Goal: Transaction & Acquisition: Purchase product/service

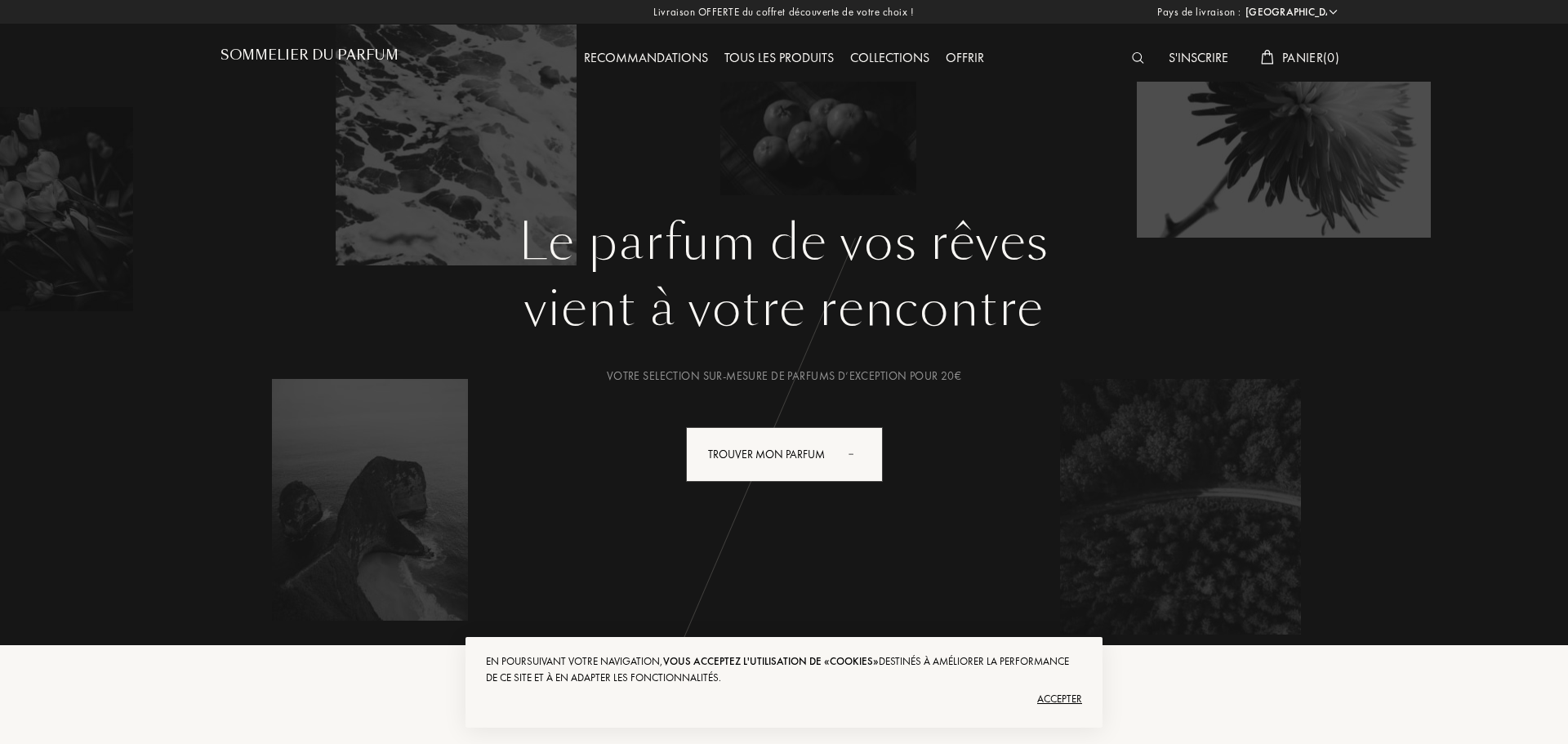
select select "FR"
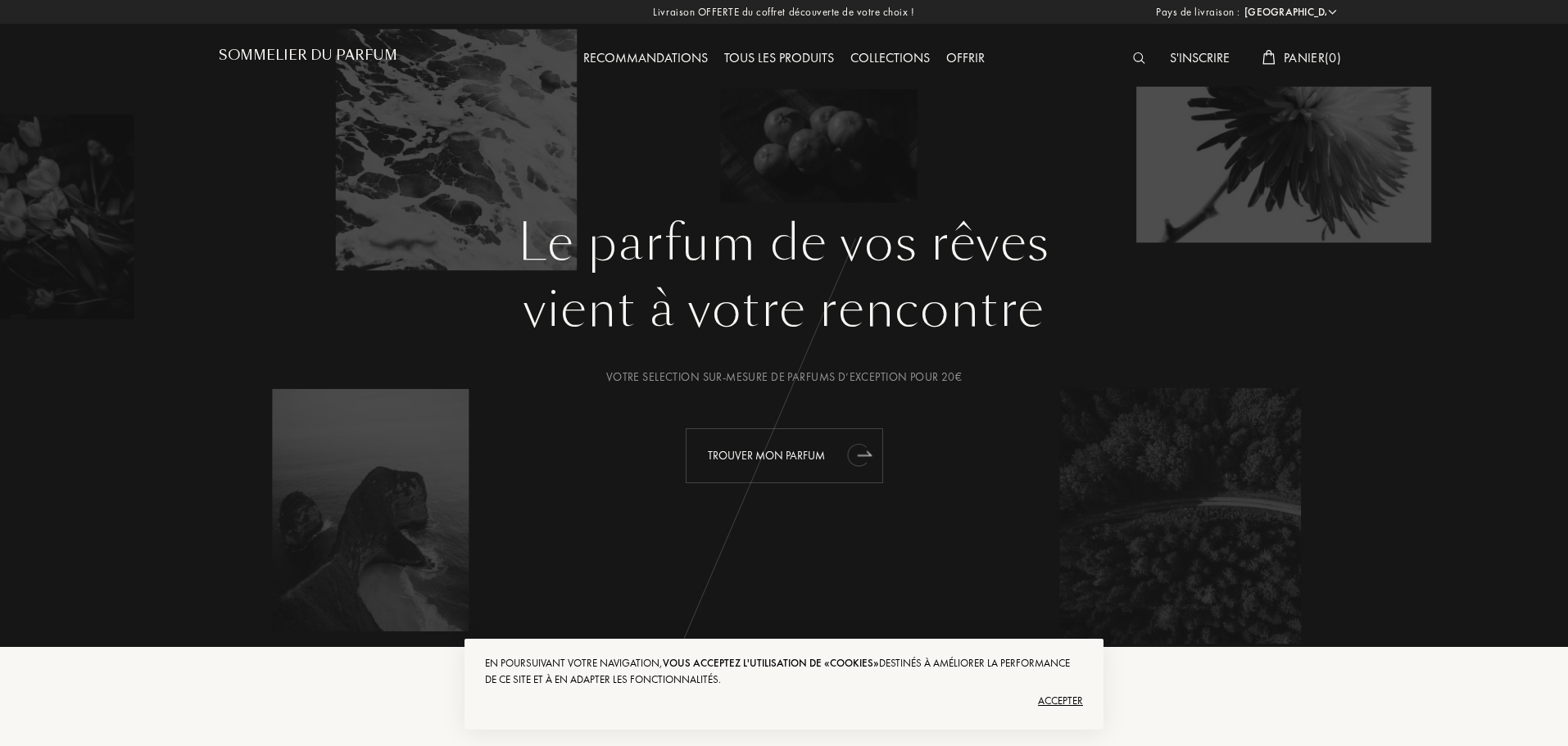
click at [795, 453] on div "Trouver mon parfum" at bounding box center [785, 455] width 198 height 55
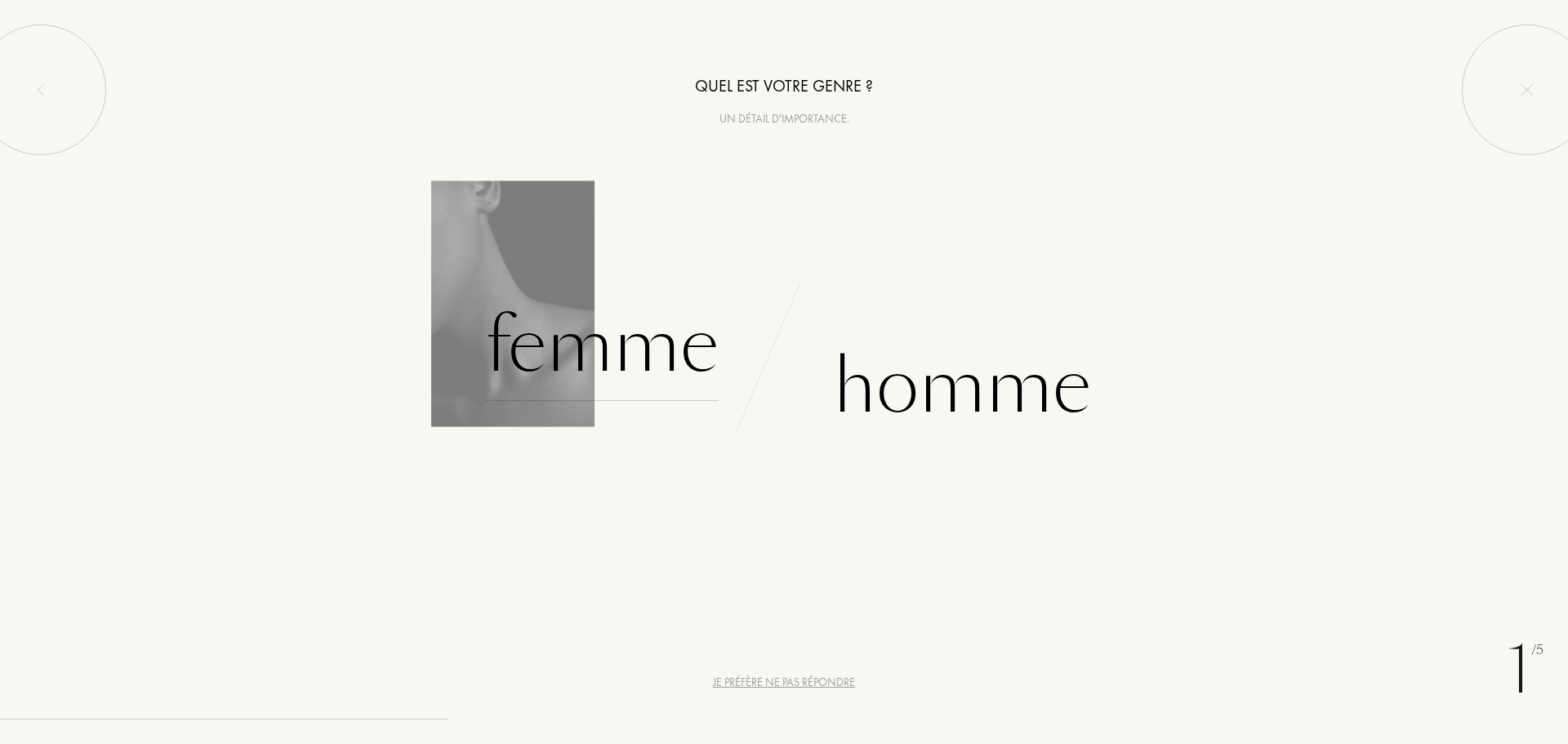
click at [663, 350] on div "Femme" at bounding box center [602, 346] width 233 height 110
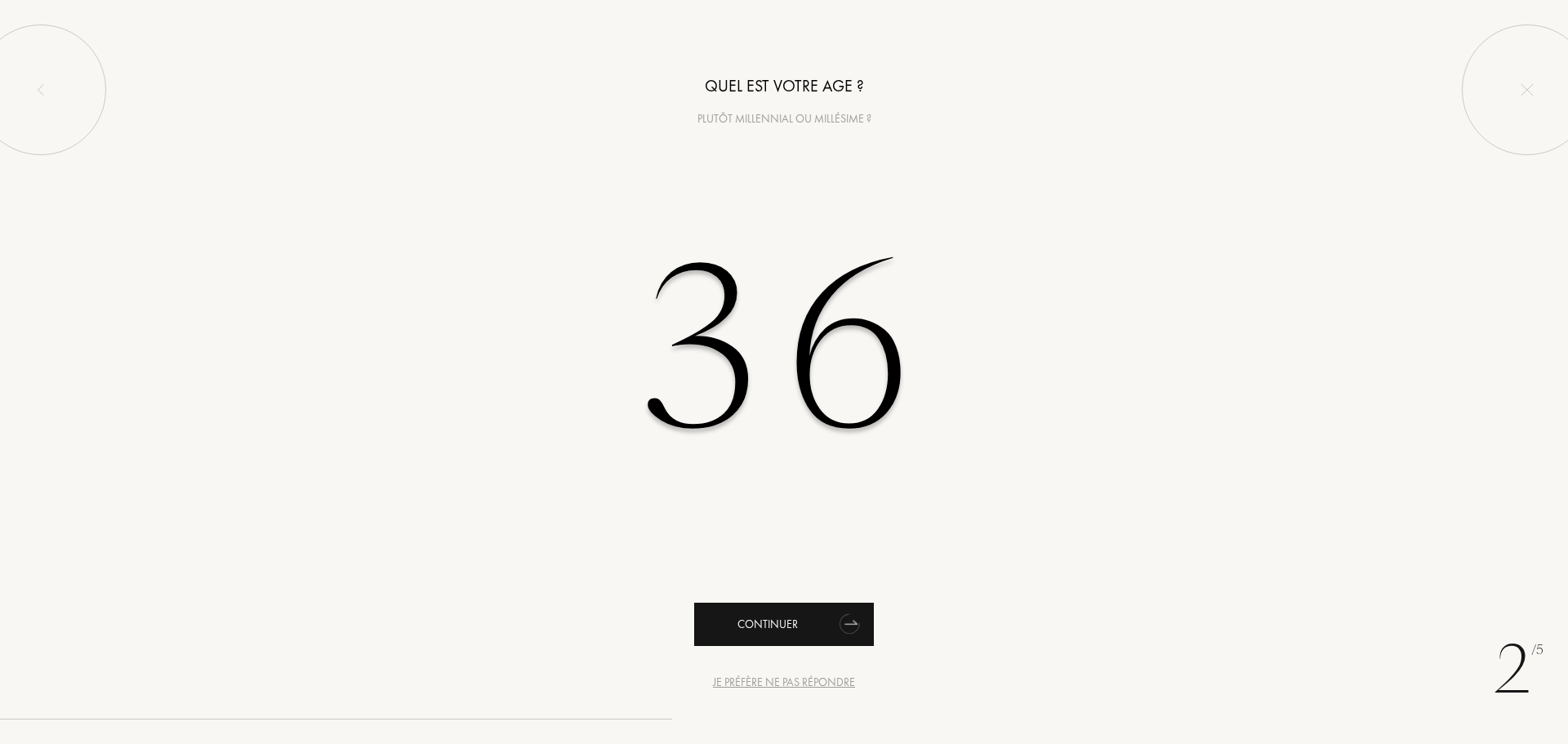
type input "36"
click at [764, 623] on div "Continuer" at bounding box center [783, 624] width 180 height 43
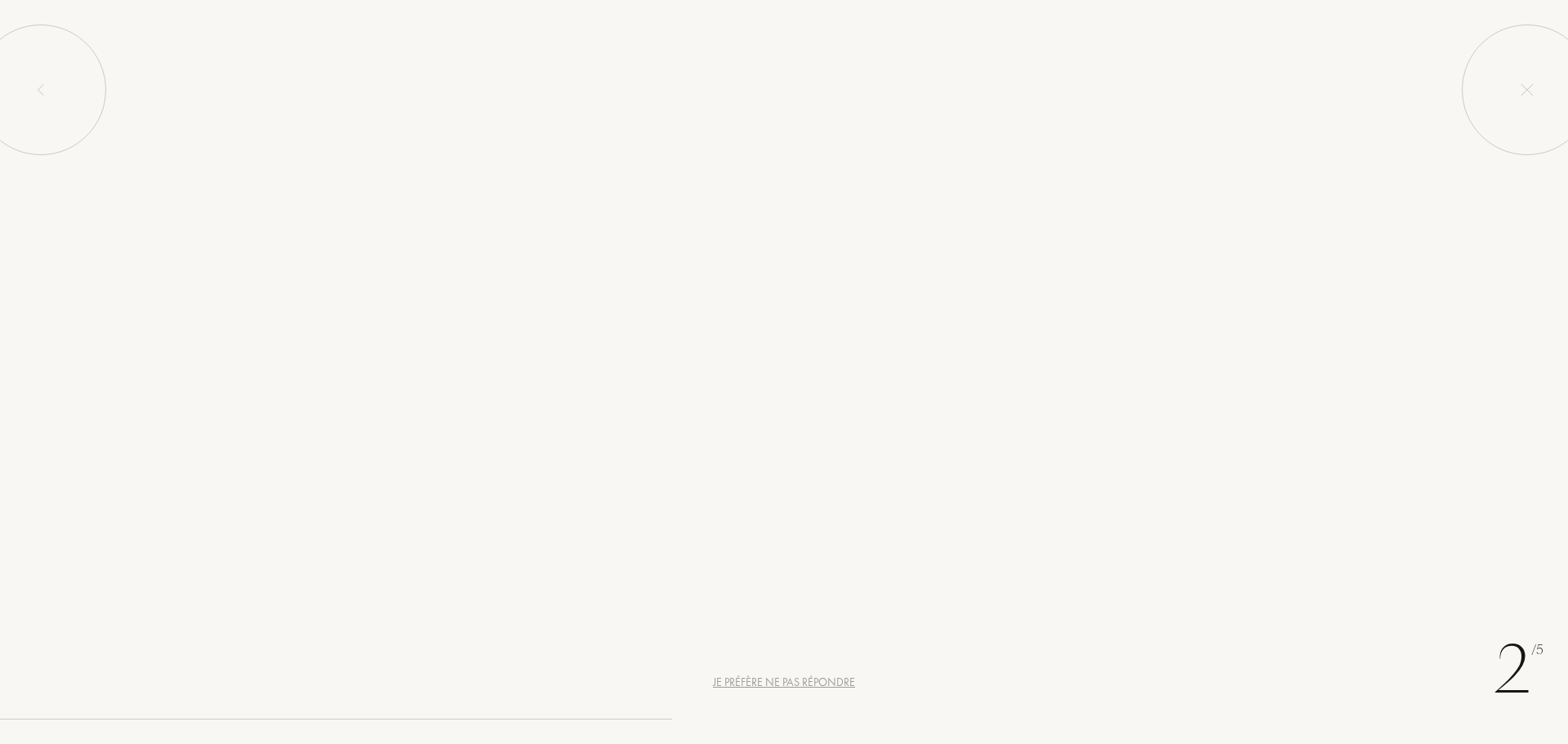
click at [764, 623] on div "Continuer" at bounding box center [783, 624] width 180 height 43
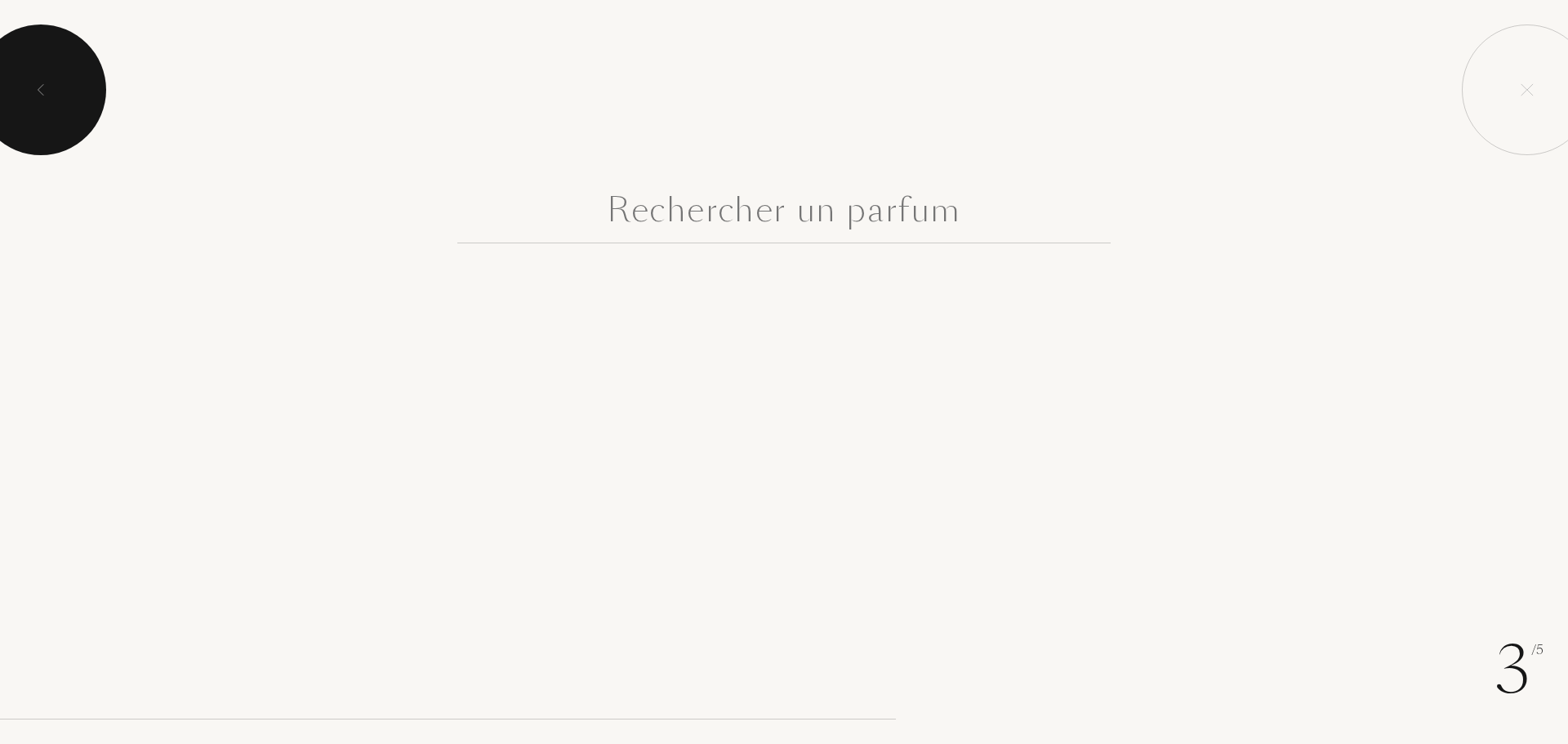
click at [57, 97] on div at bounding box center [40, 89] width 130 height 130
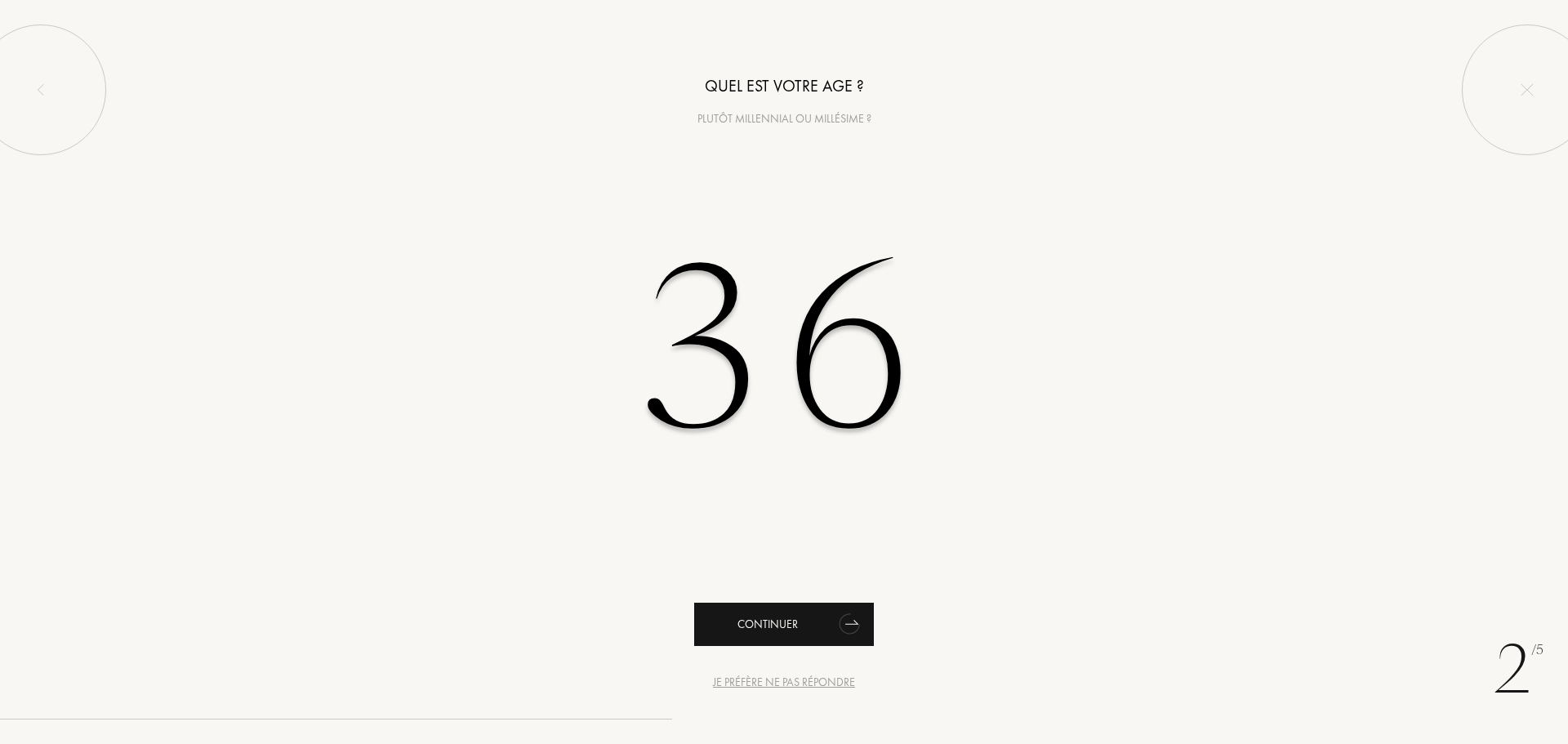
click at [797, 627] on div "Continuer" at bounding box center [783, 624] width 180 height 43
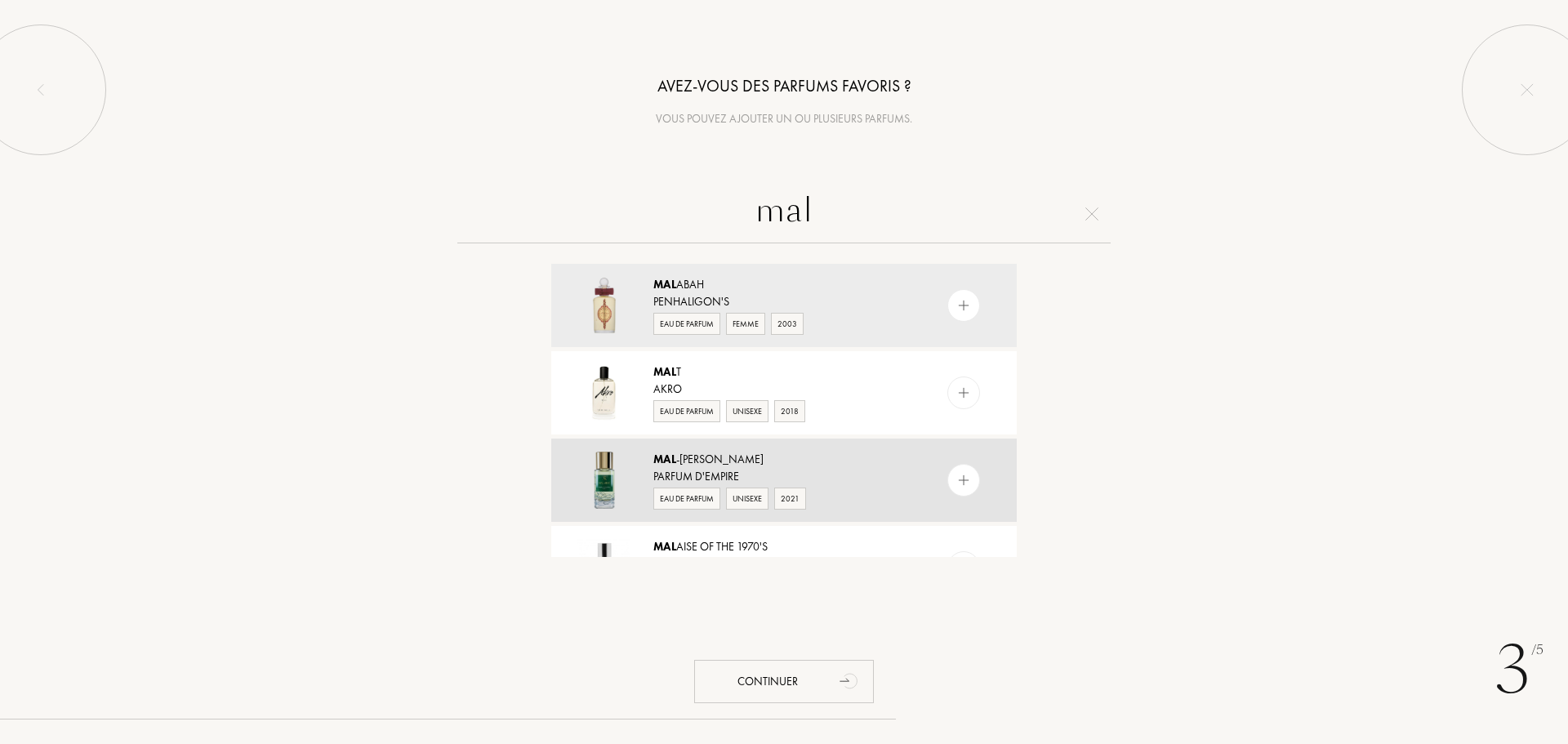
type input "mal"
click at [772, 452] on div "Mal -Aimé" at bounding box center [783, 459] width 260 height 17
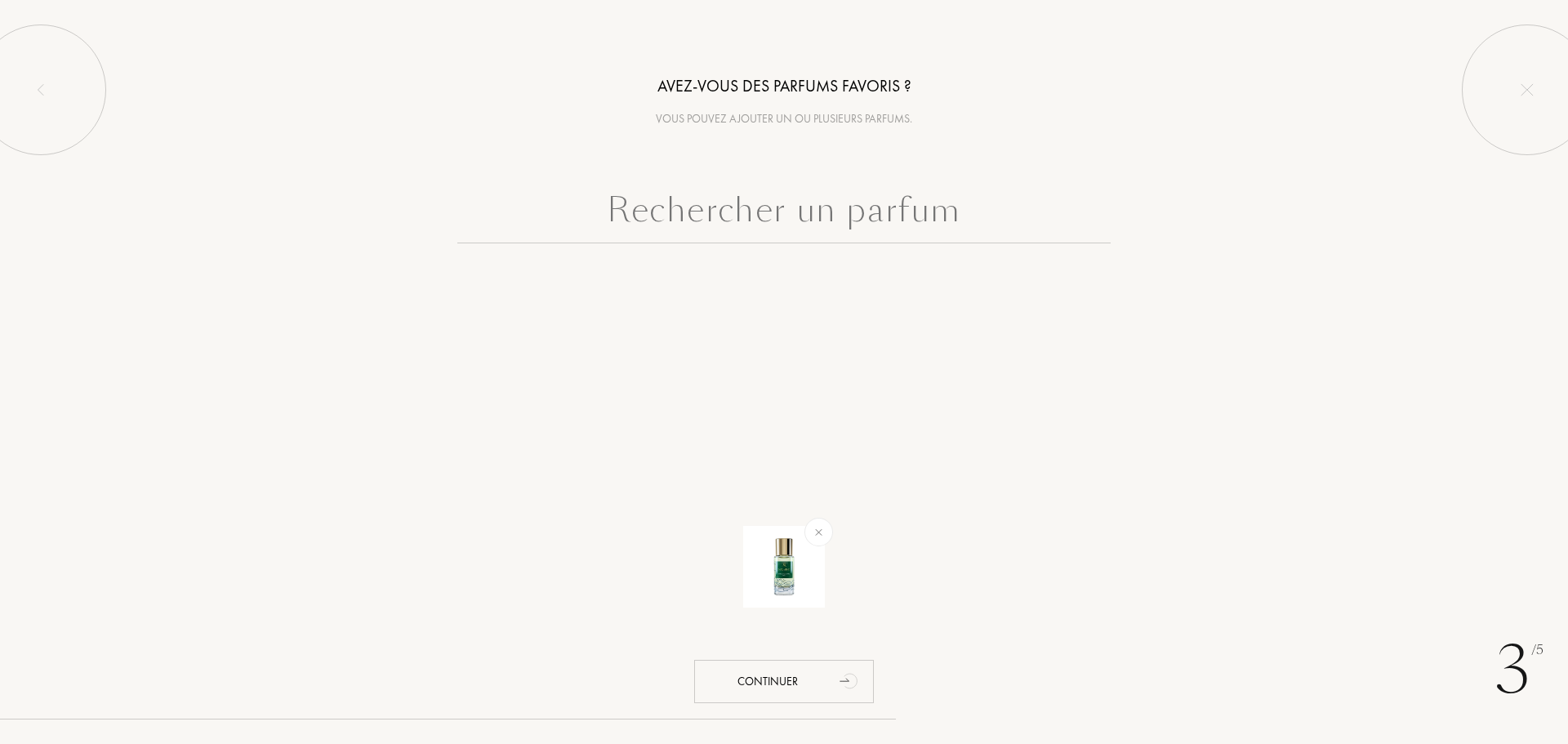
click at [797, 216] on input "text" at bounding box center [784, 213] width 654 height 58
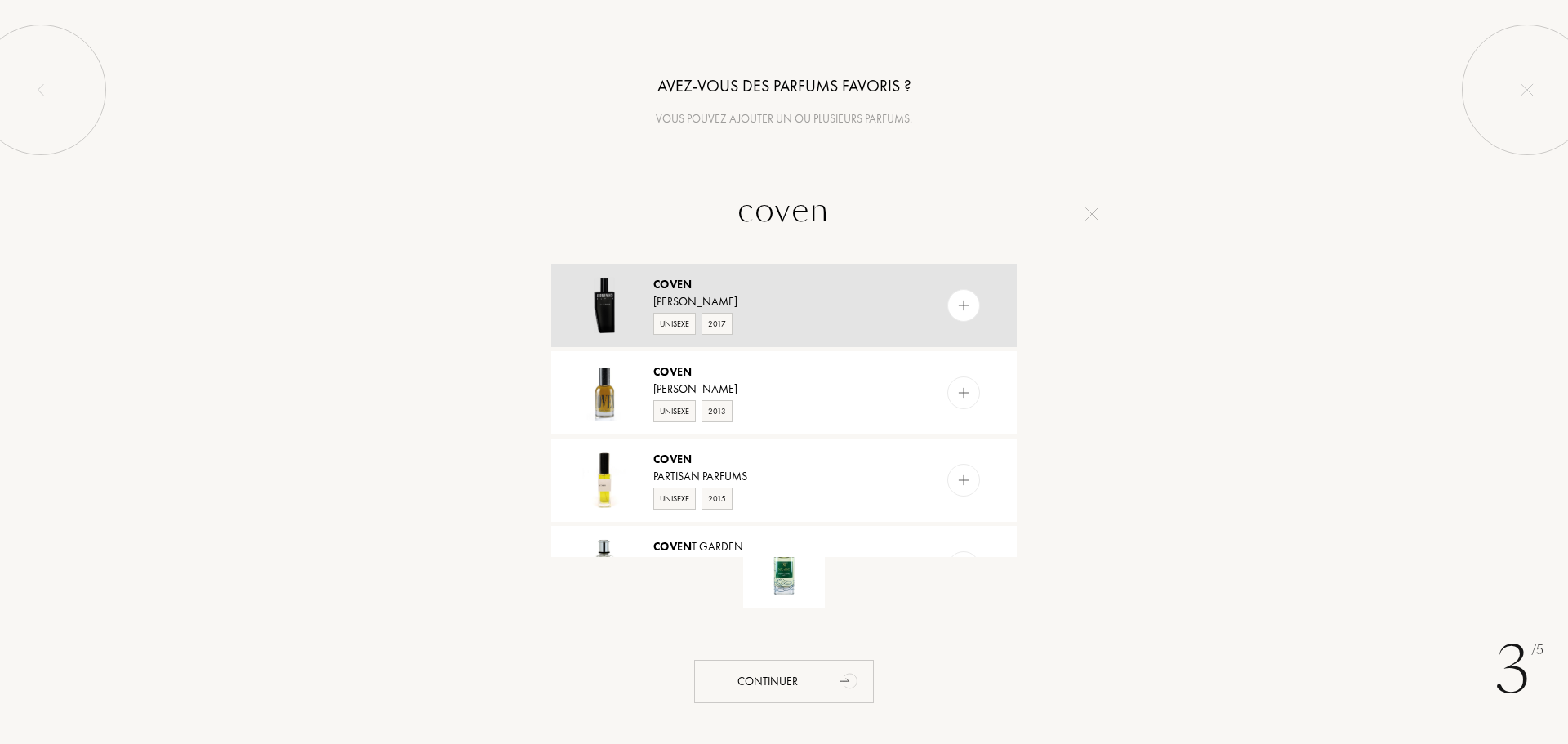
type input "coven"
click at [796, 294] on div "Andrea Maack" at bounding box center [783, 302] width 260 height 17
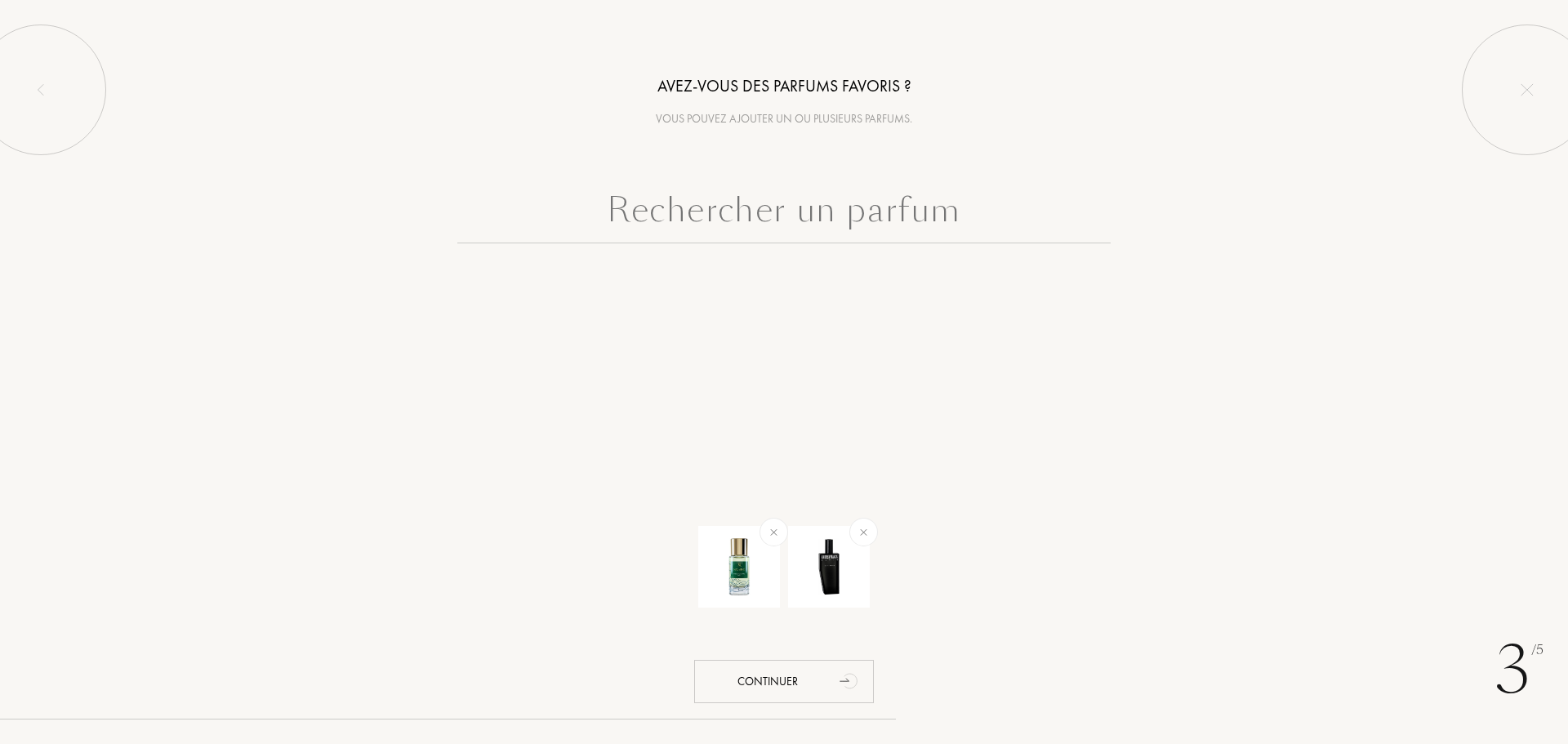
click at [821, 208] on input "text" at bounding box center [784, 213] width 654 height 58
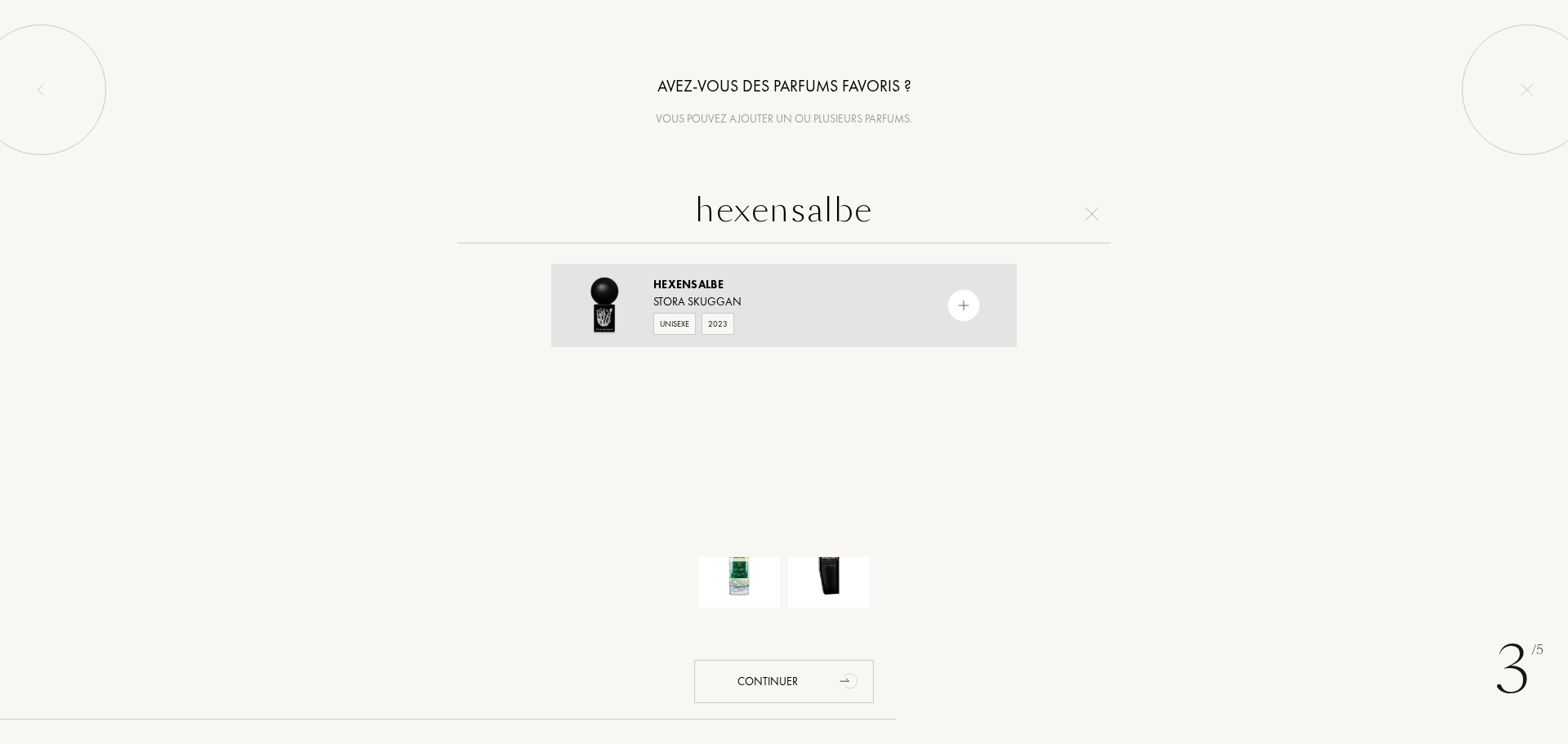
type input "hexensalbe"
click at [836, 317] on div "Unisexe 2023" at bounding box center [783, 322] width 260 height 25
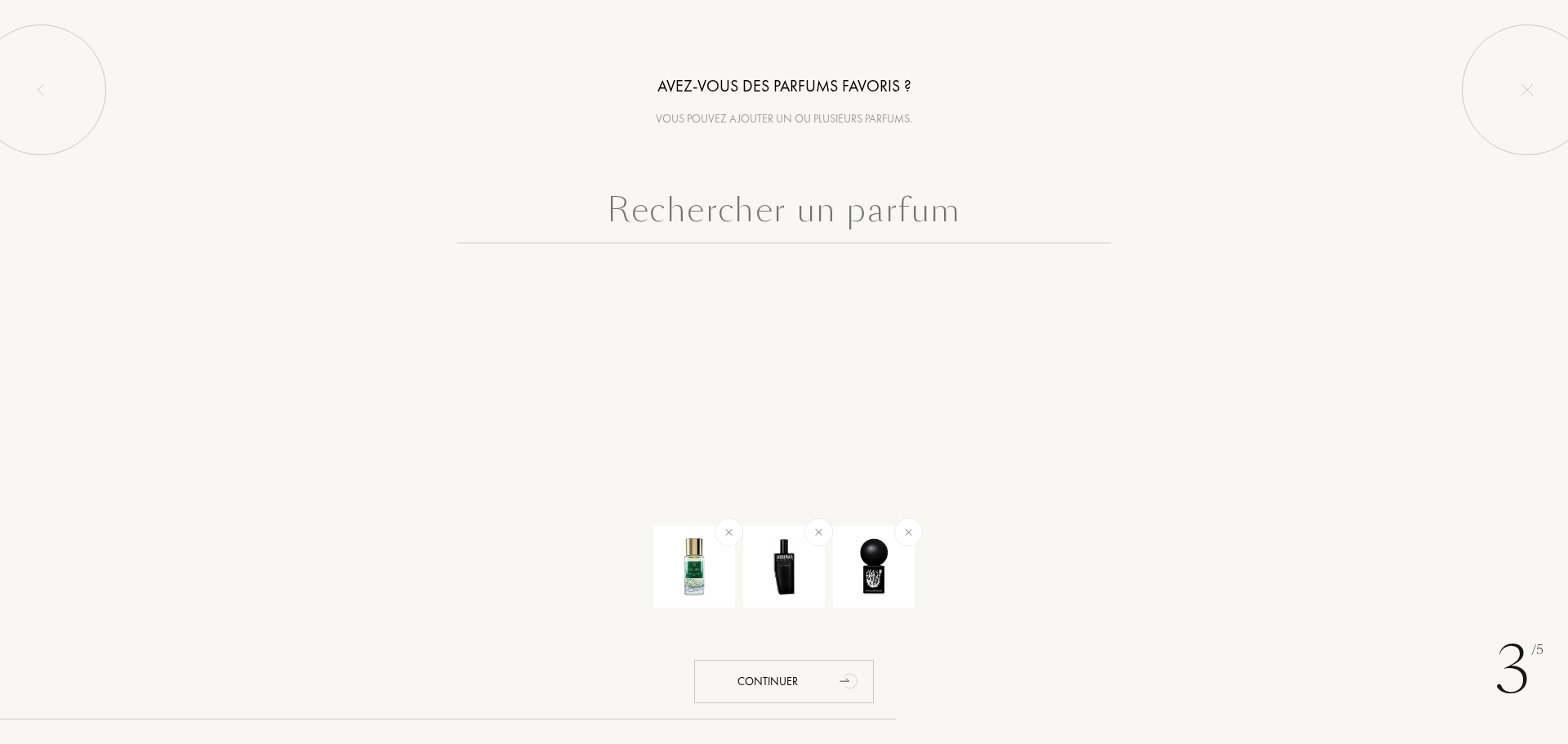
click at [815, 221] on input "text" at bounding box center [784, 213] width 654 height 58
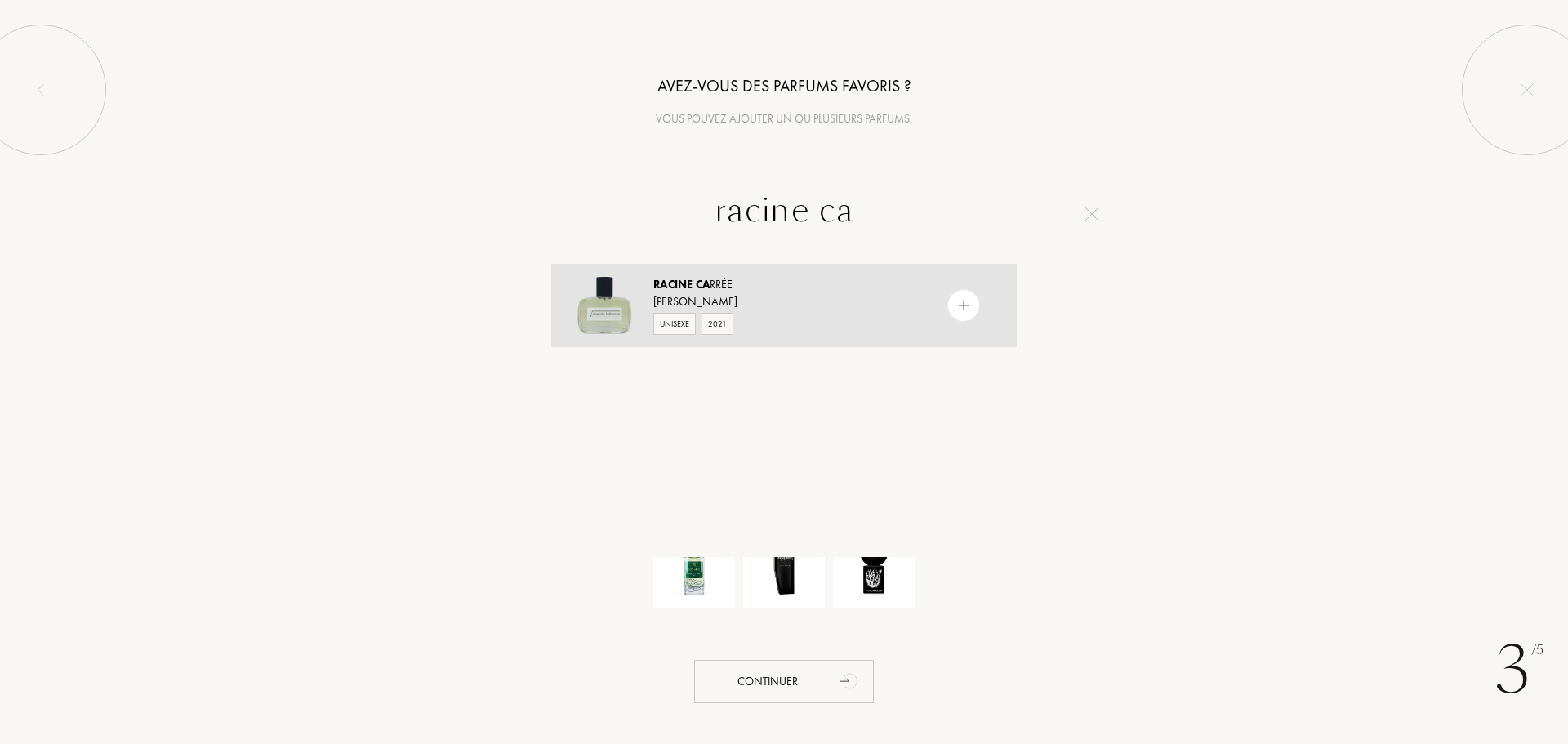
type input "racine ca"
click at [806, 307] on div "Anatole Lebreton" at bounding box center [783, 302] width 260 height 17
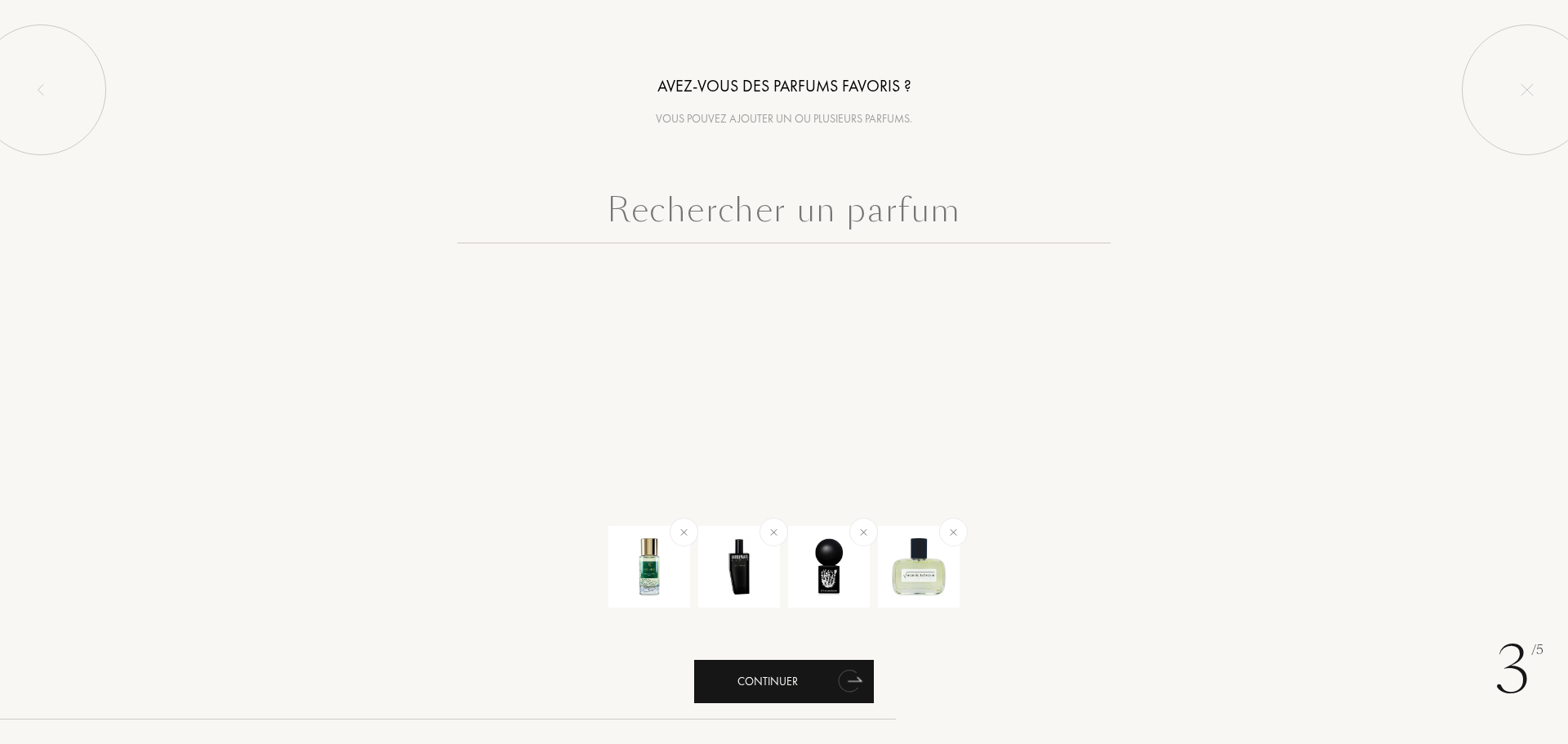
click at [803, 677] on div "Continuer" at bounding box center [783, 681] width 180 height 43
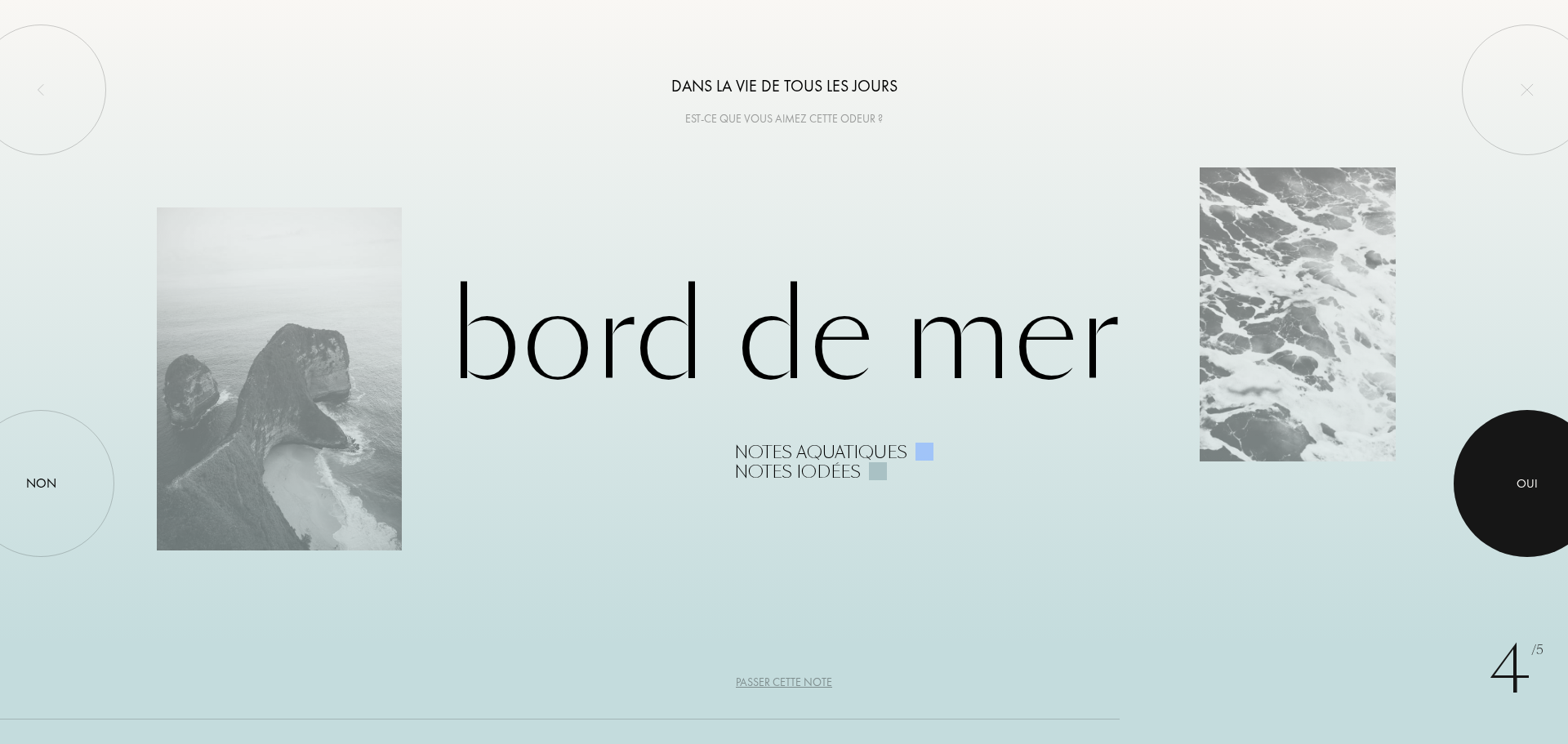
click at [1506, 487] on div at bounding box center [1526, 483] width 147 height 147
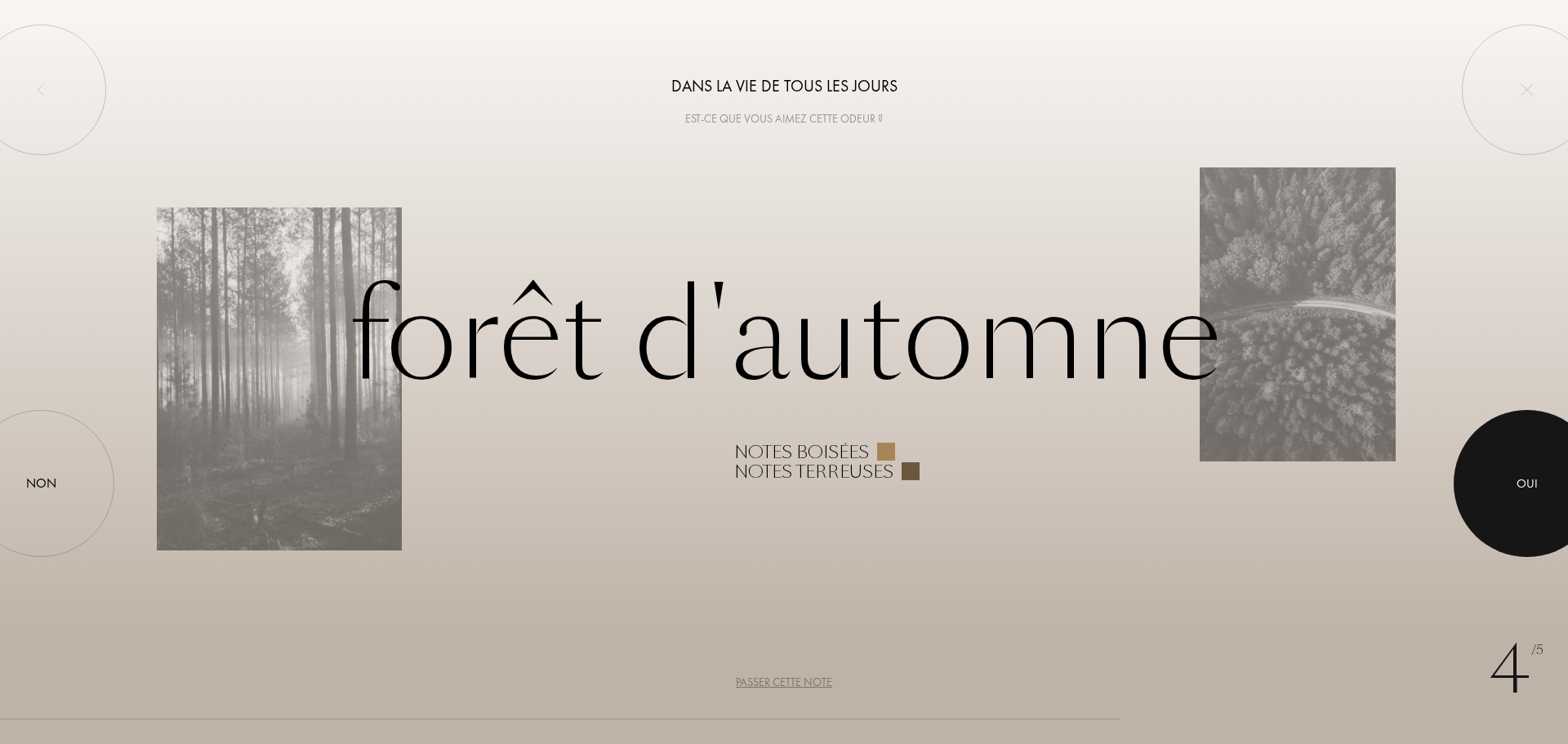
click at [1506, 487] on div at bounding box center [1526, 483] width 147 height 147
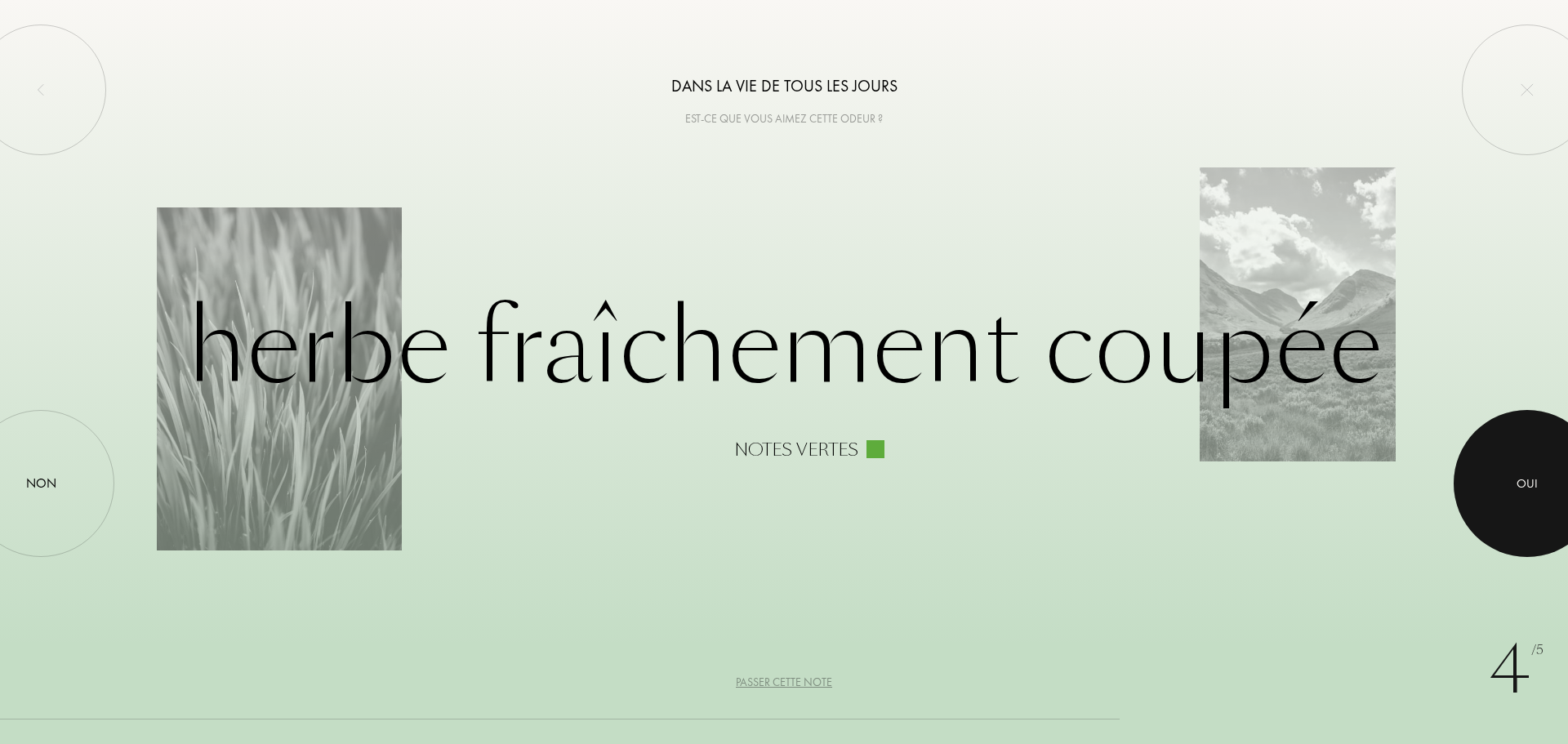
click at [1506, 487] on div at bounding box center [1526, 483] width 147 height 147
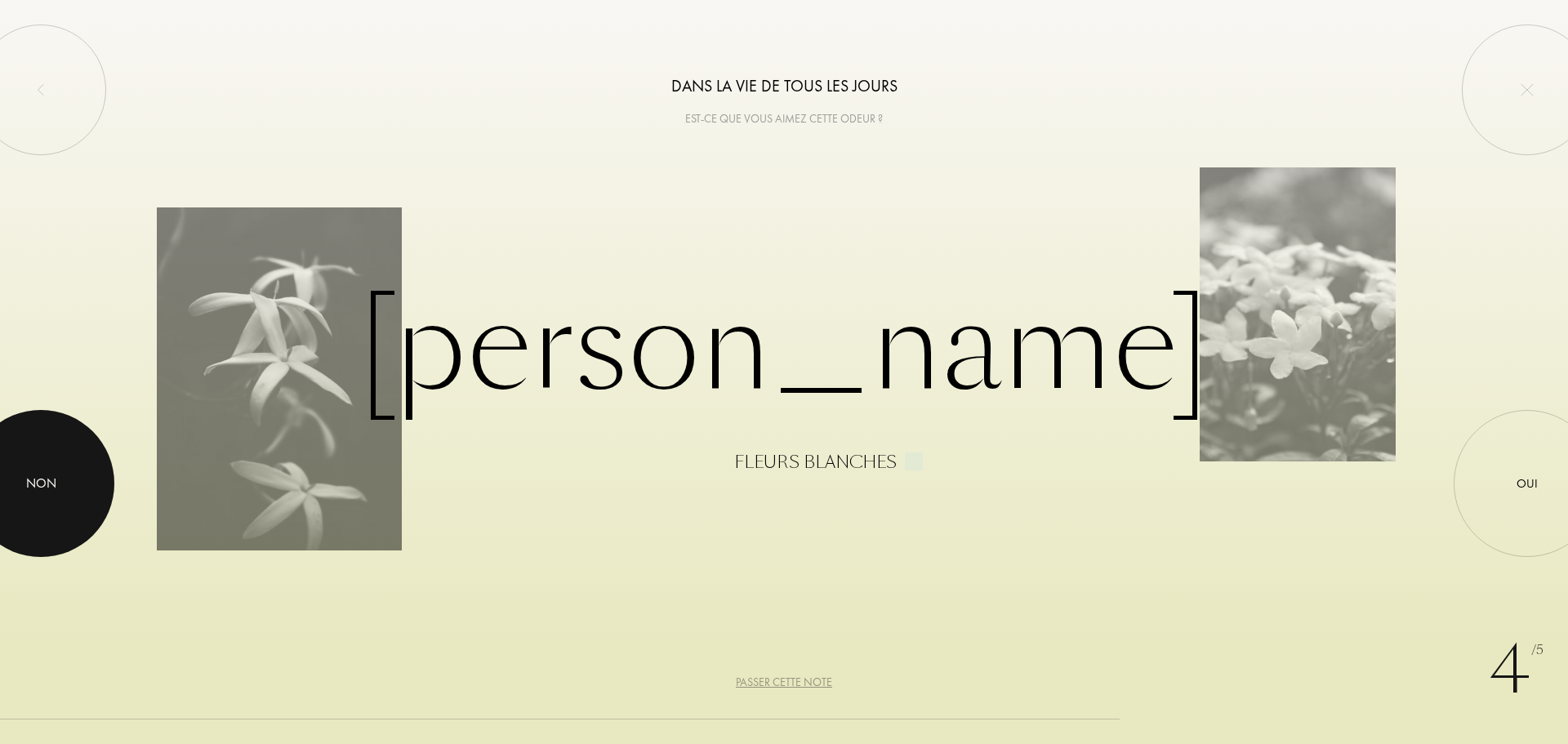
click at [52, 504] on div at bounding box center [40, 483] width 147 height 147
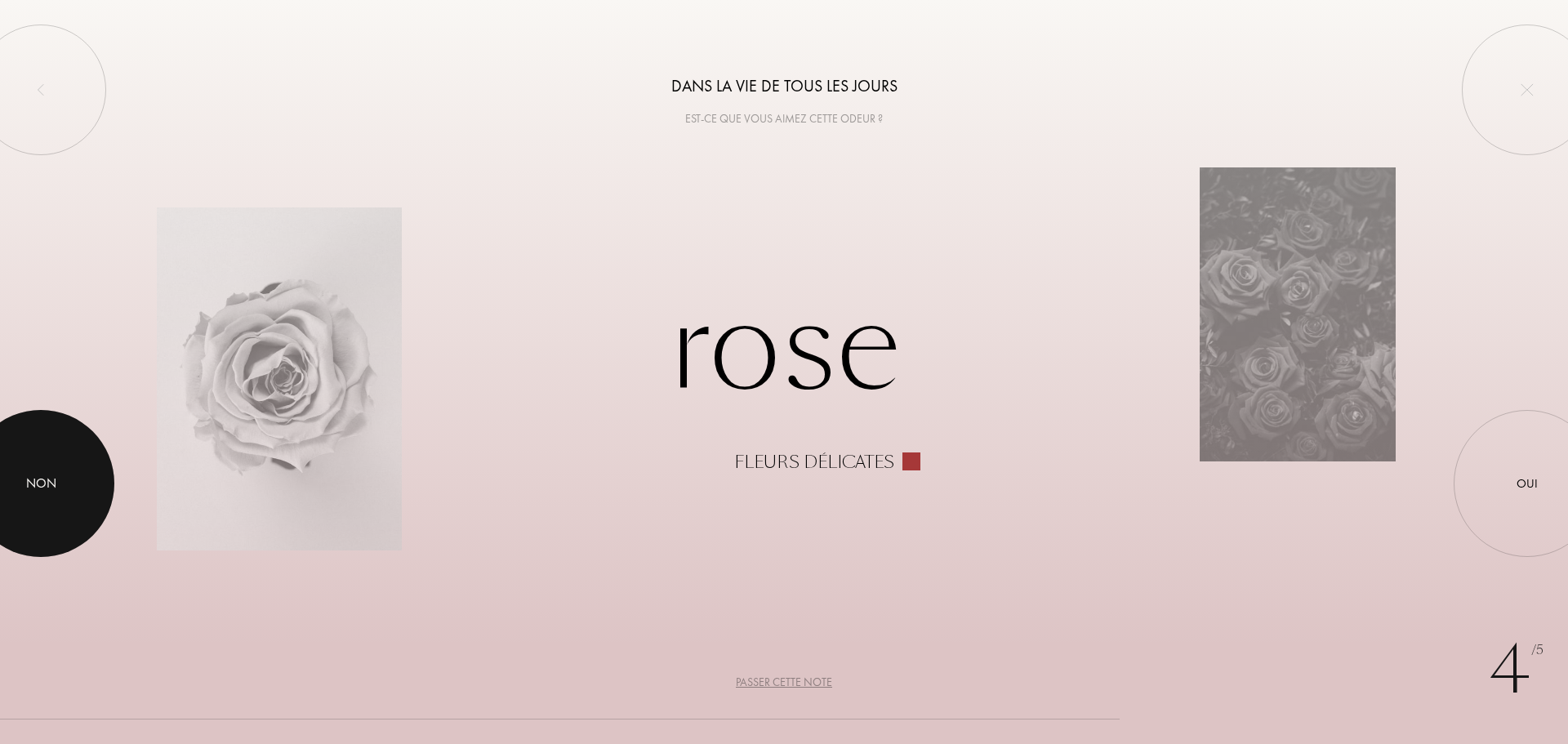
click at [52, 504] on div at bounding box center [40, 483] width 147 height 147
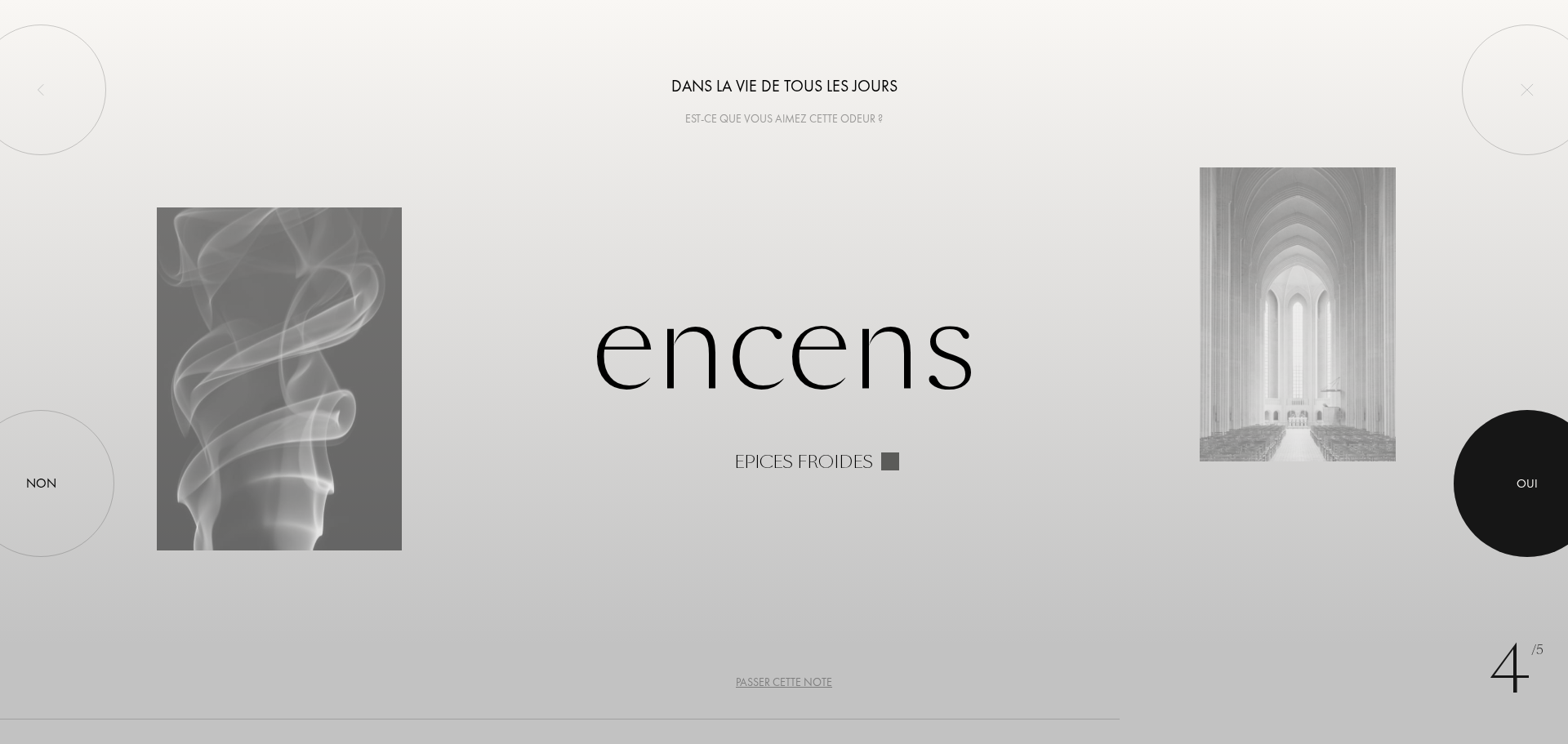
click at [1553, 487] on div at bounding box center [1526, 483] width 147 height 147
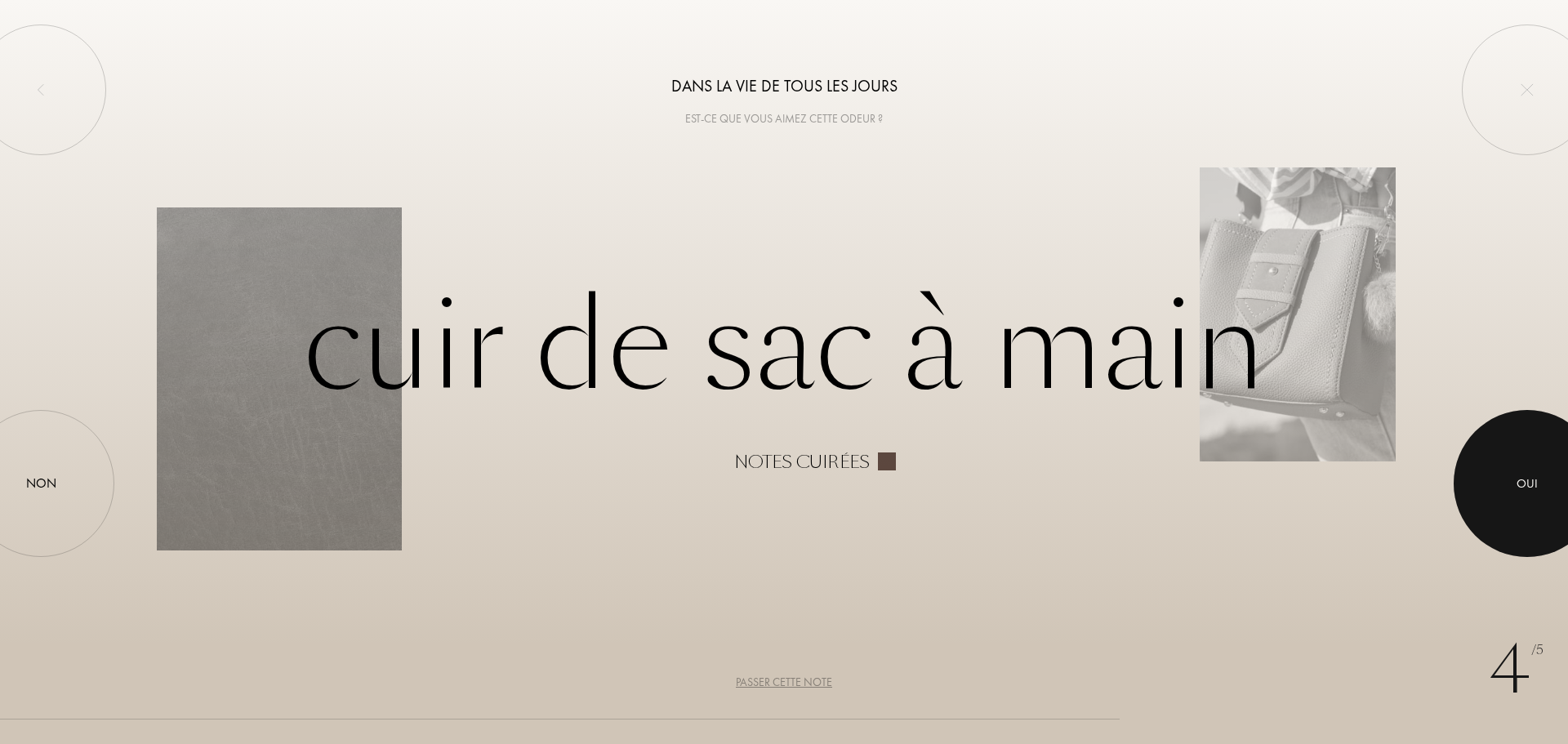
click at [1553, 487] on div at bounding box center [1526, 483] width 147 height 147
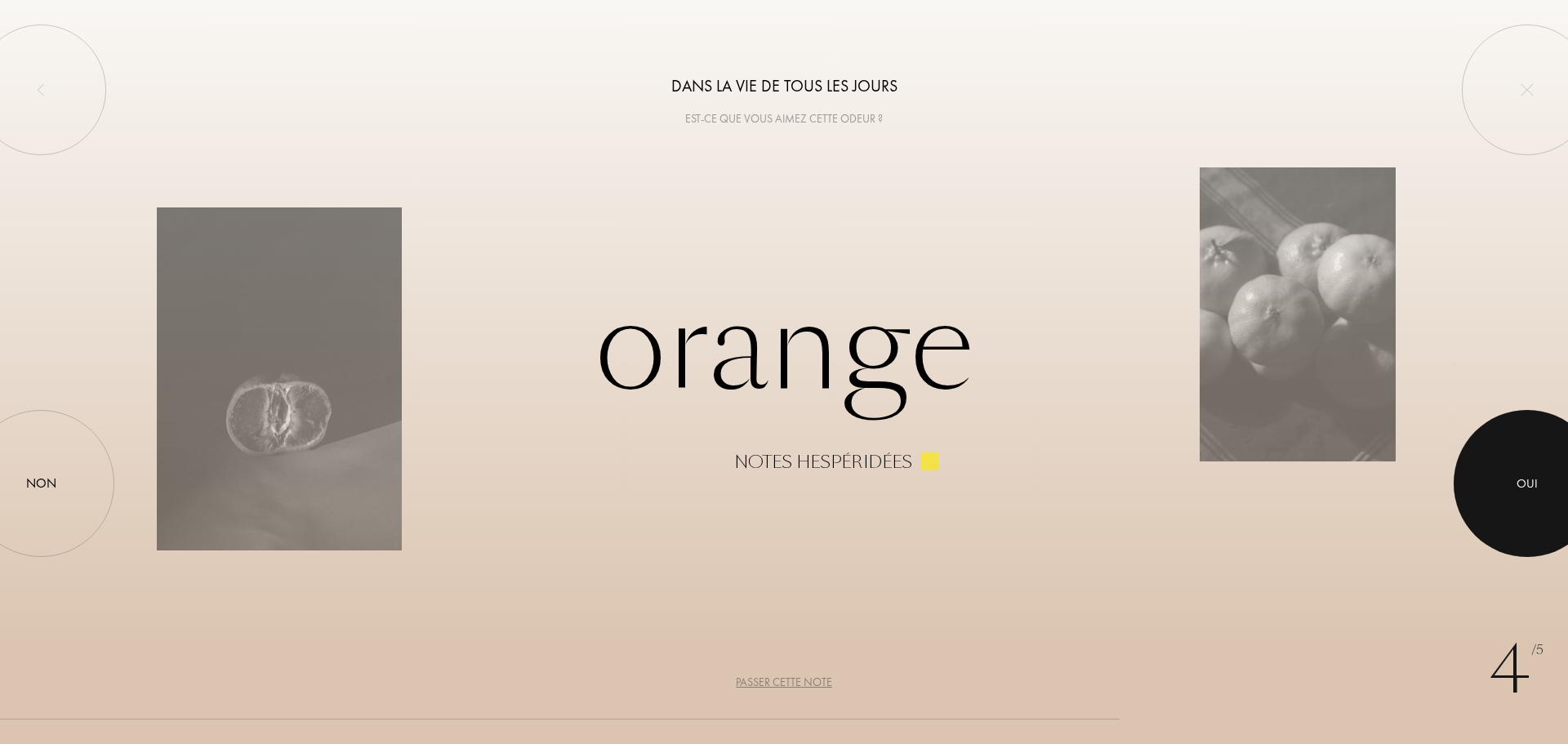
click at [1553, 487] on div at bounding box center [1526, 483] width 147 height 147
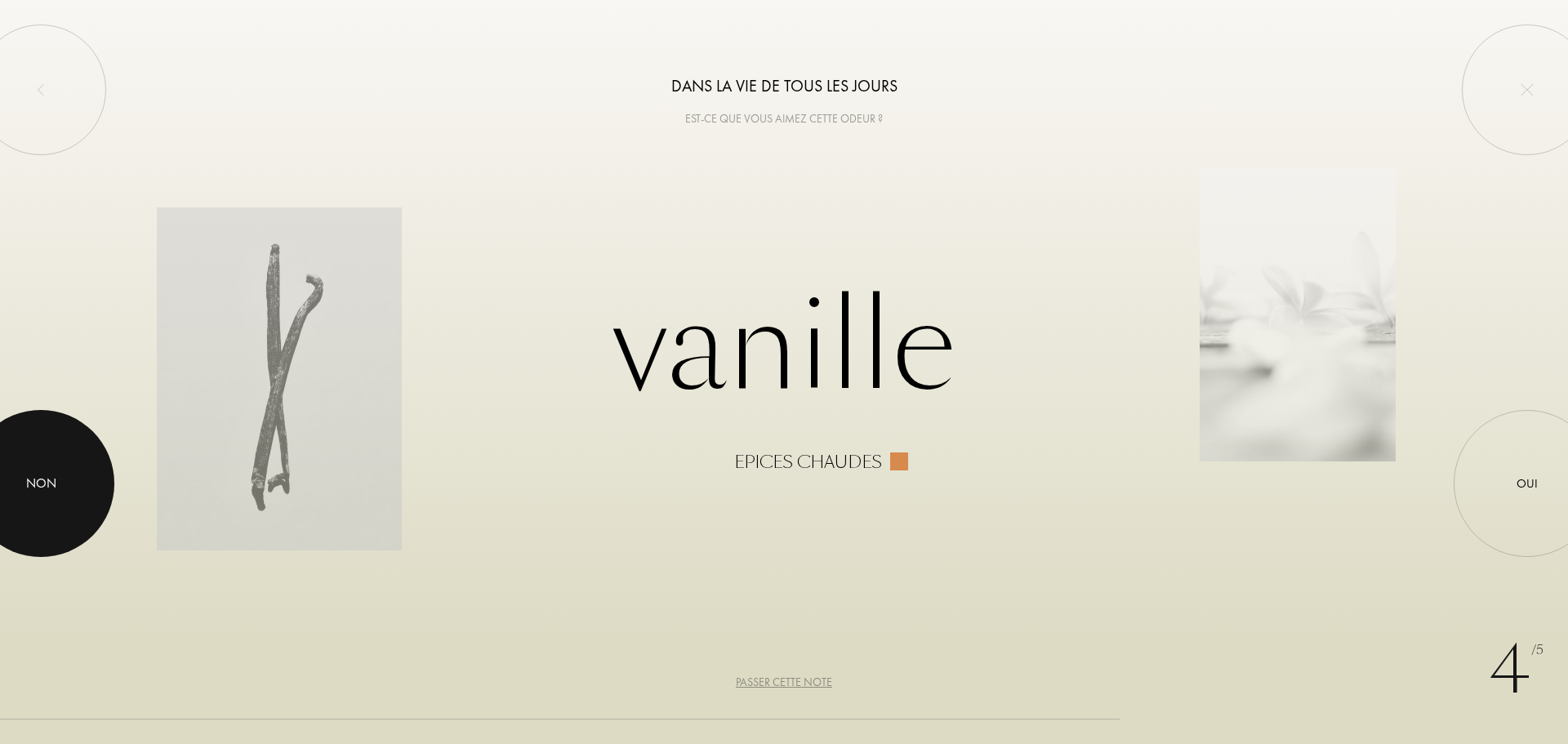
click at [66, 490] on div at bounding box center [40, 483] width 147 height 147
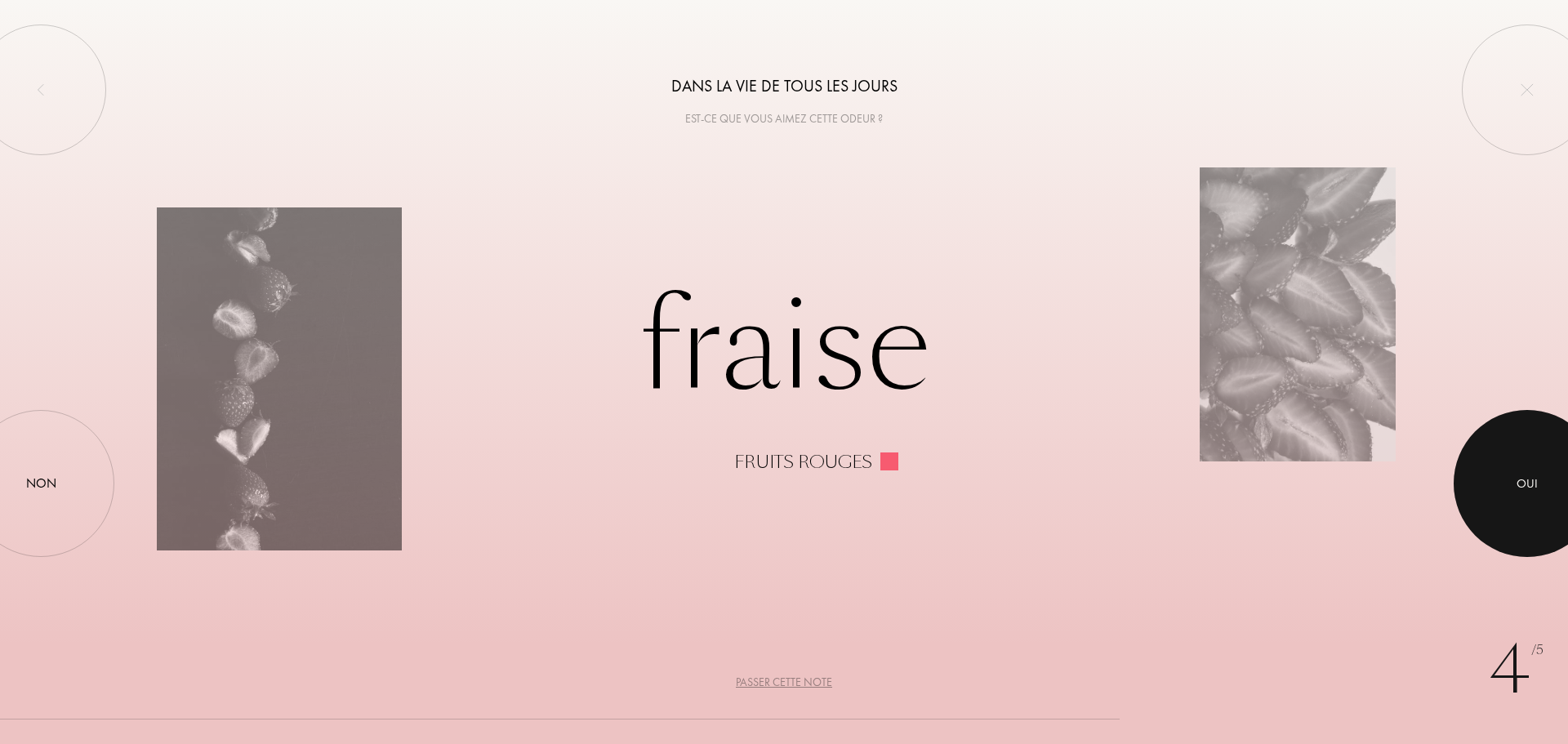
click at [1547, 458] on div at bounding box center [1526, 483] width 147 height 147
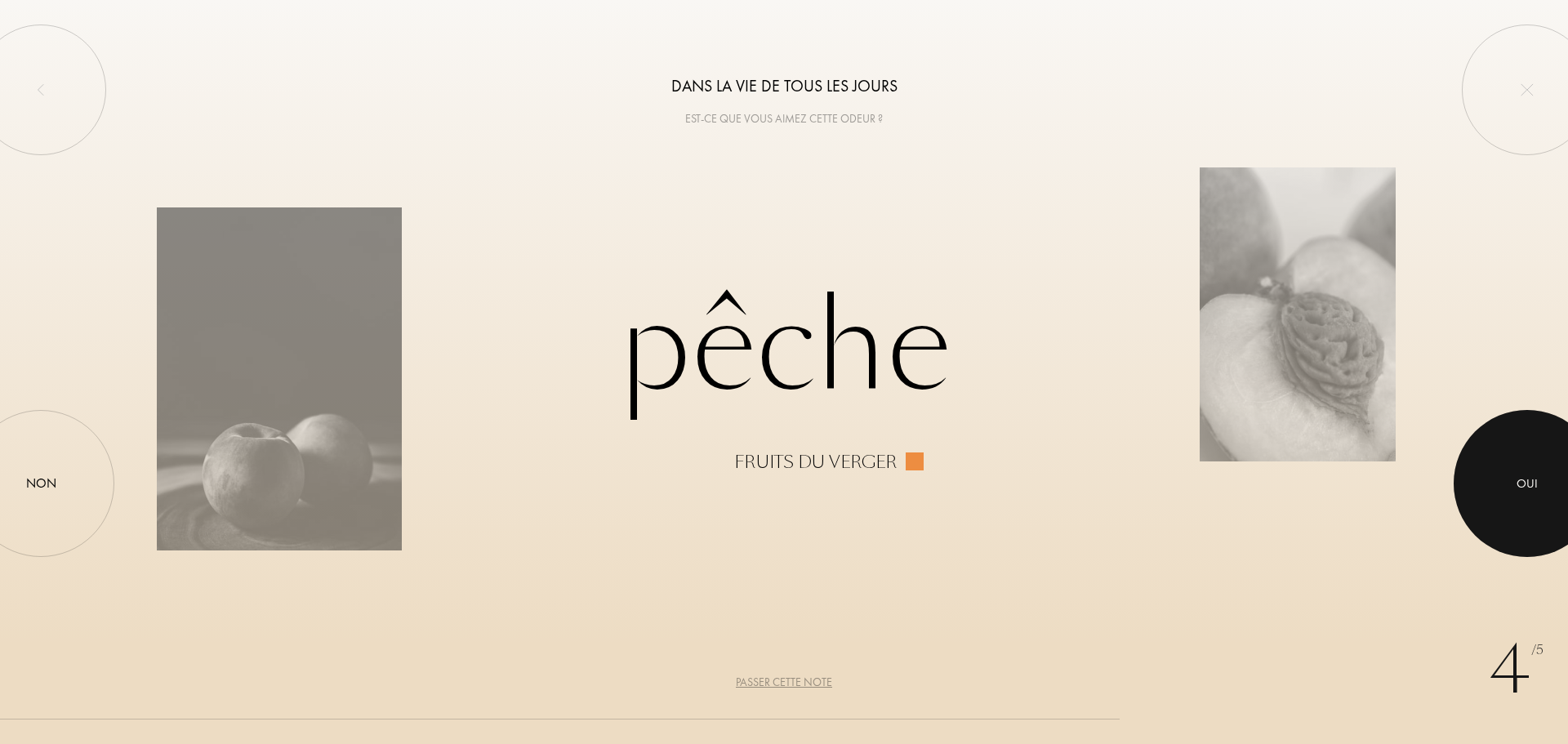
click at [1547, 458] on div at bounding box center [1526, 483] width 147 height 147
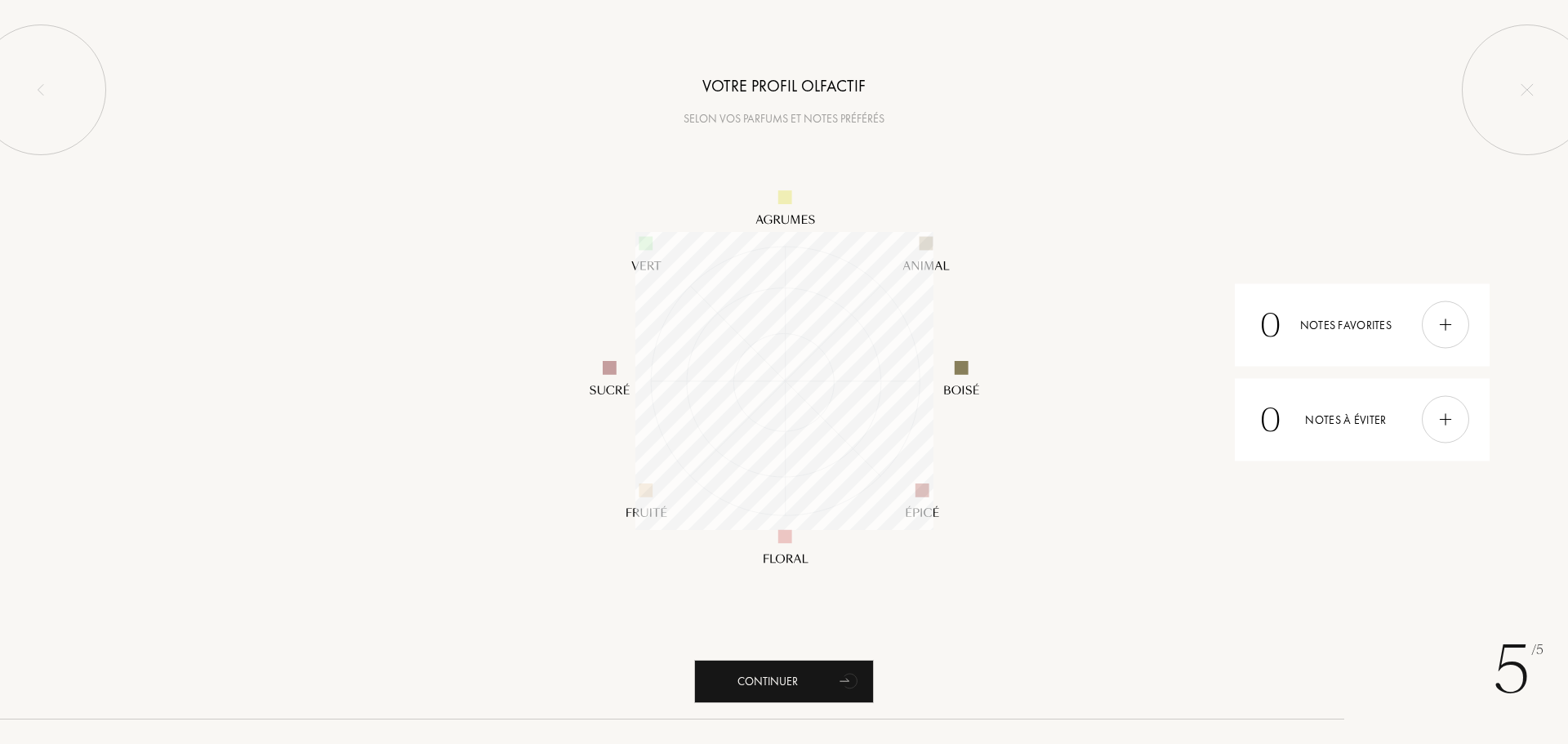
scroll to position [298, 298]
click at [811, 686] on div "Continuer" at bounding box center [783, 681] width 180 height 43
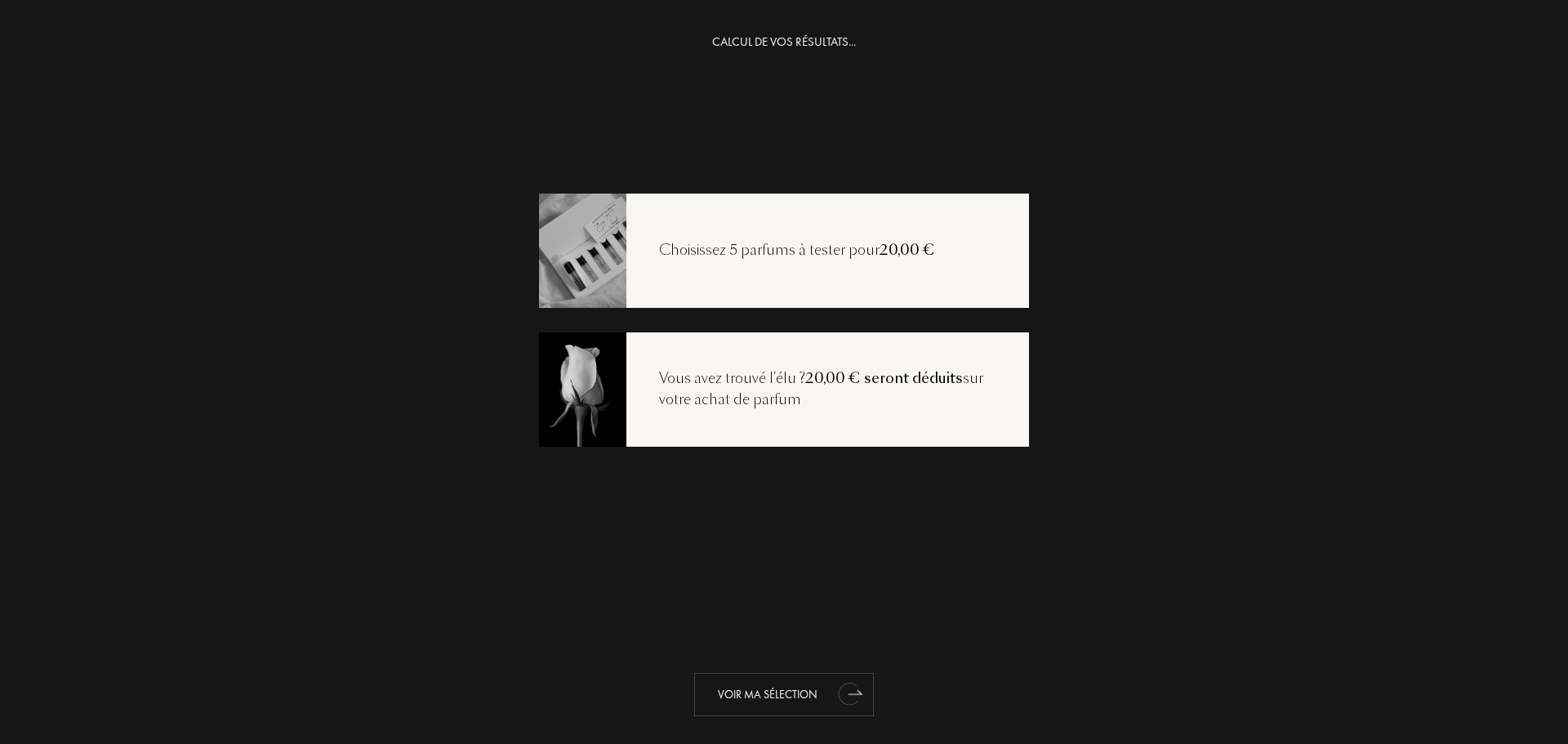
click at [757, 694] on div "Voir ma sélection" at bounding box center [783, 694] width 180 height 43
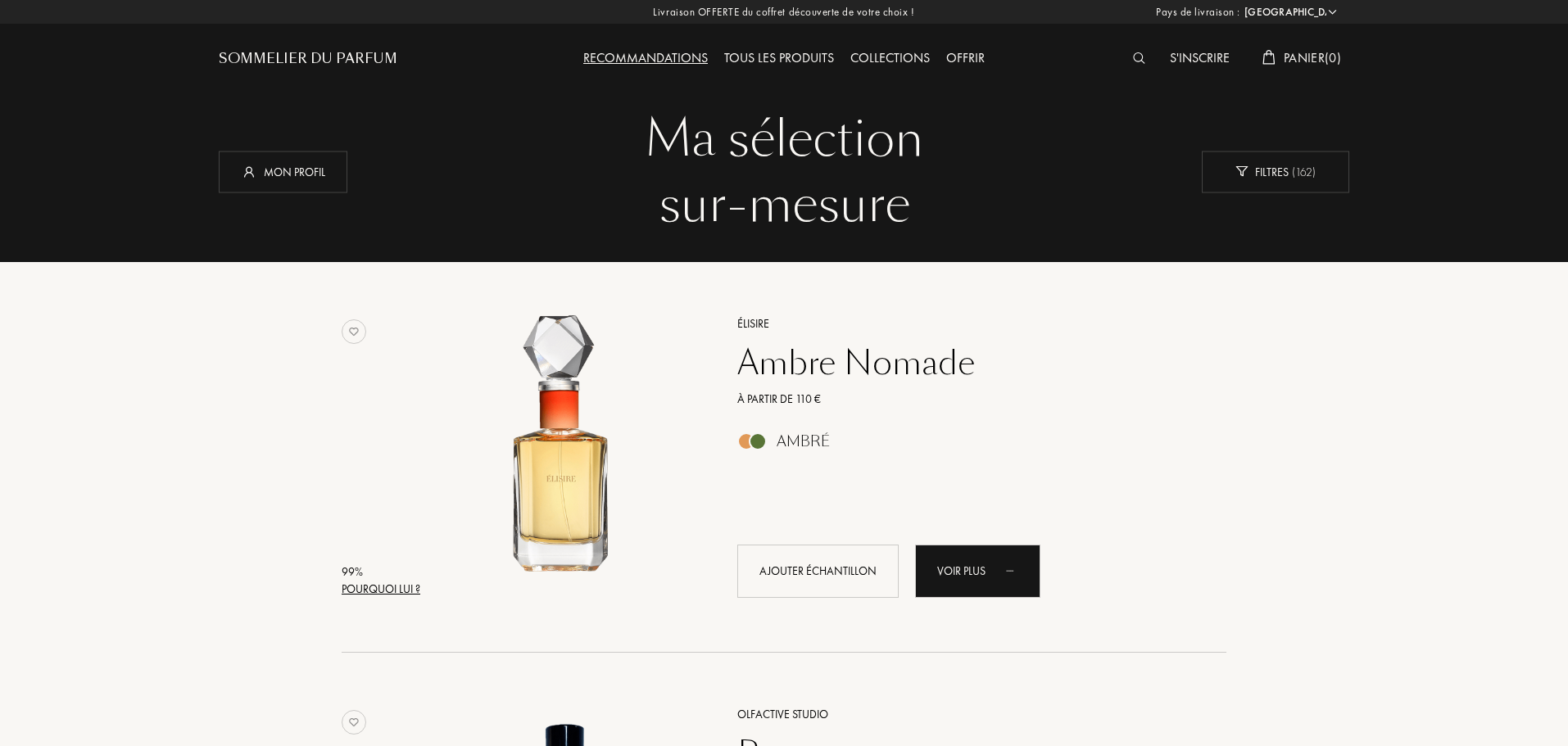
select select "FR"
click at [800, 56] on div "Tous les produits" at bounding box center [779, 59] width 126 height 21
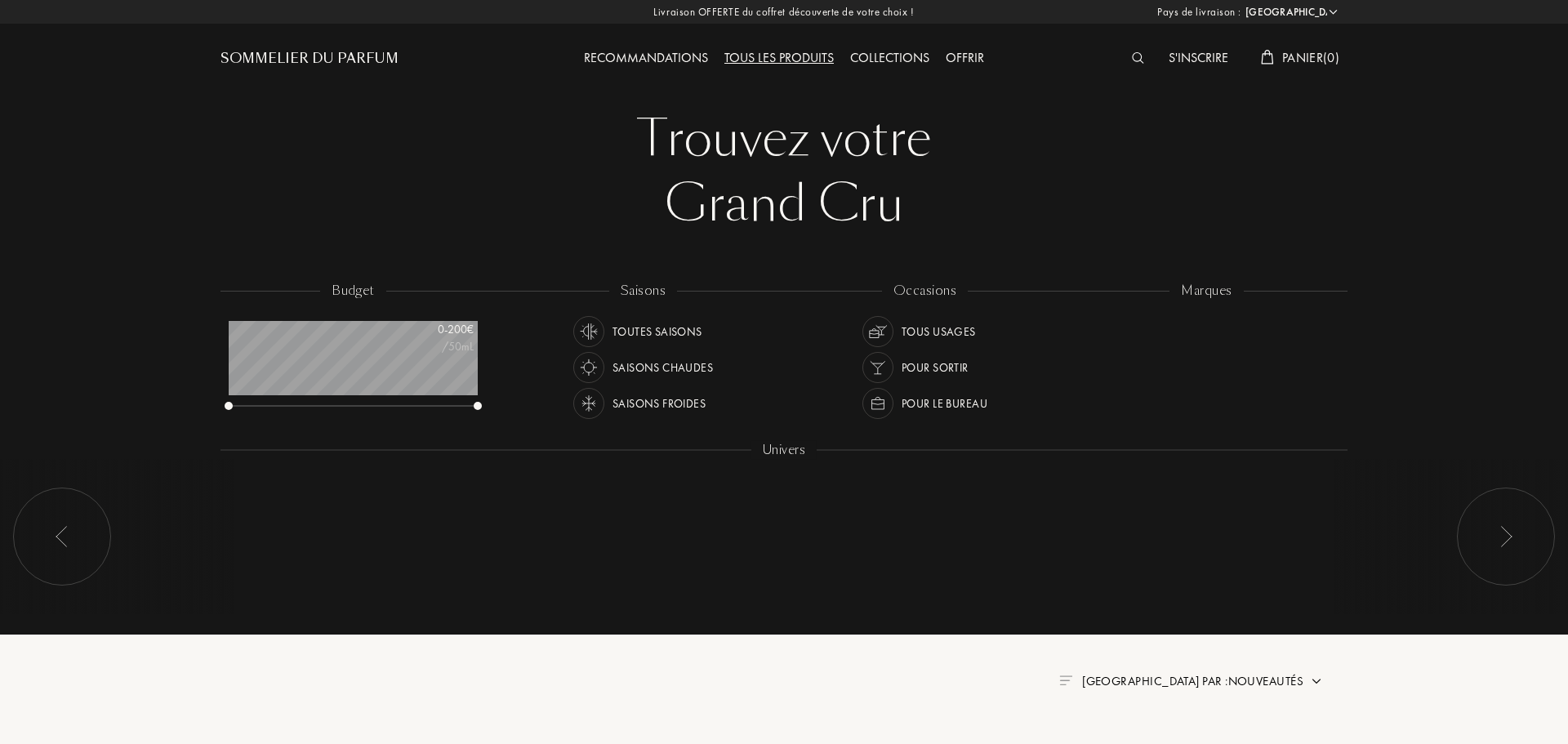
select select "FR"
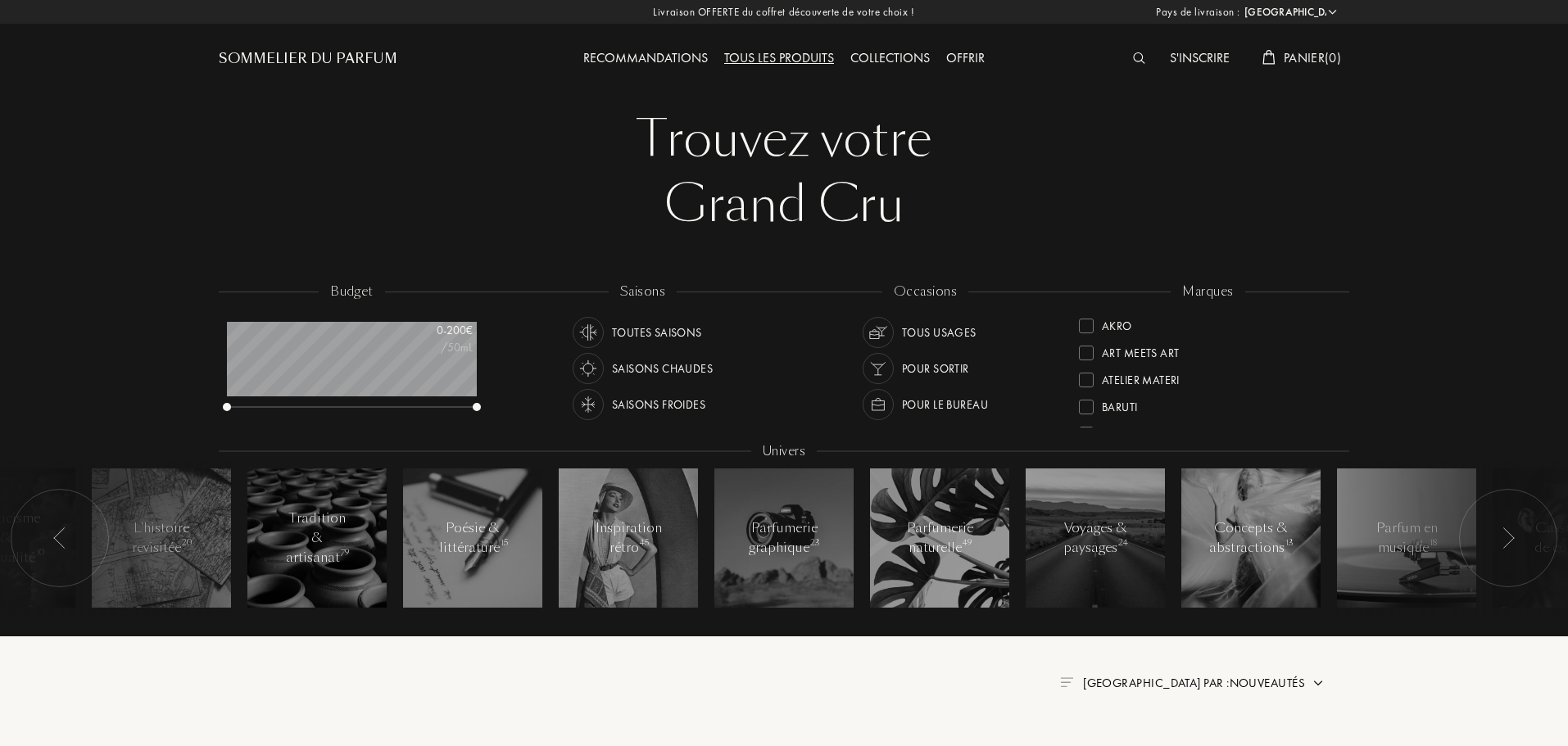
scroll to position [101, 0]
click at [1334, 336] on div "Binet-Papillon" at bounding box center [1208, 328] width 258 height 27
drag, startPoint x: 1334, startPoint y: 336, endPoint x: 1334, endPoint y: 356, distance: 20.0
click at [1334, 356] on div "Akro" at bounding box center [1208, 347] width 258 height 27
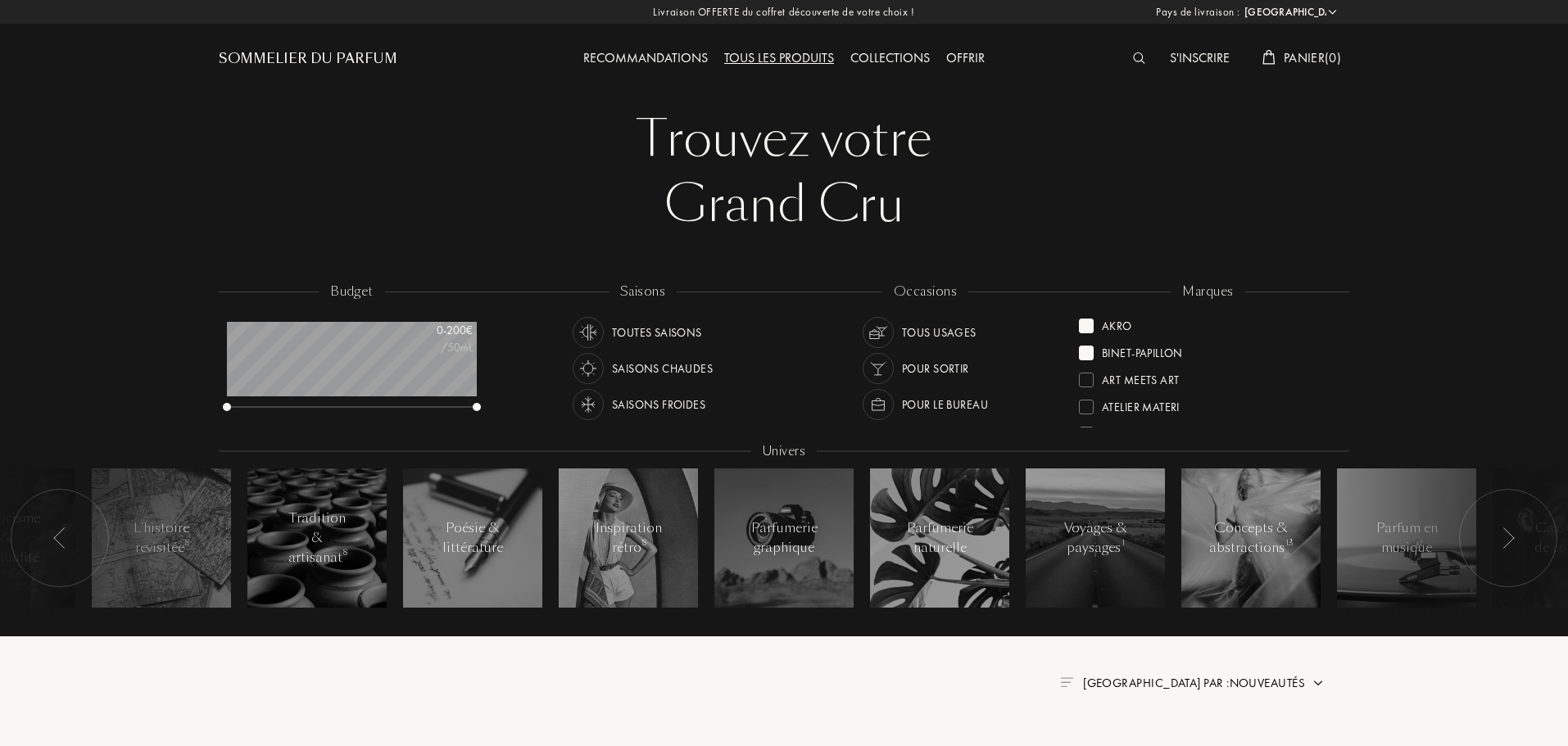
click at [1087, 357] on div at bounding box center [1087, 353] width 15 height 15
click at [1086, 327] on div at bounding box center [1087, 325] width 15 height 15
click at [1080, 346] on div at bounding box center [1087, 344] width 15 height 15
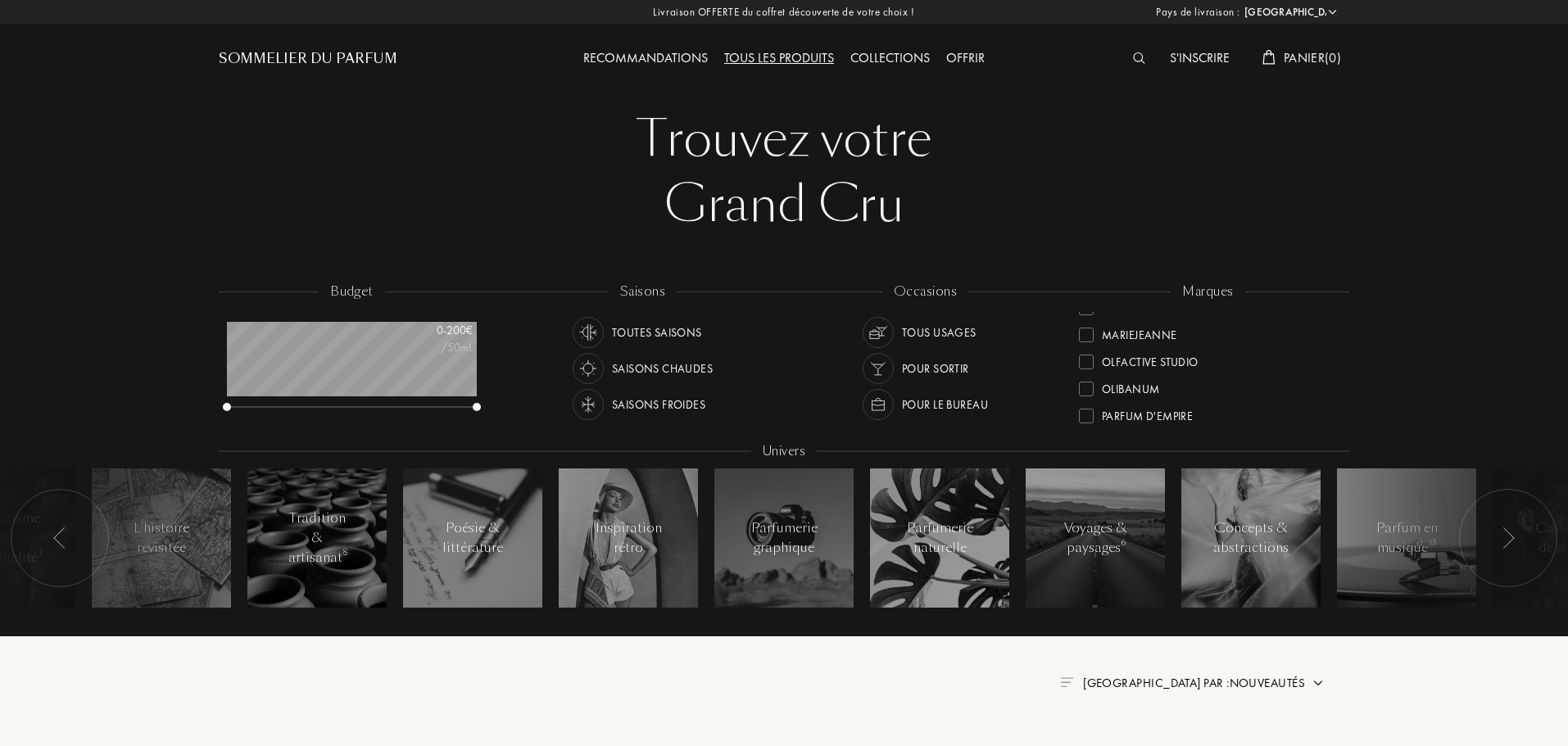
scroll to position [426, 0]
click at [1086, 357] on div at bounding box center [1087, 359] width 15 height 15
click at [1089, 350] on div at bounding box center [1087, 348] width 15 height 15
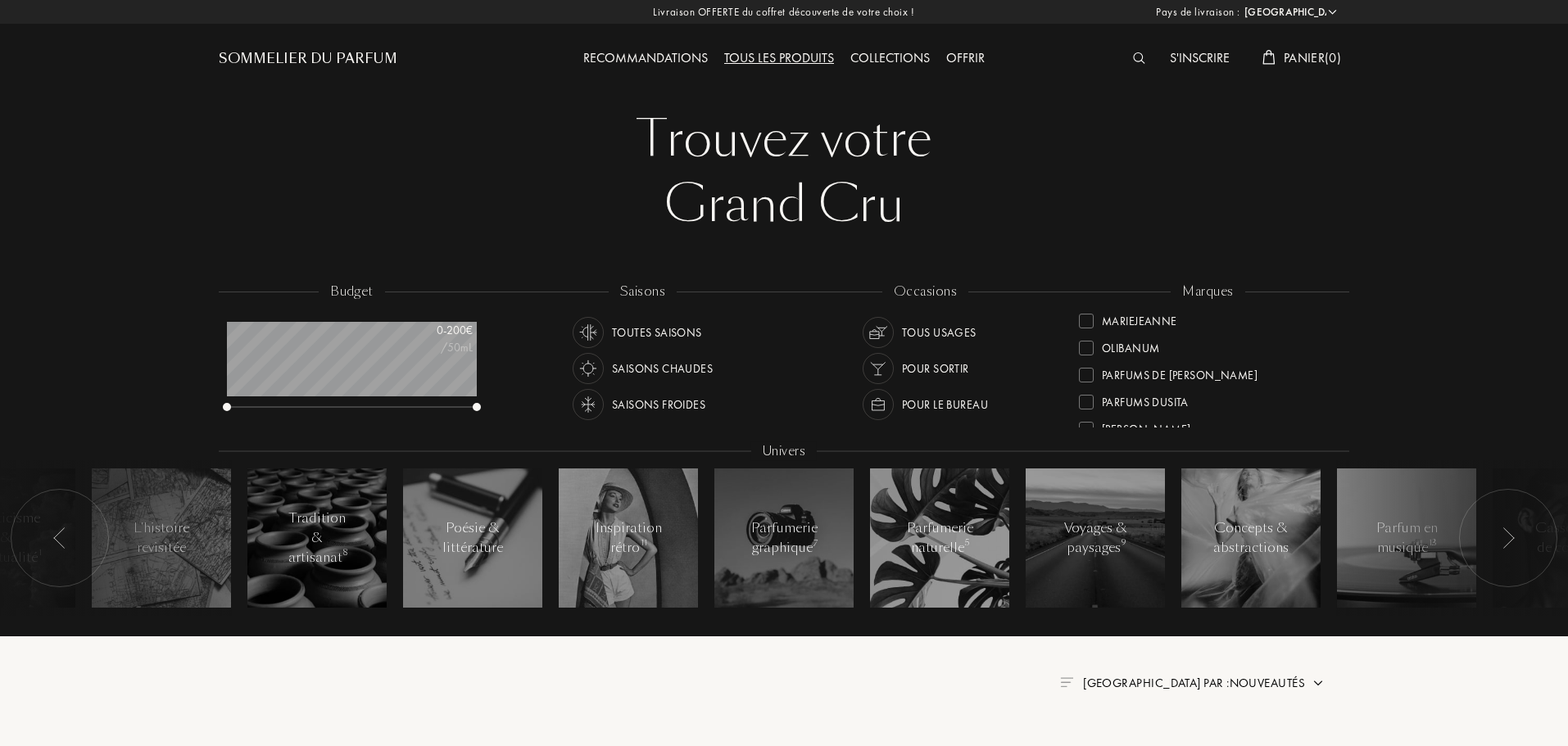
scroll to position [0, 0]
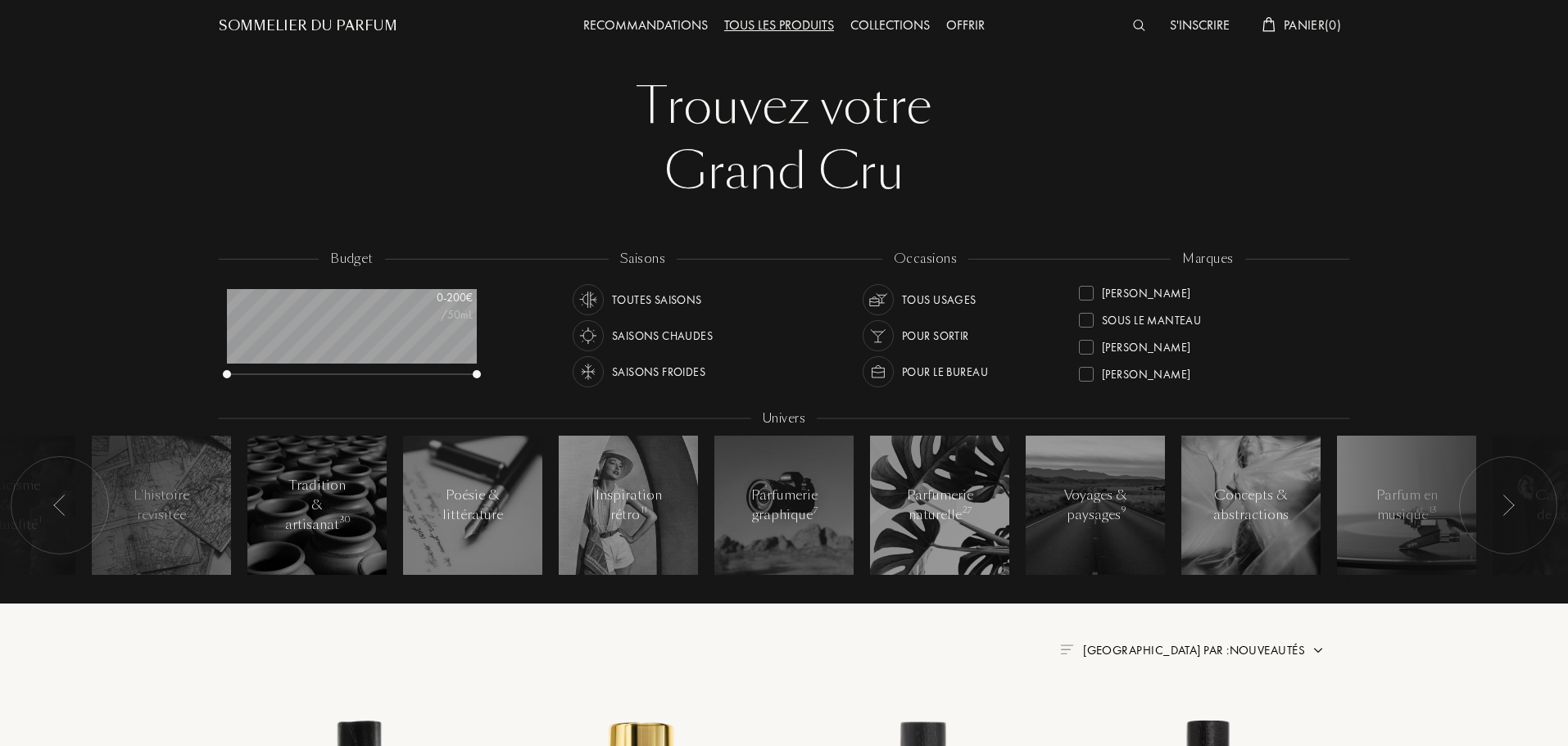
scroll to position [561, 0]
click at [1079, 378] on div at bounding box center [1087, 380] width 15 height 15
click at [1087, 301] on div "Olibanum" at bounding box center [1120, 306] width 81 height 22
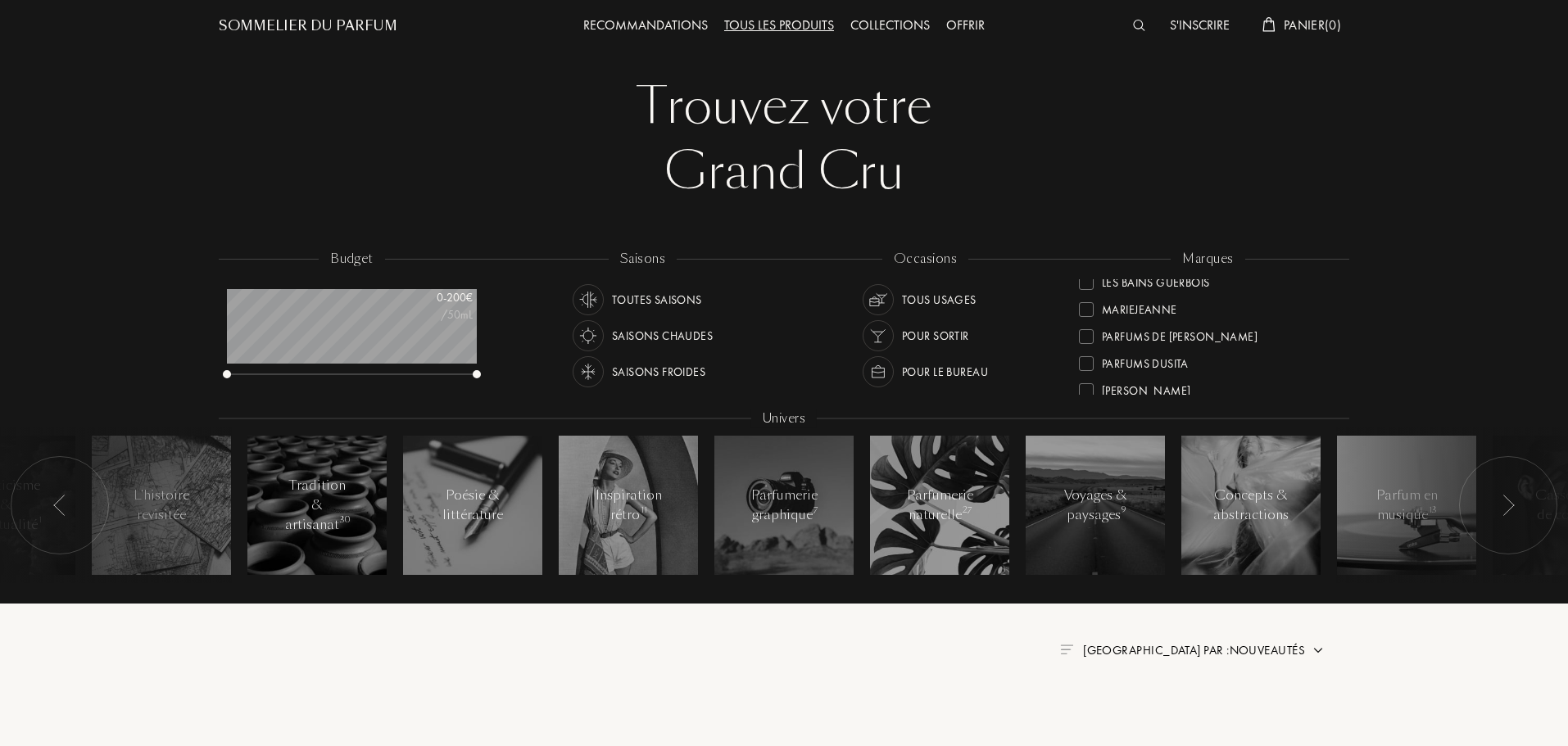
scroll to position [0, 0]
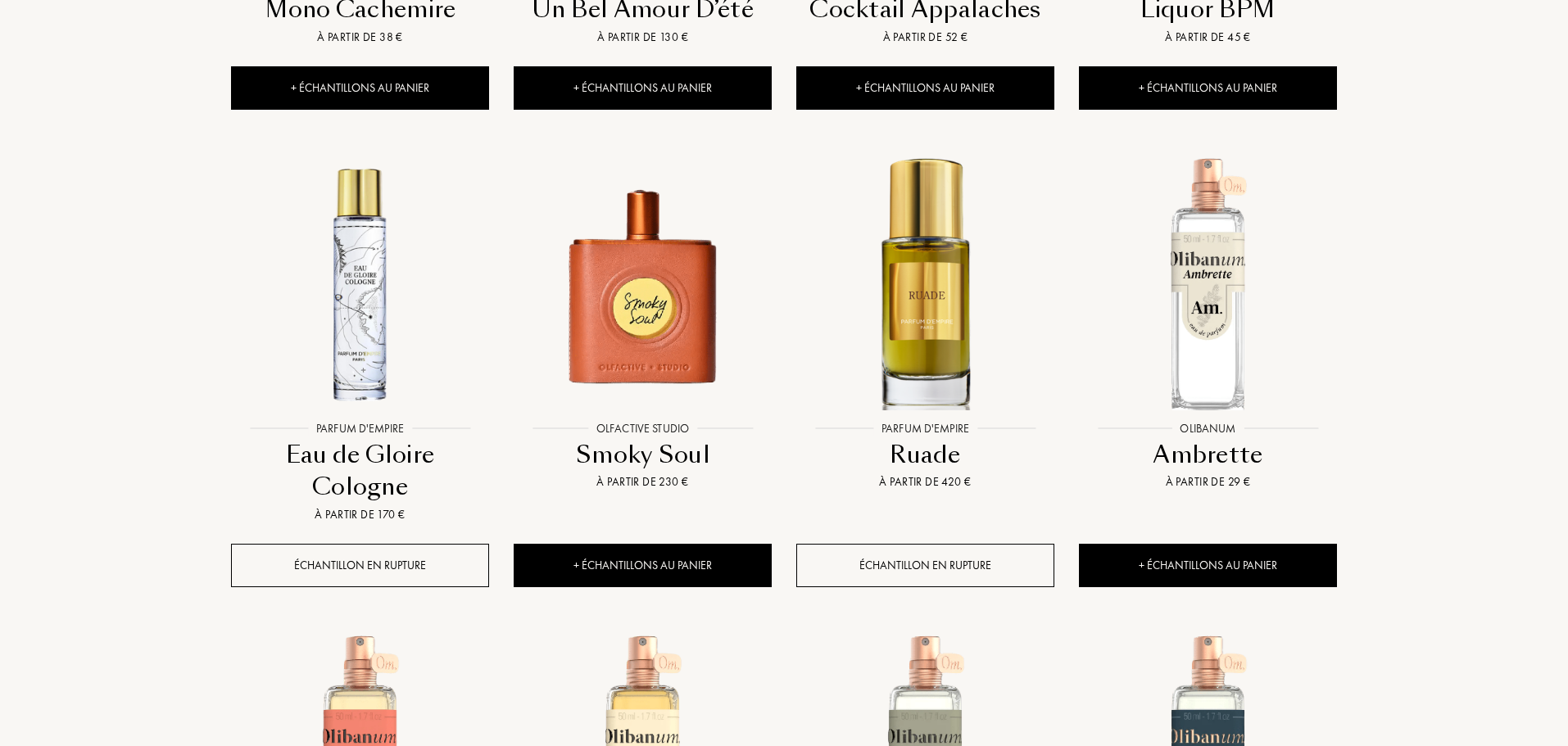
scroll to position [1061, 0]
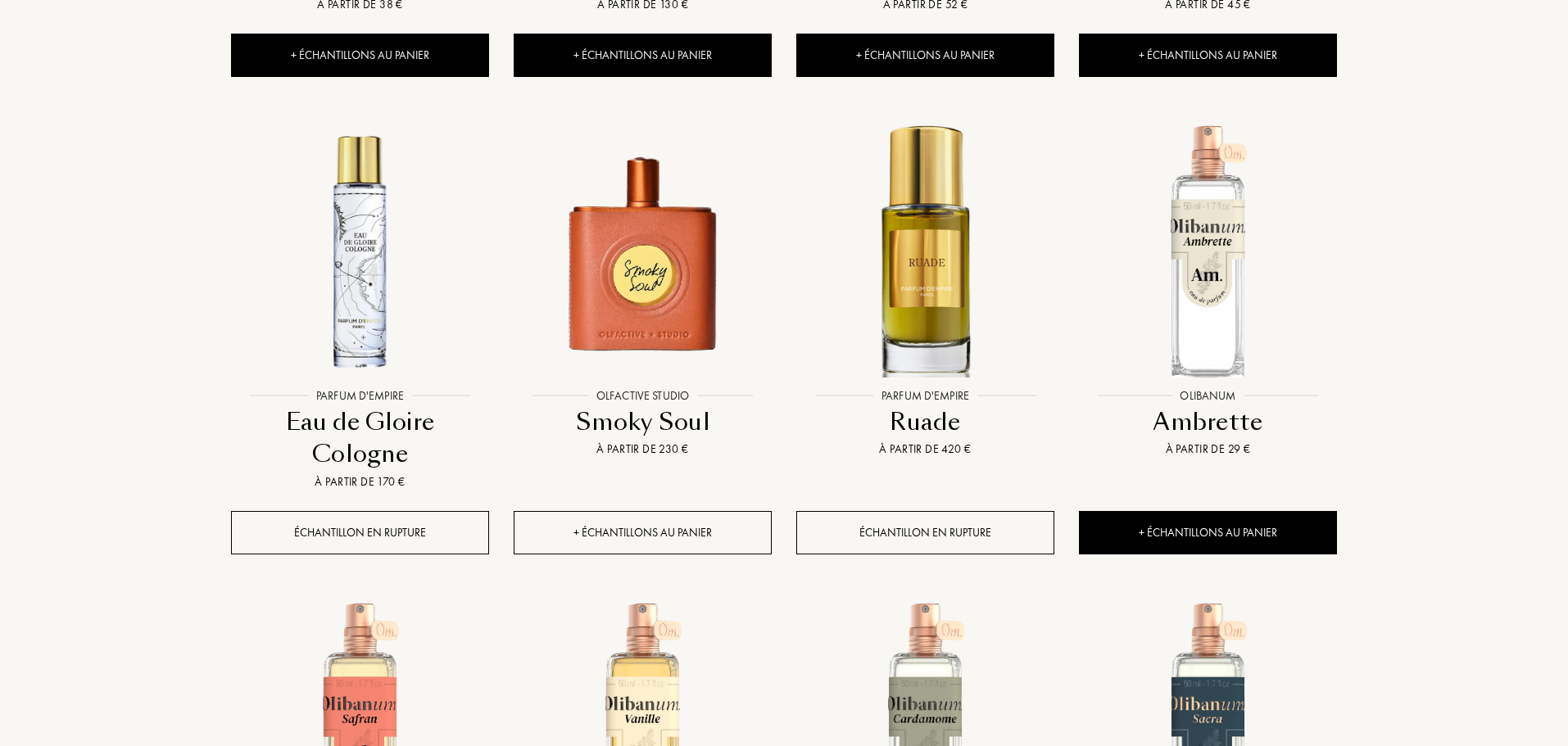
click at [642, 529] on div "+ Échantillons au panier" at bounding box center [643, 532] width 258 height 43
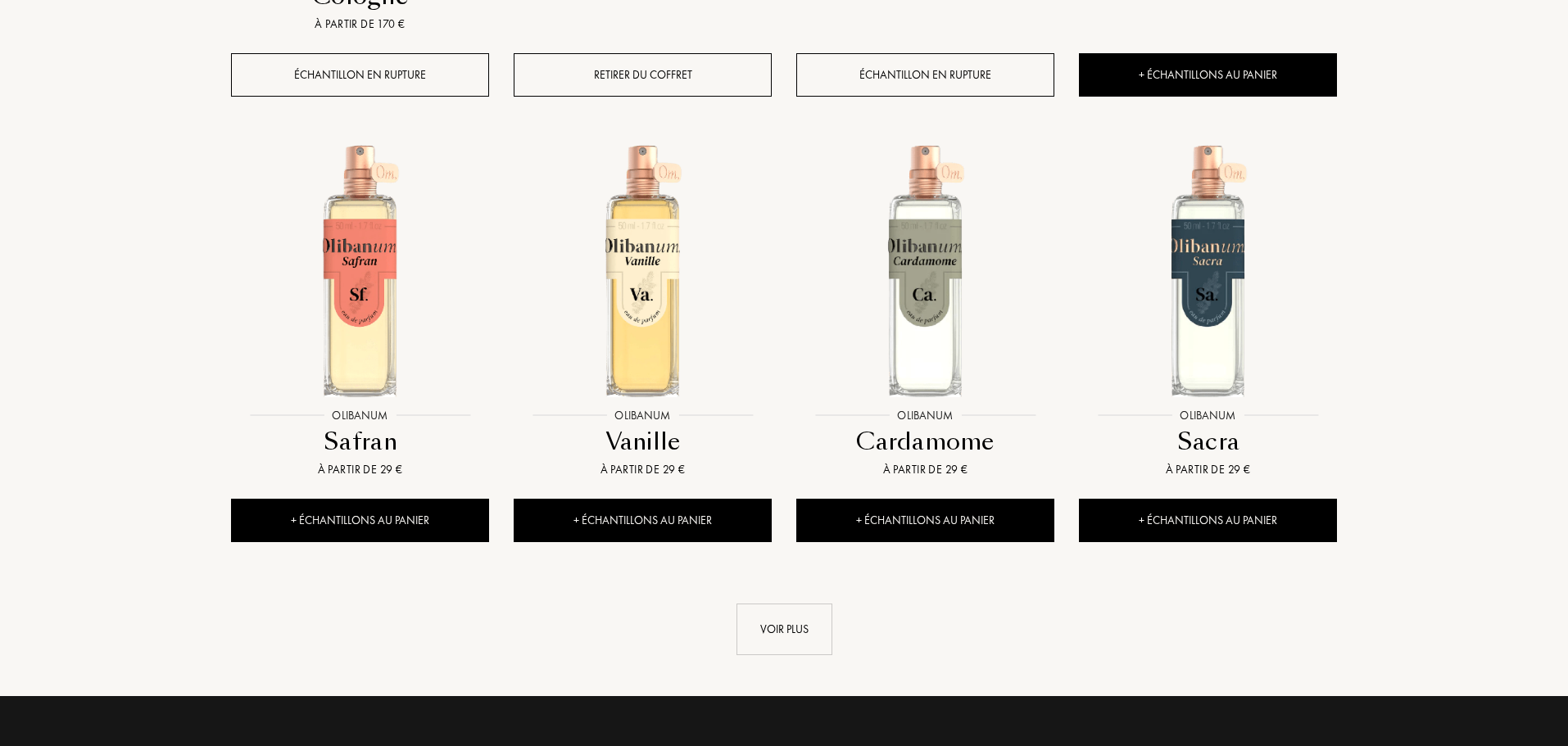
scroll to position [1519, 0]
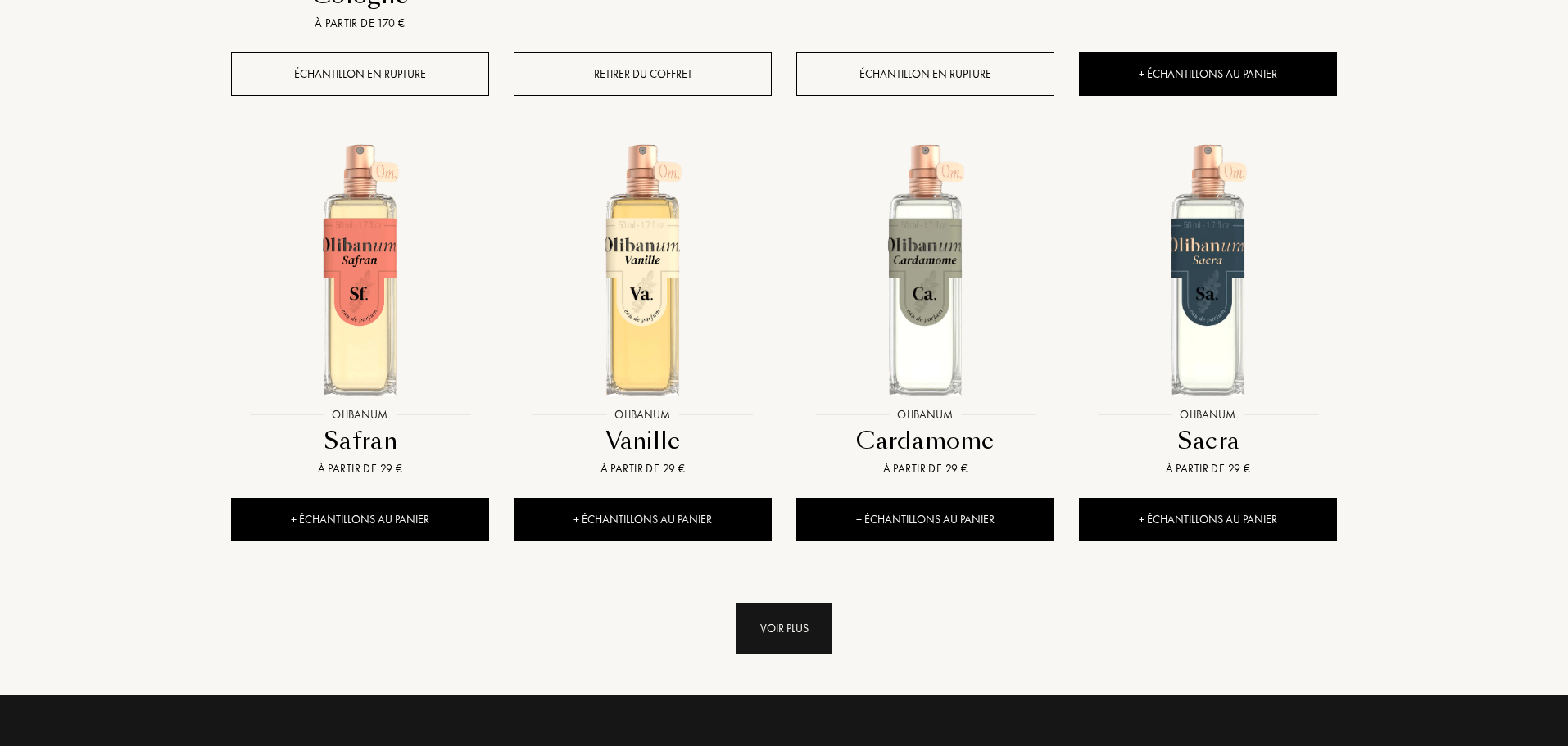
click at [774, 628] on div "Voir plus" at bounding box center [784, 628] width 96 height 51
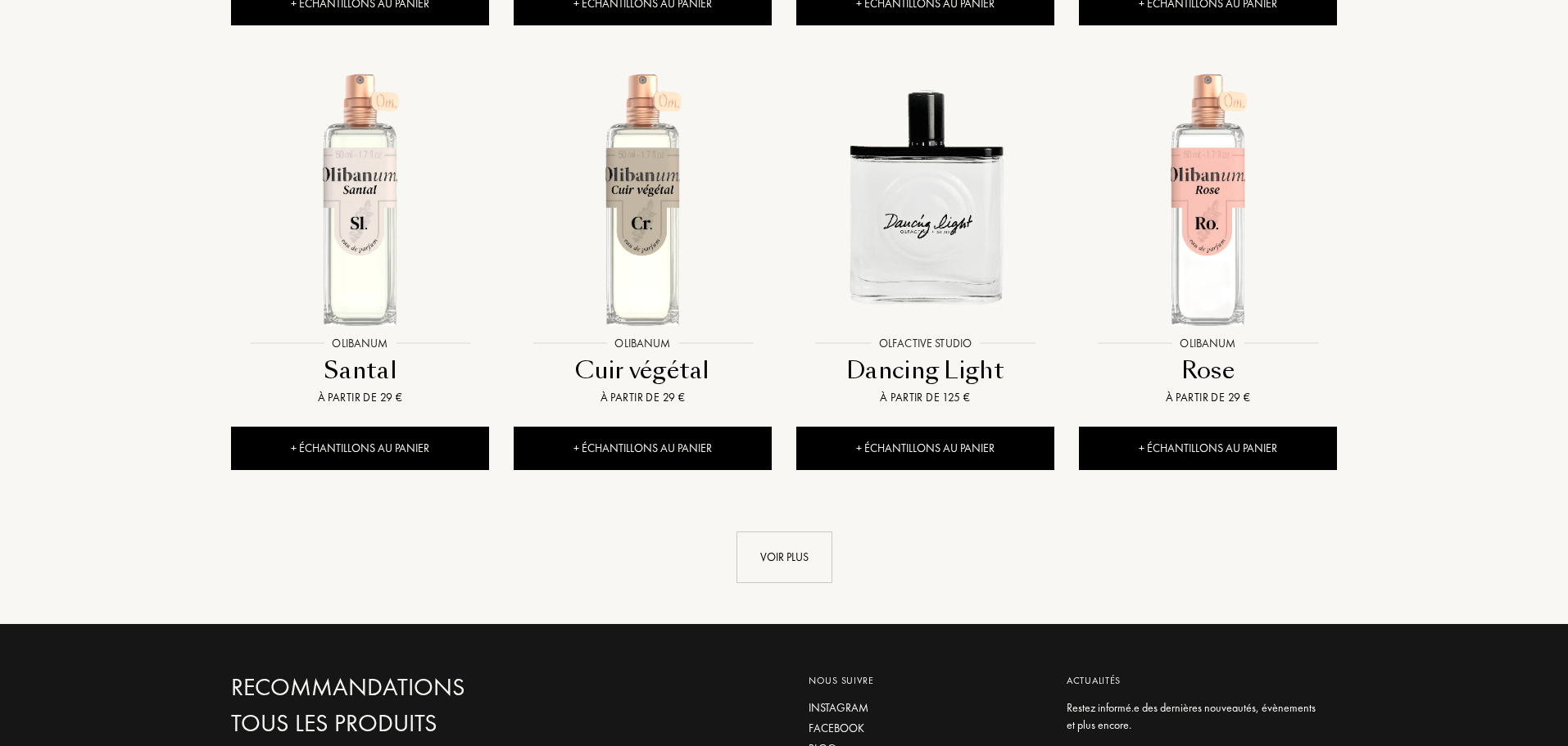
scroll to position [2928, 0]
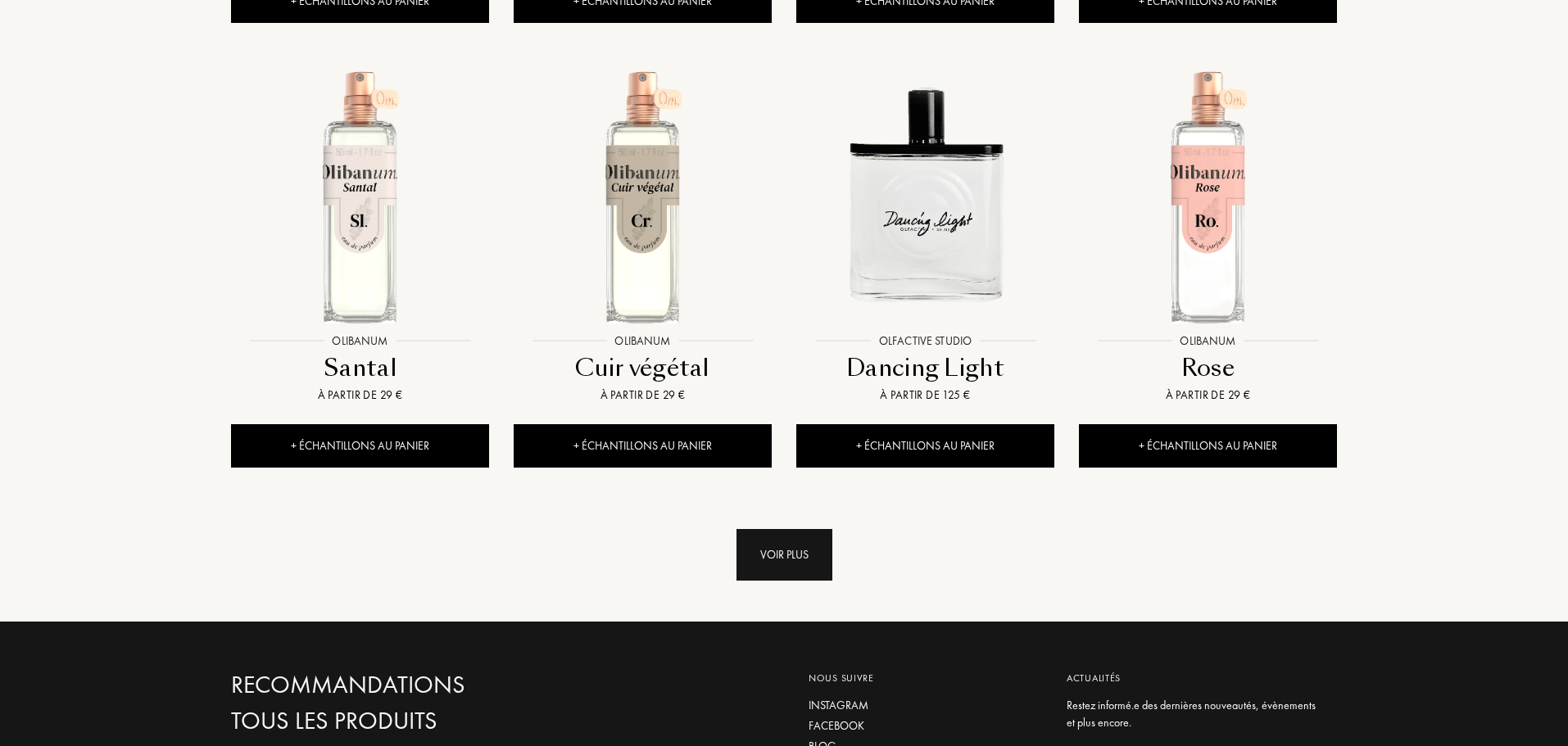
click at [806, 554] on div "Voir plus" at bounding box center [784, 555] width 96 height 51
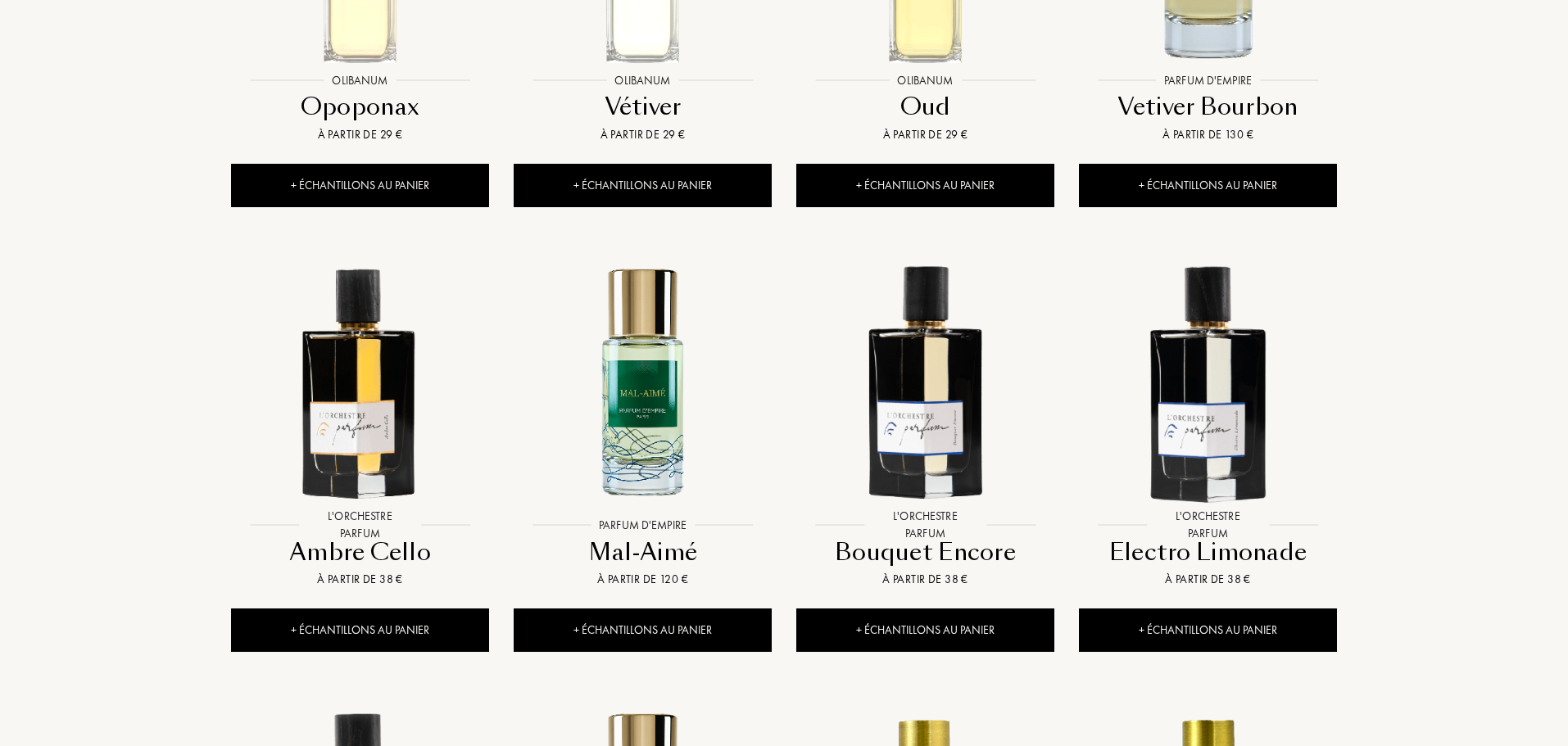
scroll to position [3780, 0]
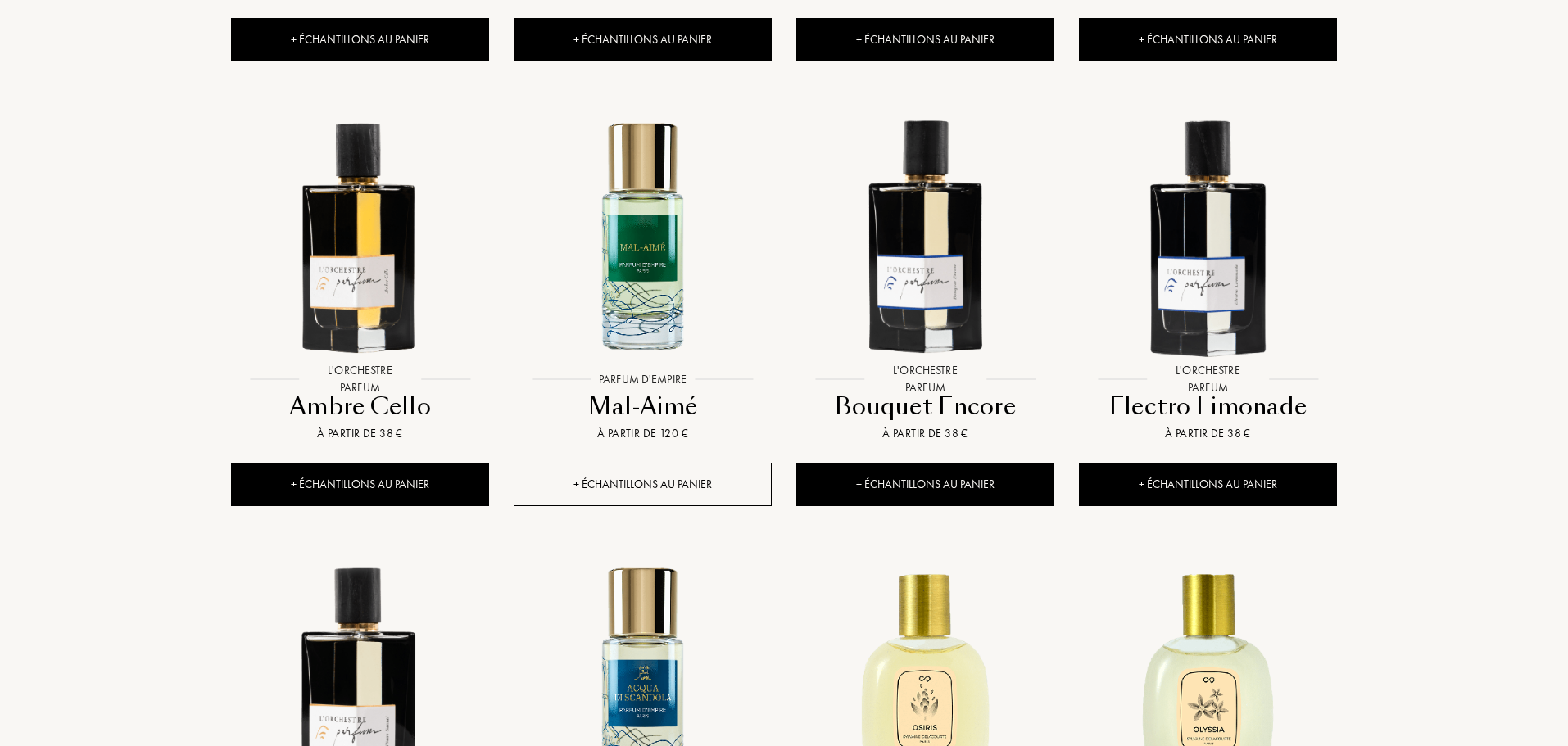
click at [706, 491] on div "+ Échantillons au panier" at bounding box center [643, 484] width 258 height 43
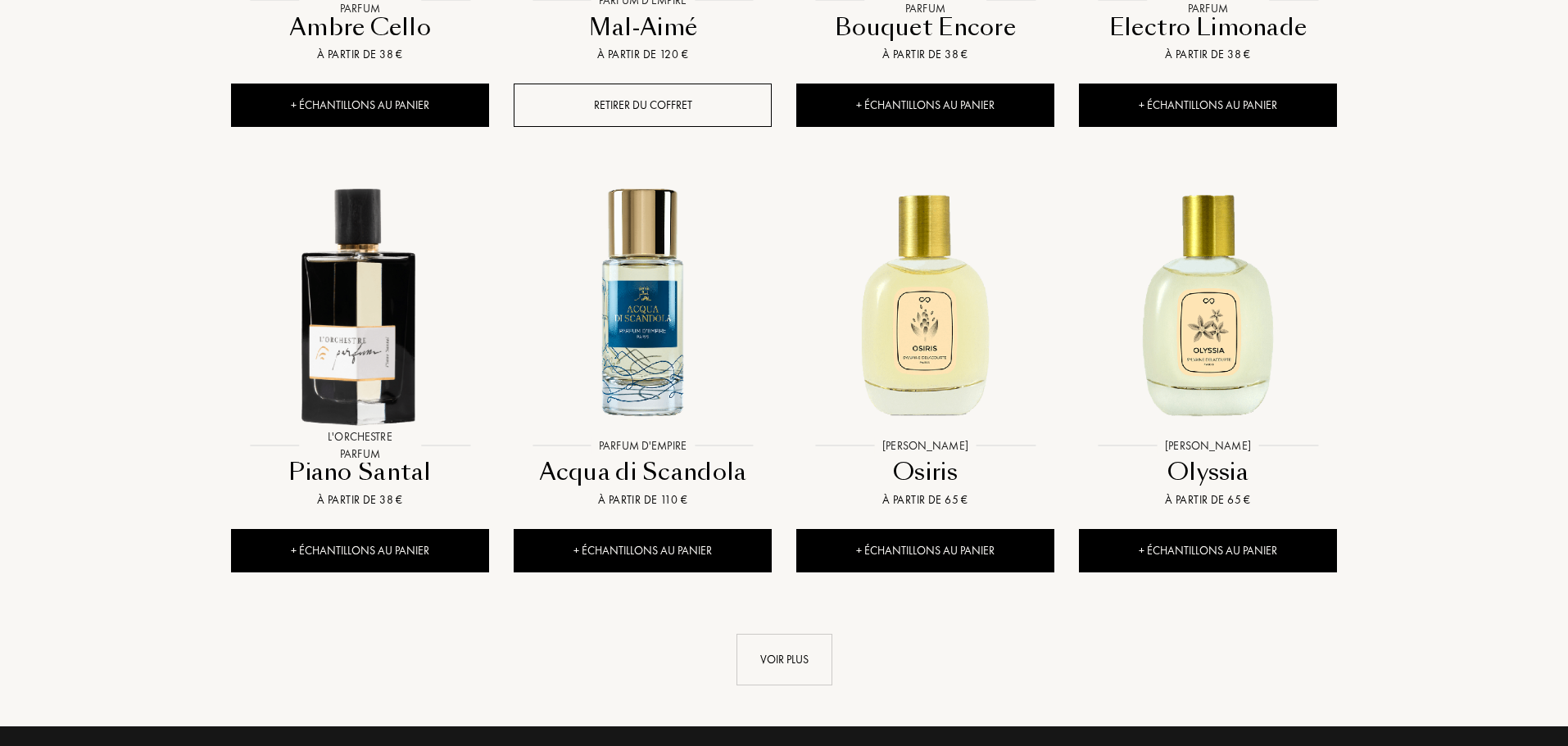
scroll to position [4173, 0]
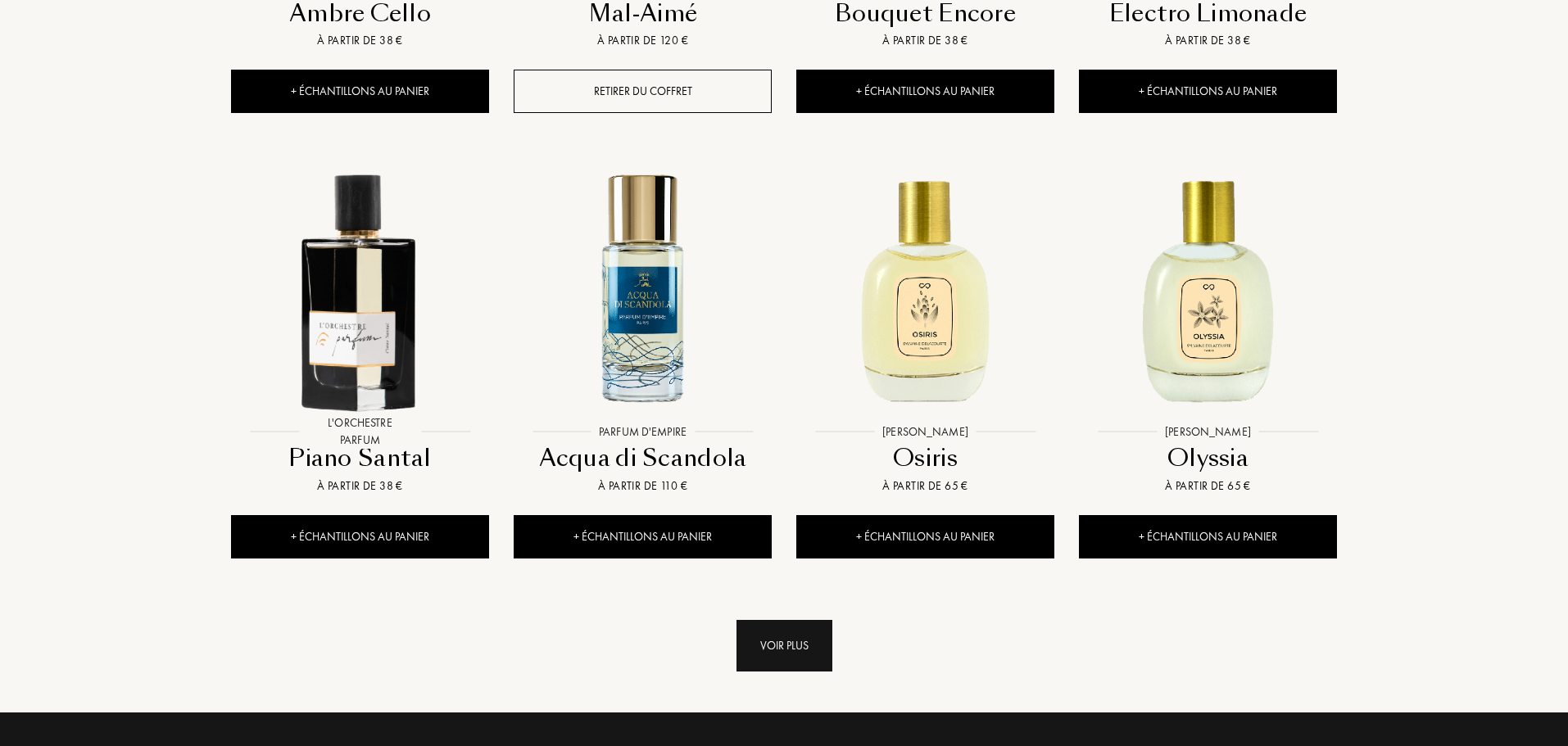
click at [789, 643] on div "Voir plus" at bounding box center [784, 645] width 96 height 51
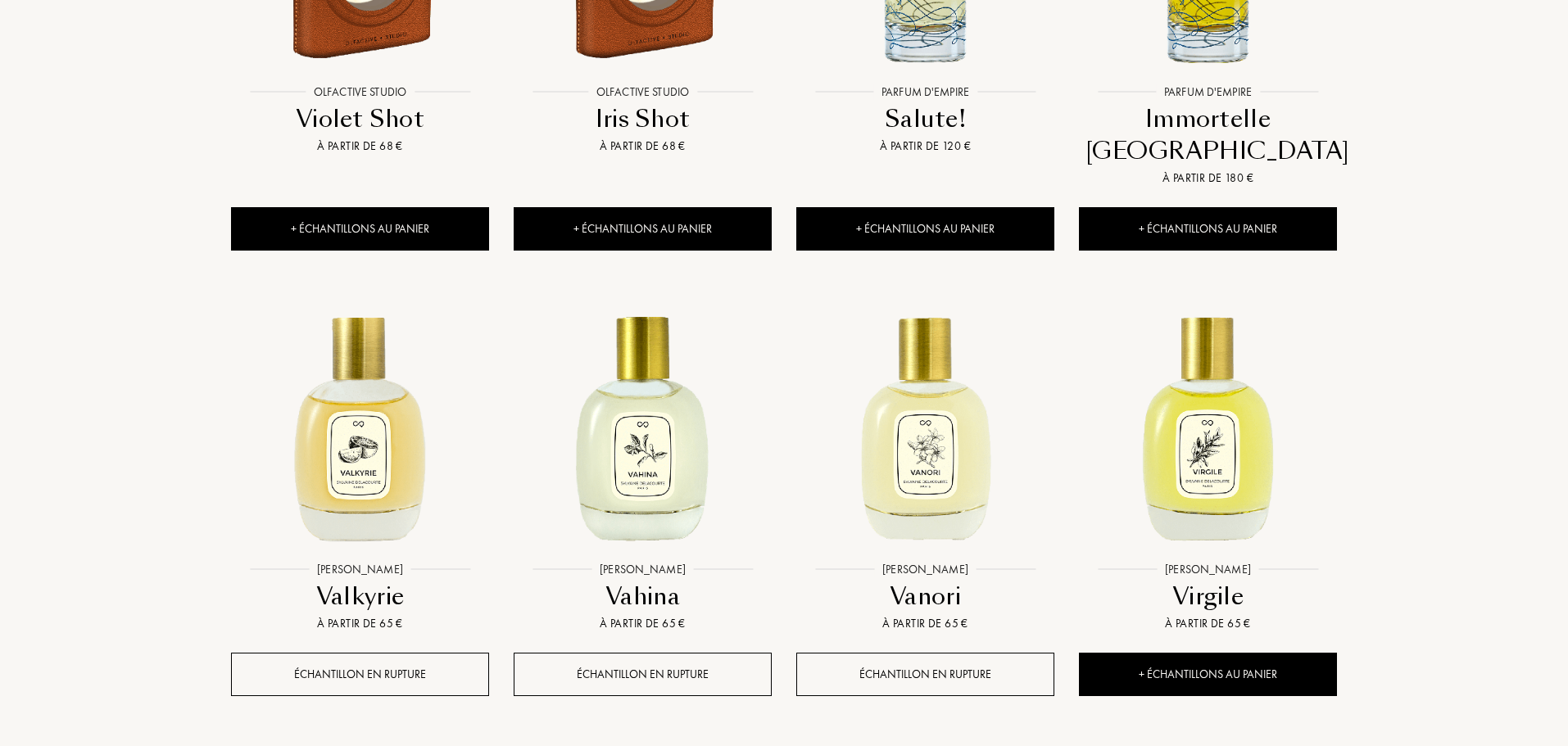
scroll to position [5451, 0]
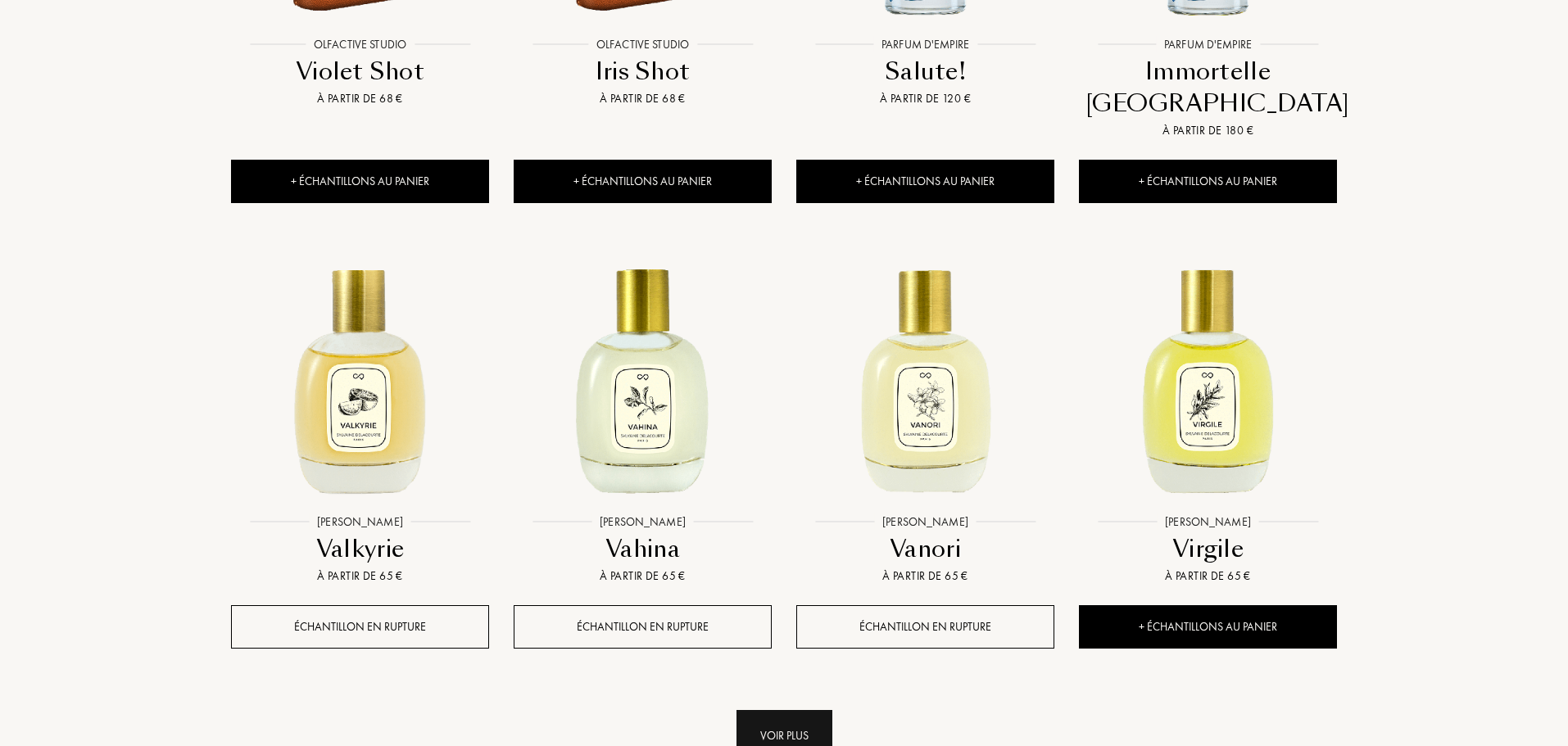
click at [789, 717] on div "Voir plus" at bounding box center [784, 736] width 96 height 51
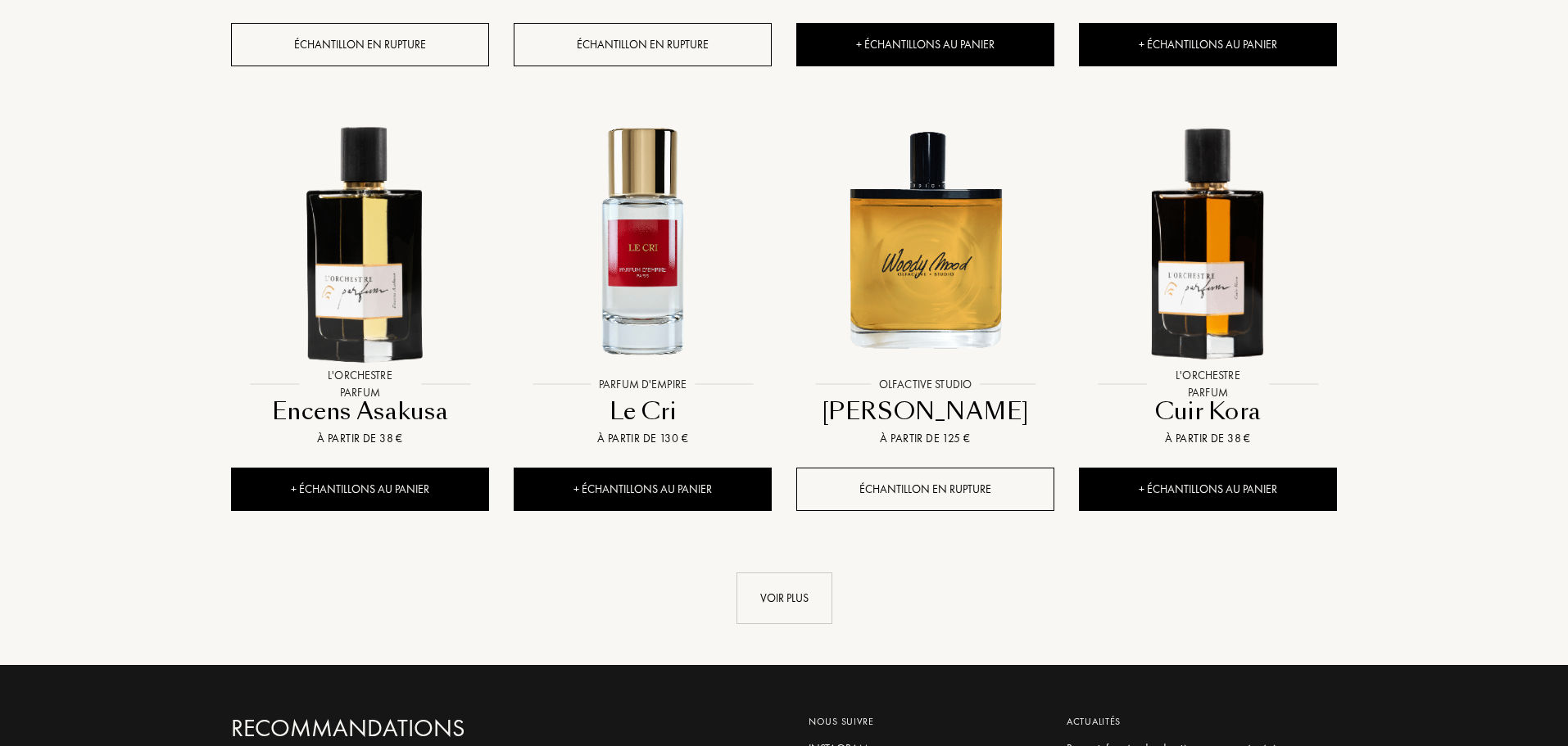
scroll to position [6957, 0]
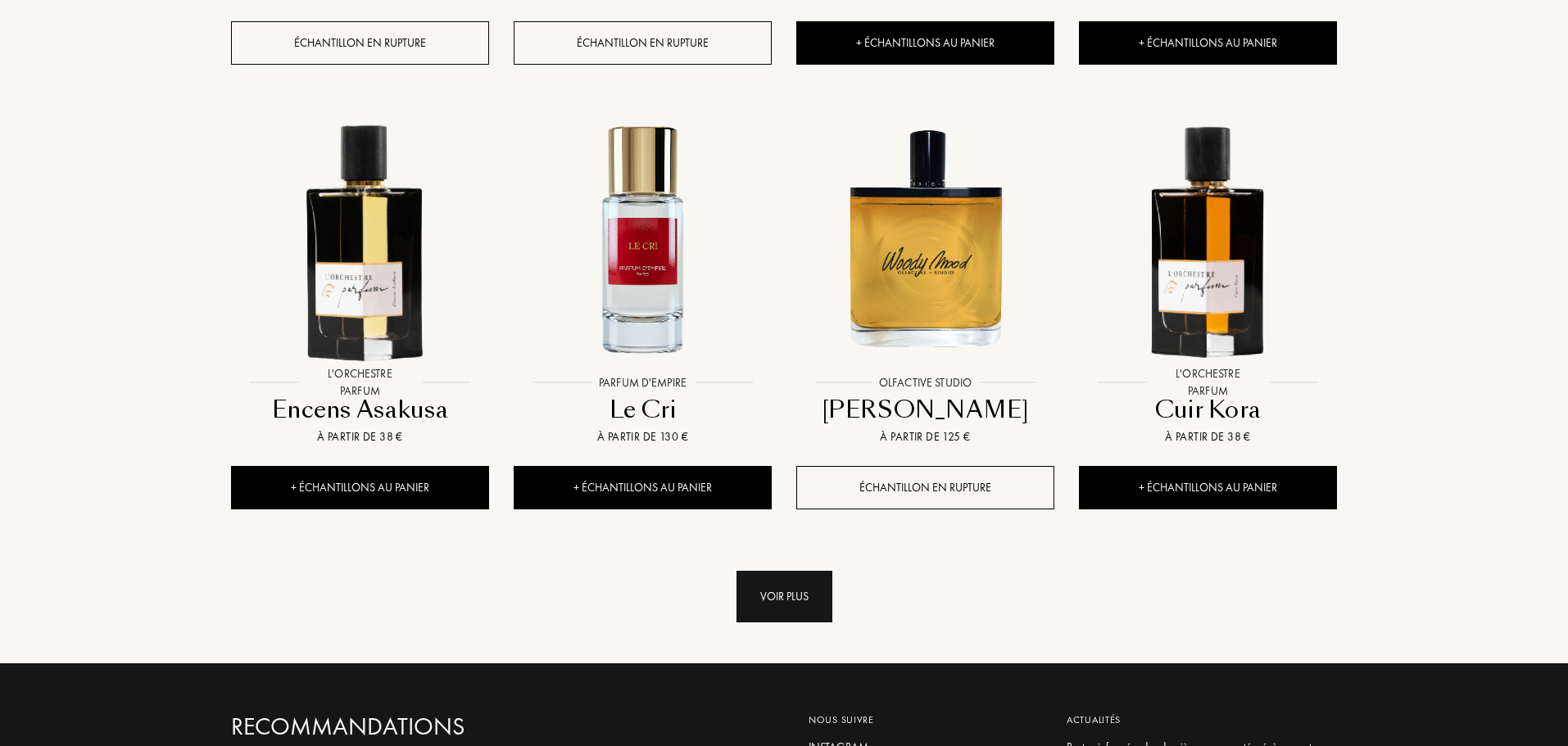
click at [772, 570] on div "Voir plus" at bounding box center [784, 596] width 96 height 51
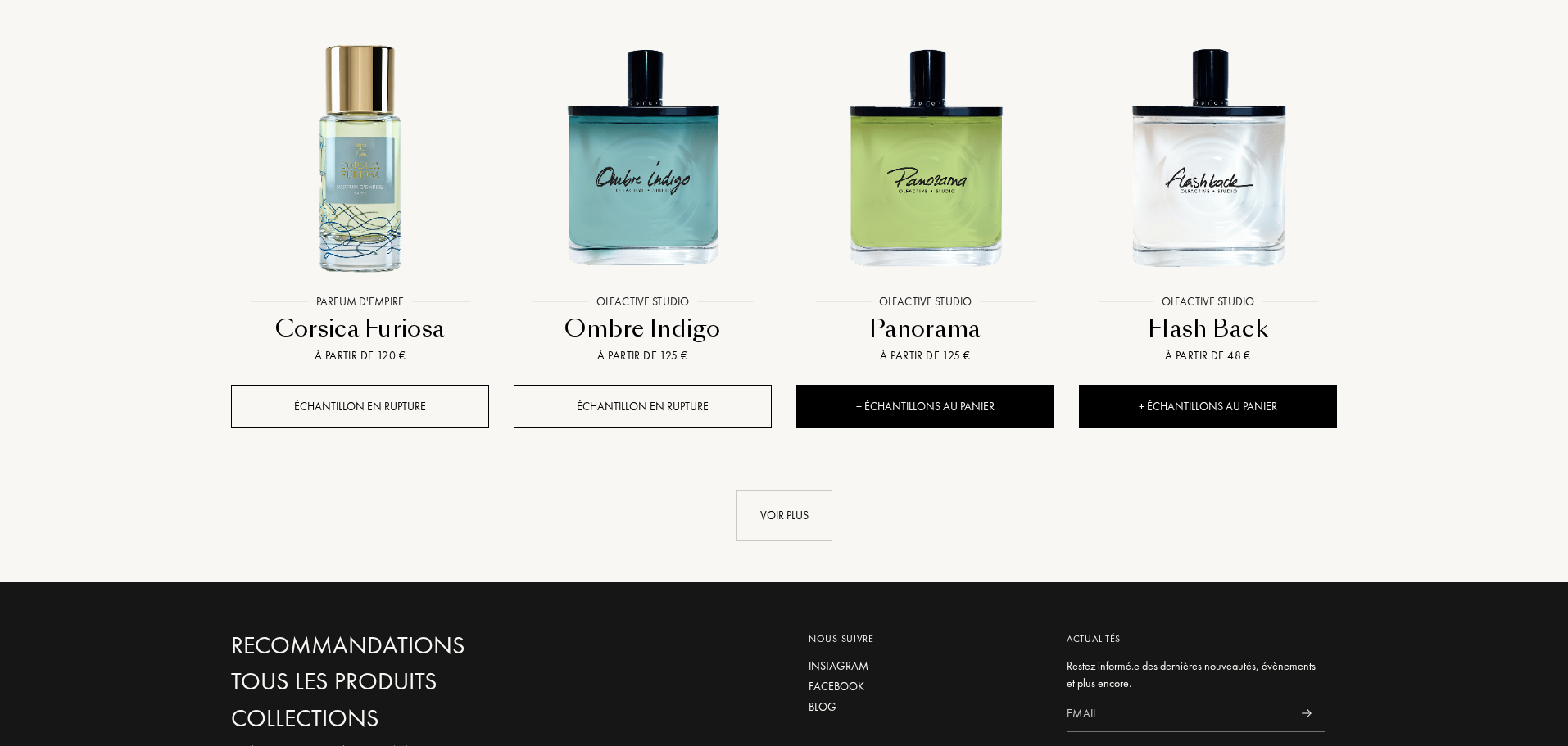
scroll to position [8398, 0]
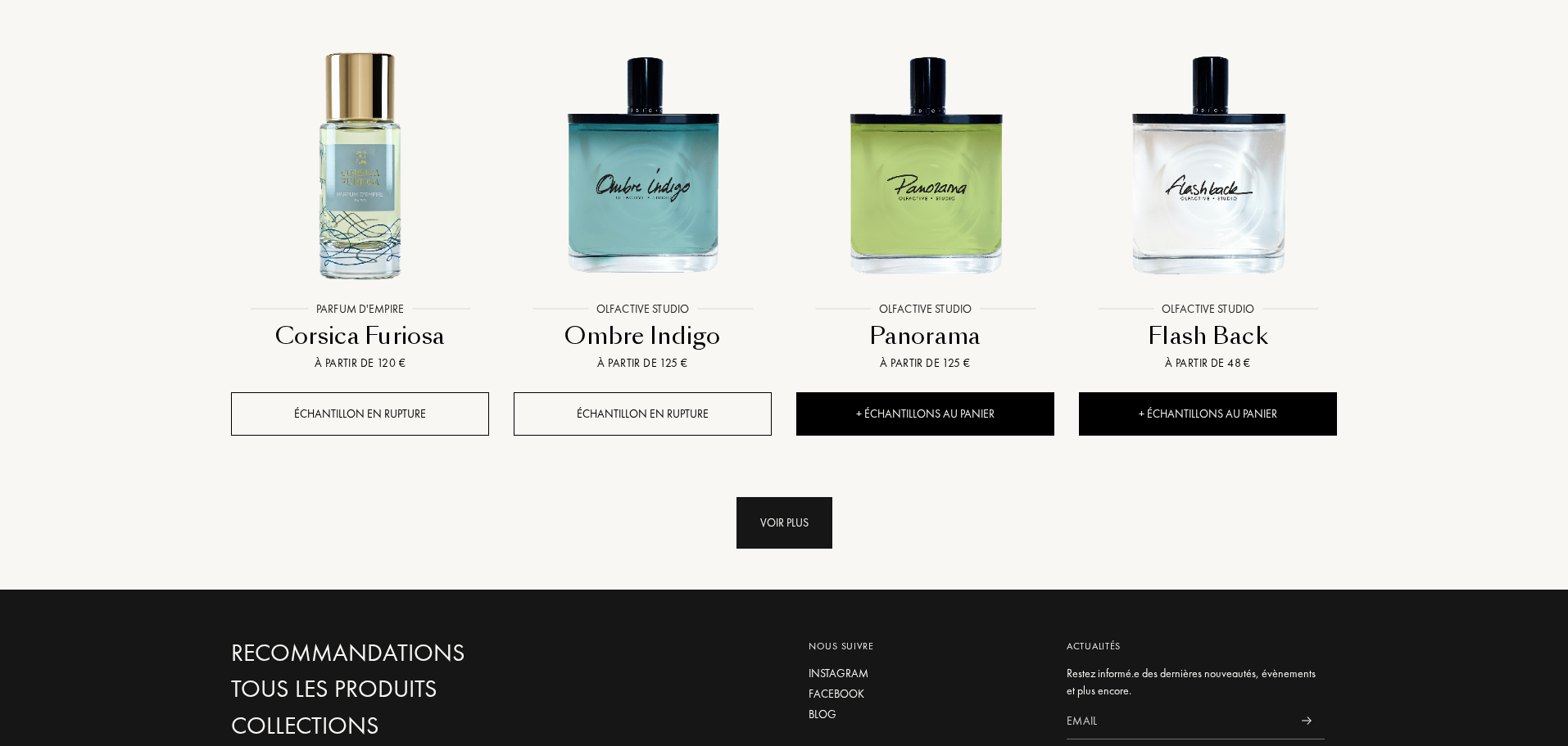
click at [788, 497] on div "Voir plus" at bounding box center [784, 523] width 96 height 51
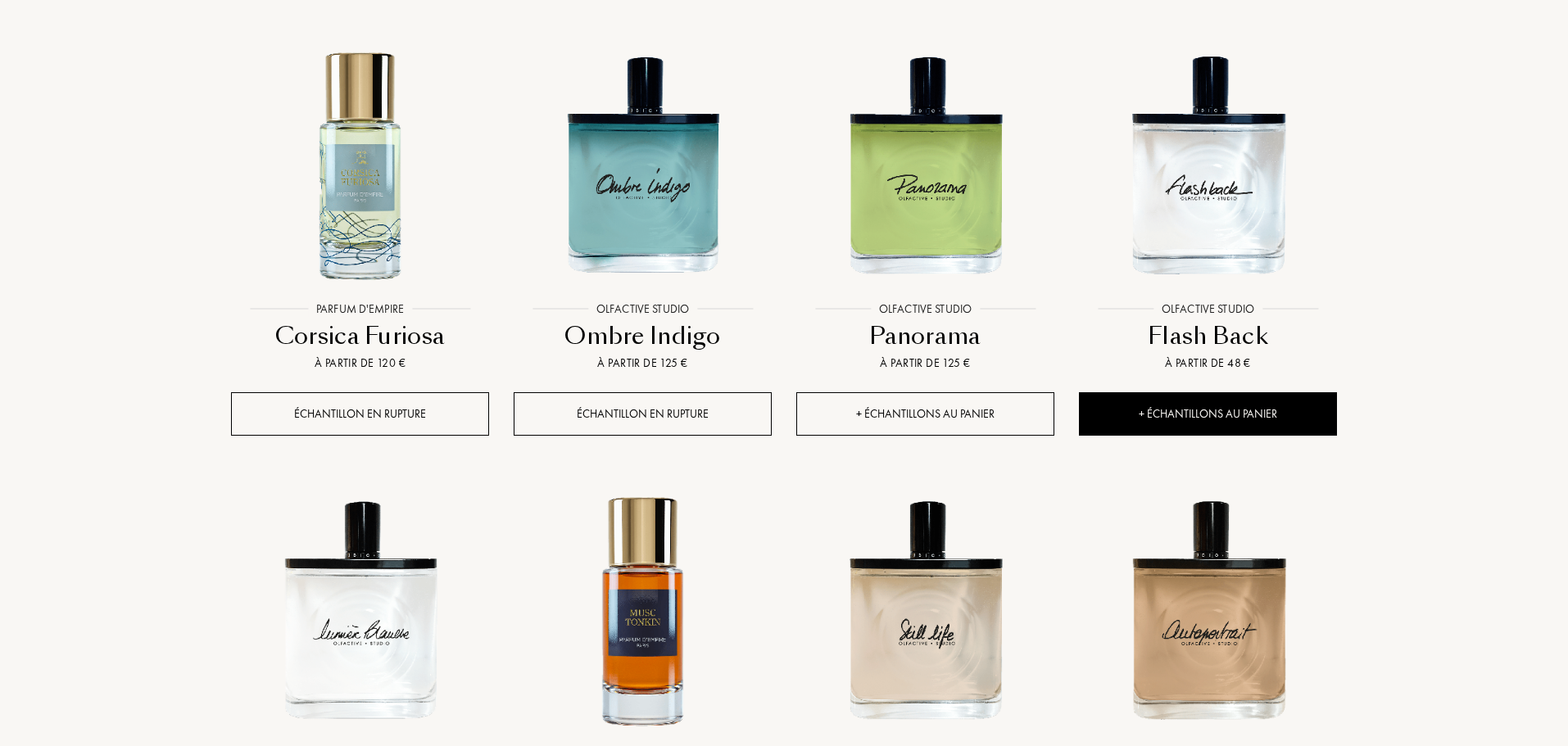
click at [917, 392] on div "+ Échantillons au panier" at bounding box center [926, 413] width 258 height 43
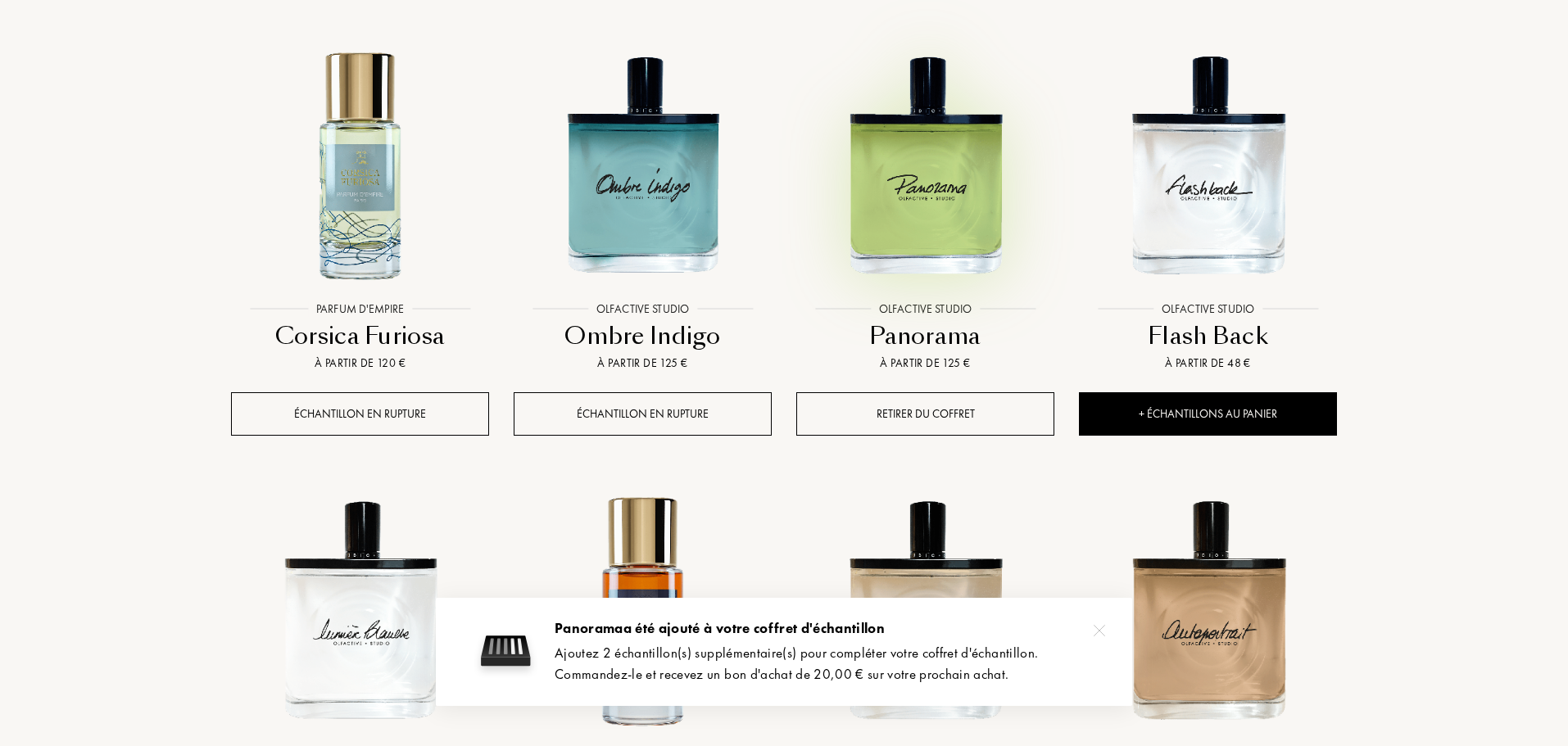
click at [946, 124] on img at bounding box center [925, 165] width 255 height 255
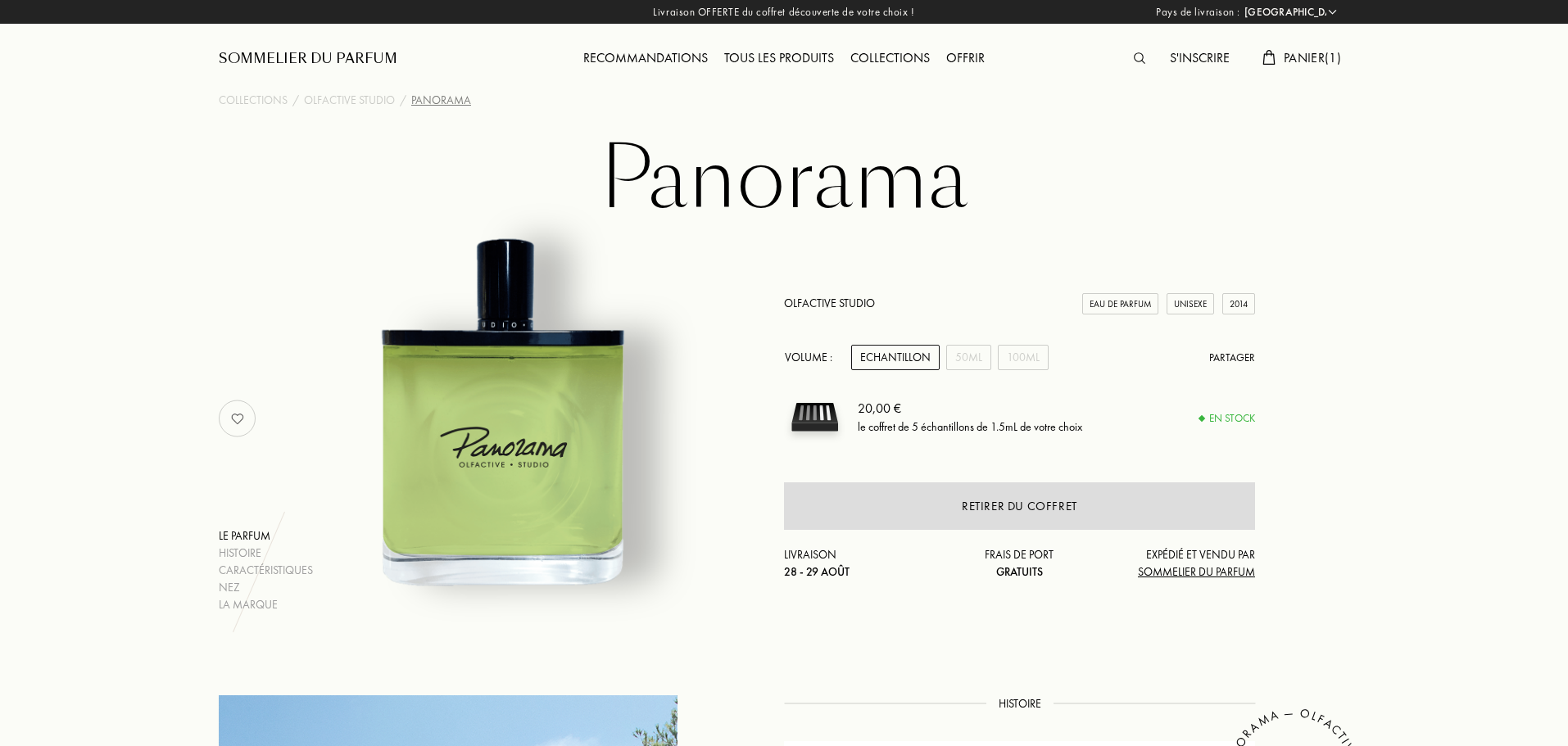
select select "FR"
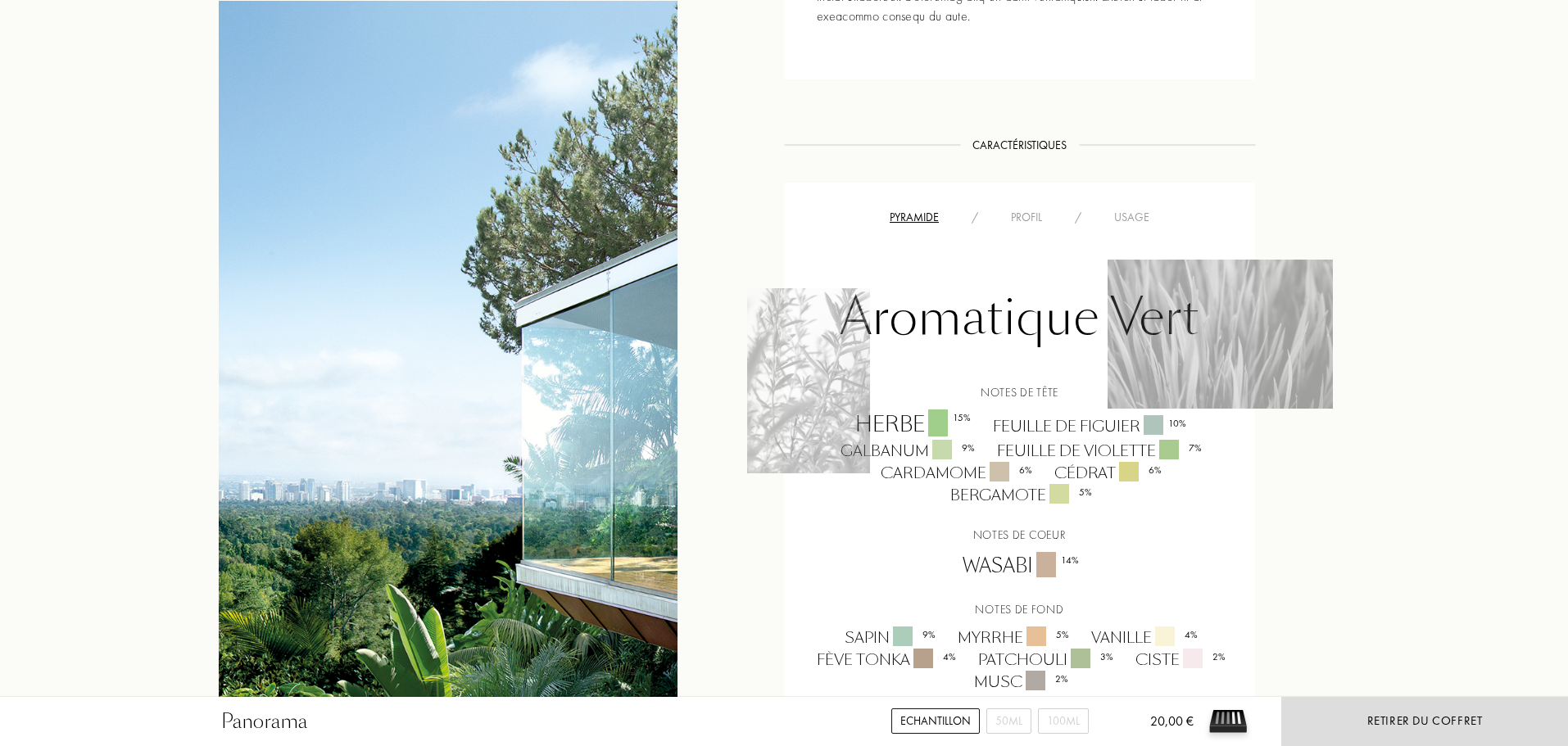
scroll to position [1231, 0]
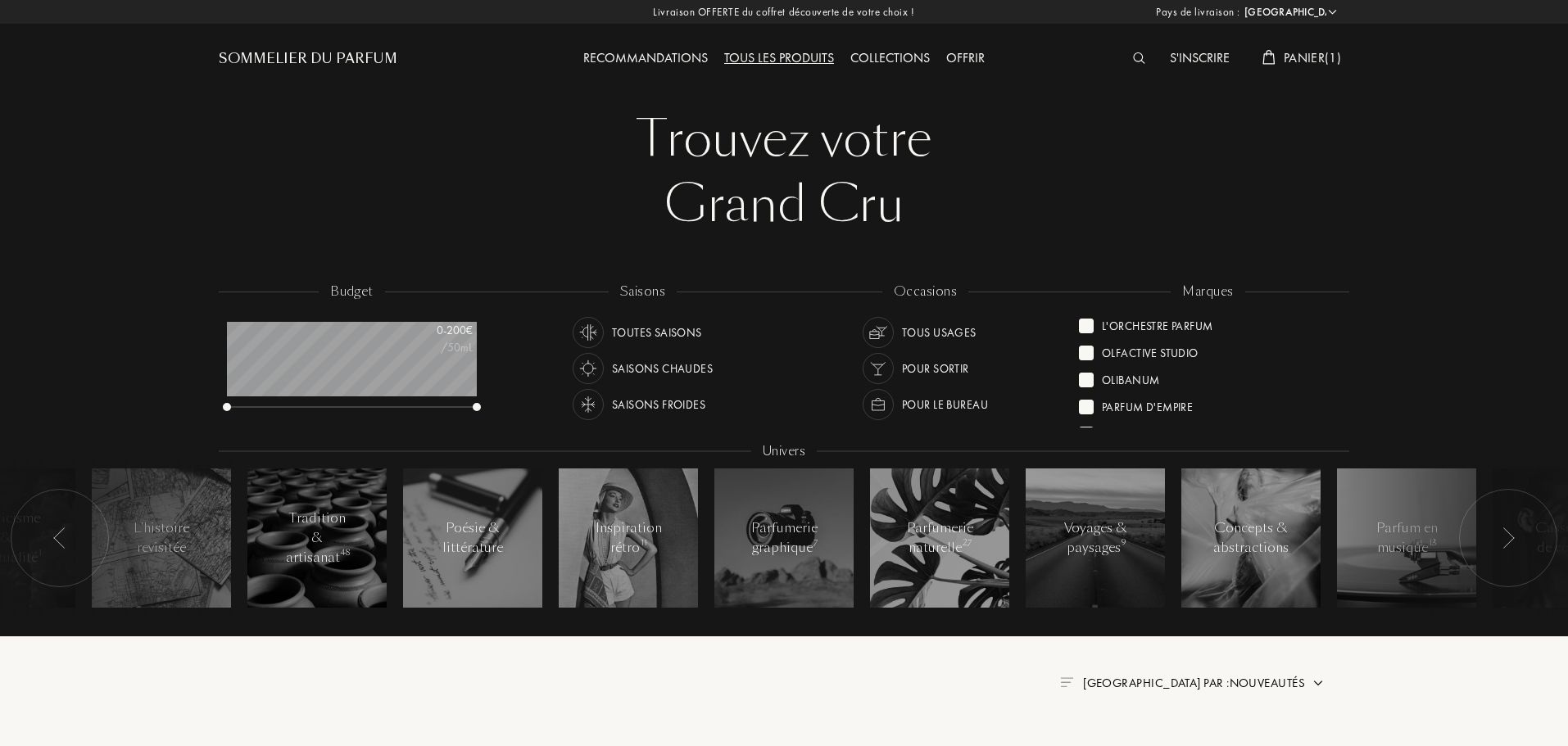
select select "FR"
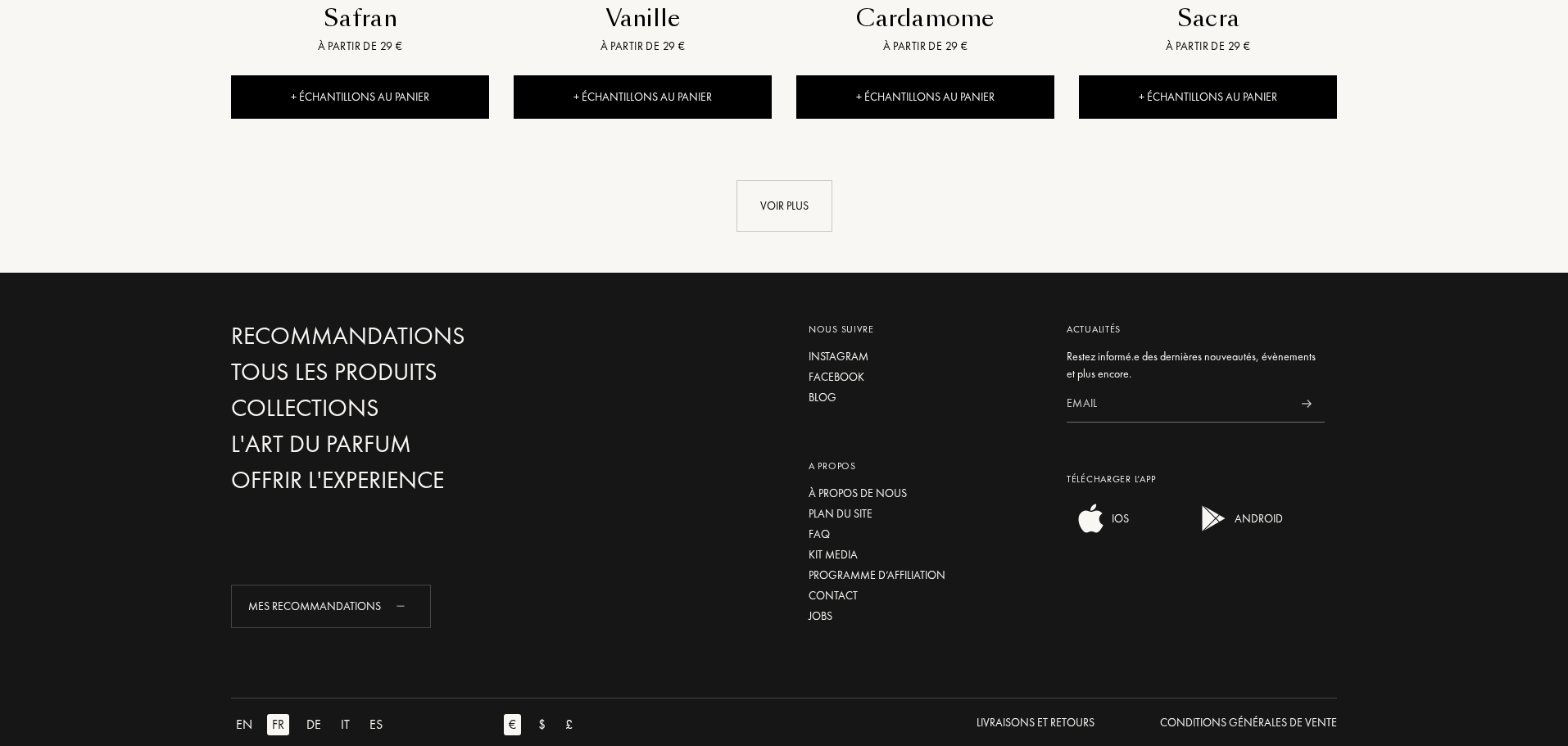
scroll to position [82, 250]
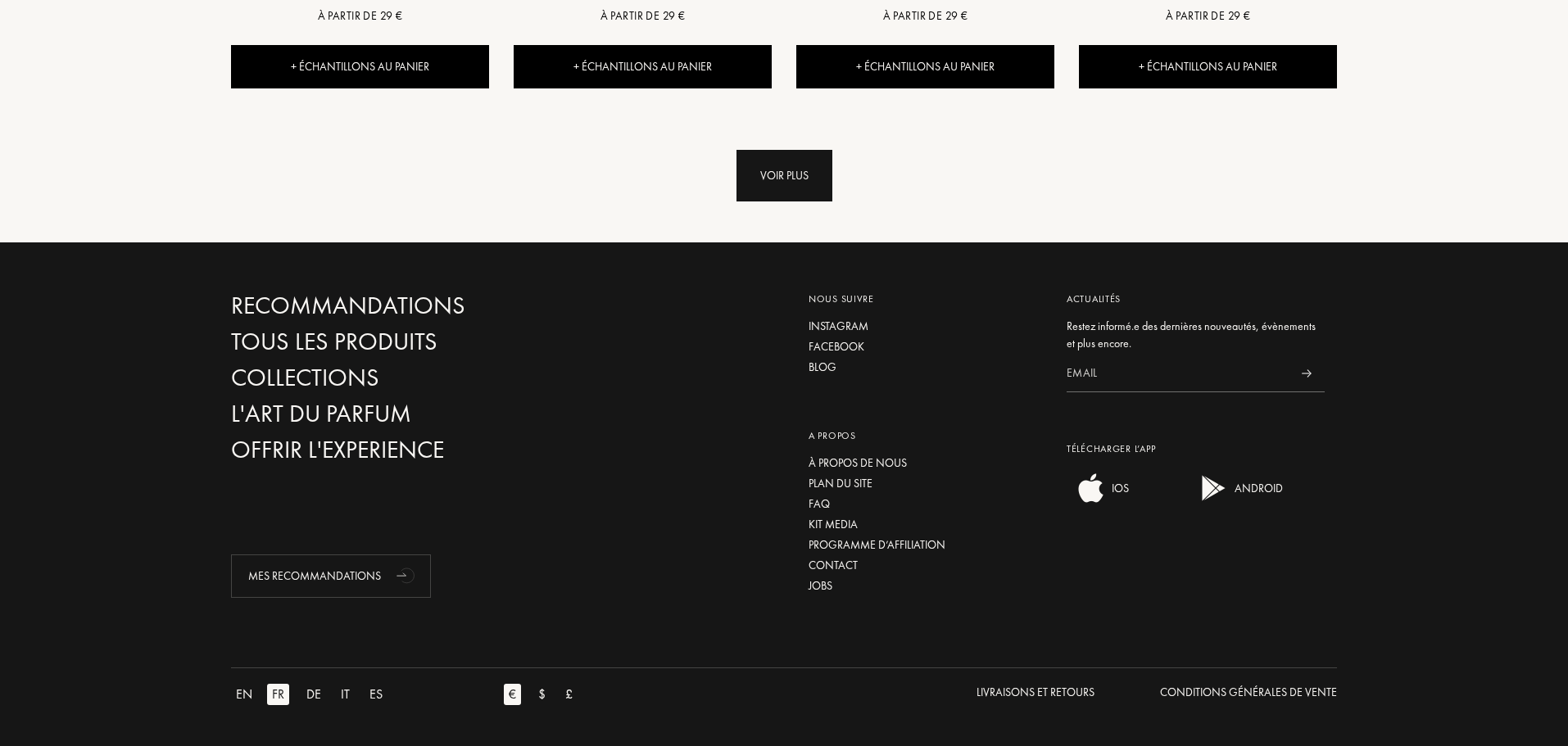
click at [767, 174] on div "Voir plus" at bounding box center [784, 176] width 96 height 51
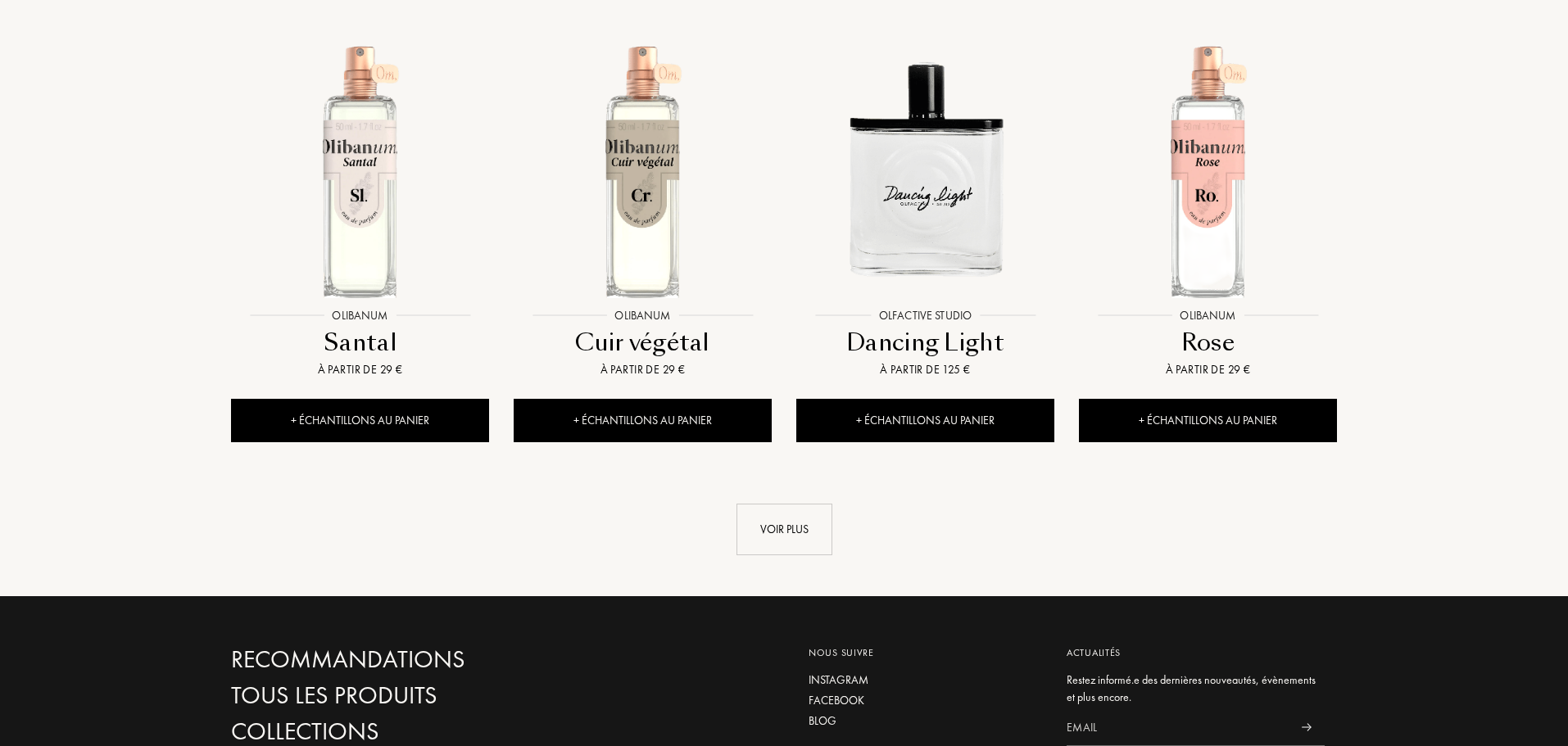
scroll to position [2956, 0]
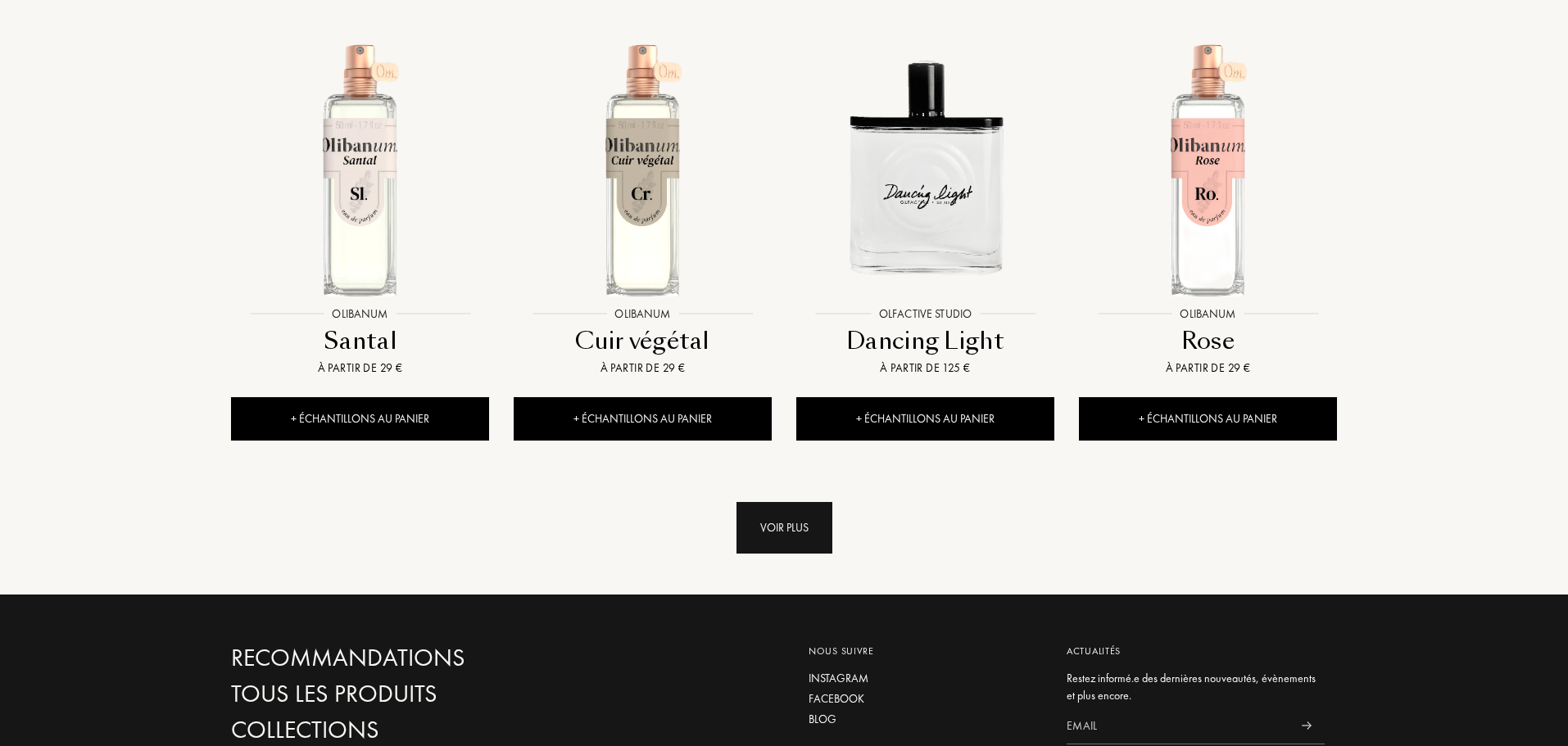
click at [794, 527] on div "Voir plus" at bounding box center [784, 528] width 96 height 51
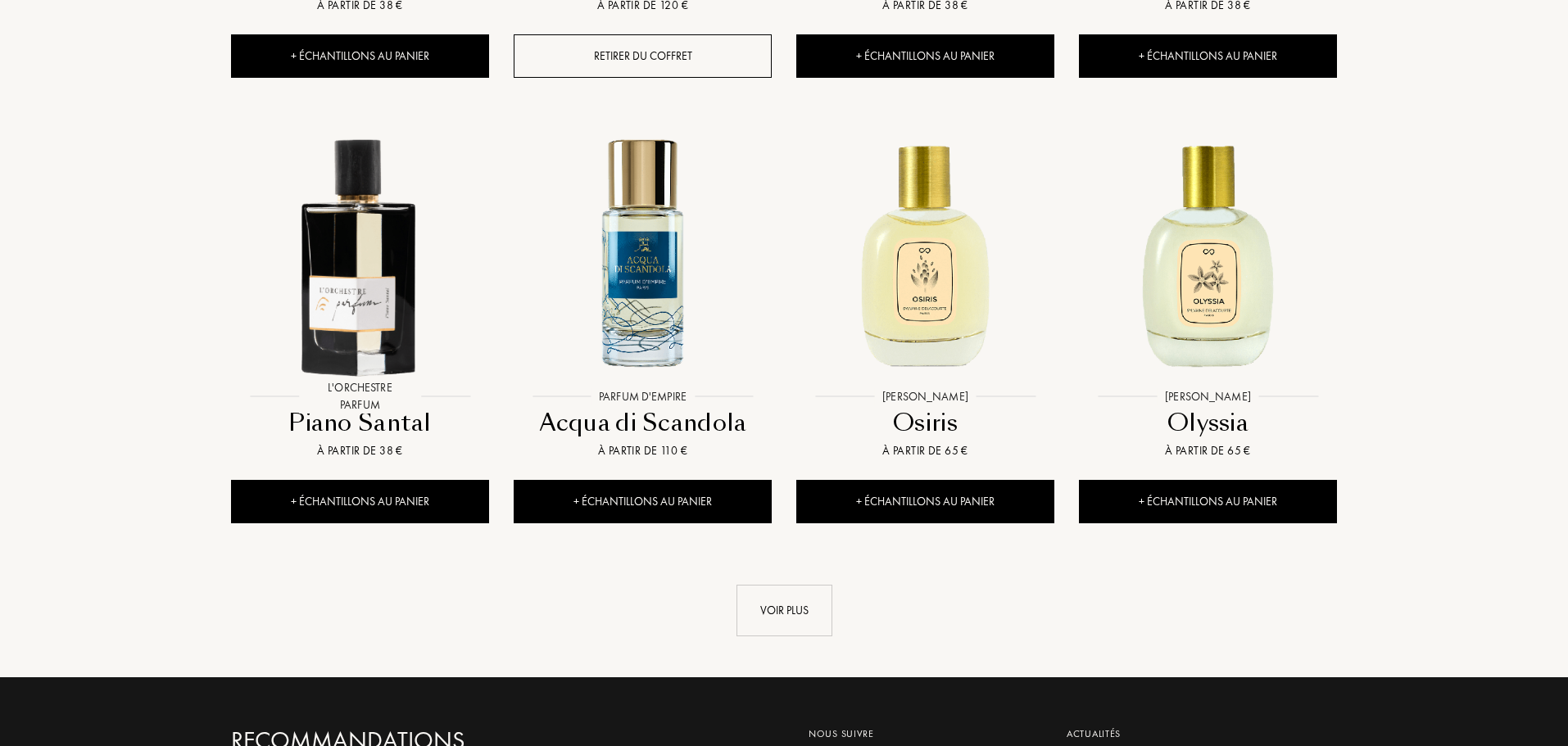
scroll to position [4266, 0]
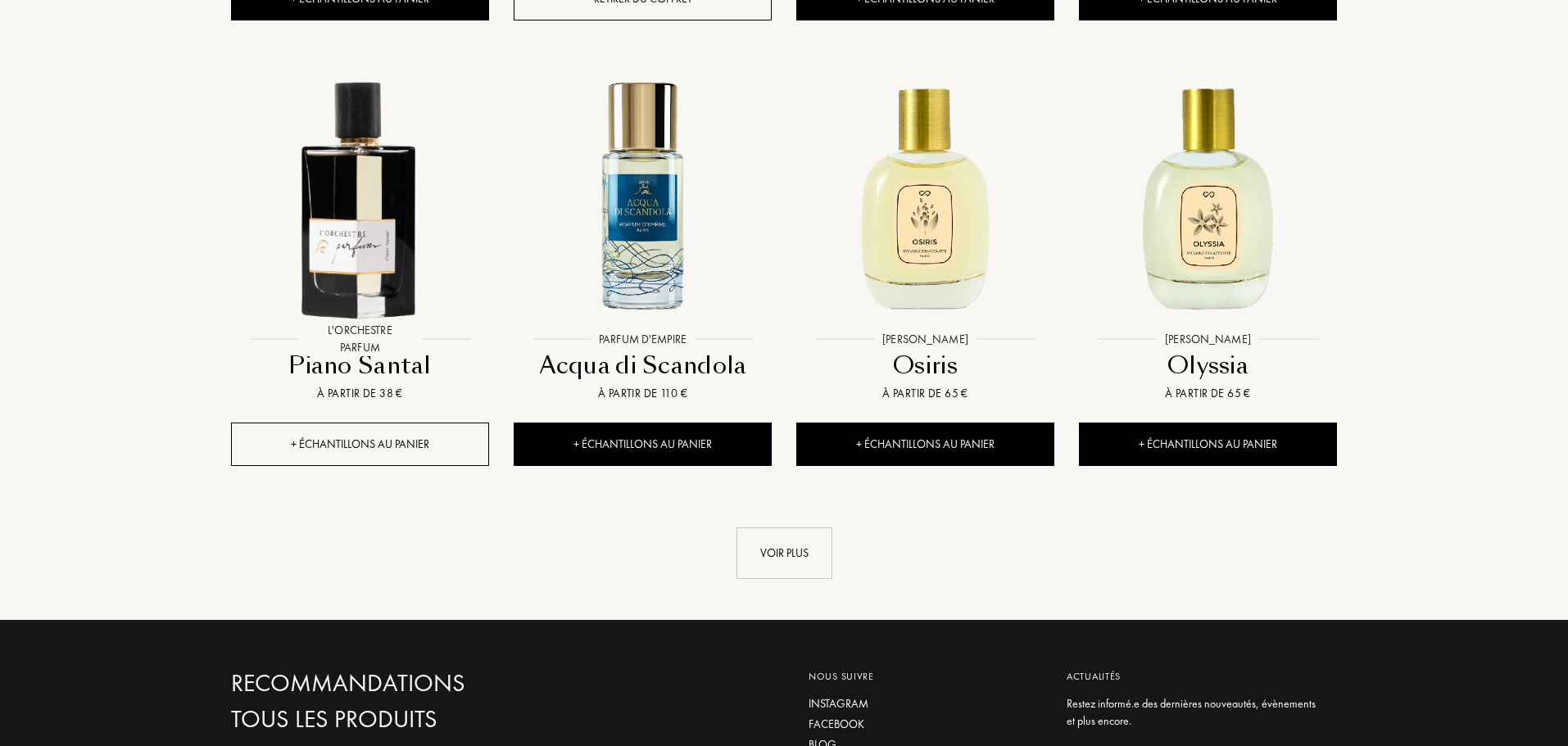
click at [428, 444] on div "+ Échantillons au panier" at bounding box center [360, 443] width 258 height 43
click at [773, 561] on div "Voir plus" at bounding box center [784, 553] width 96 height 51
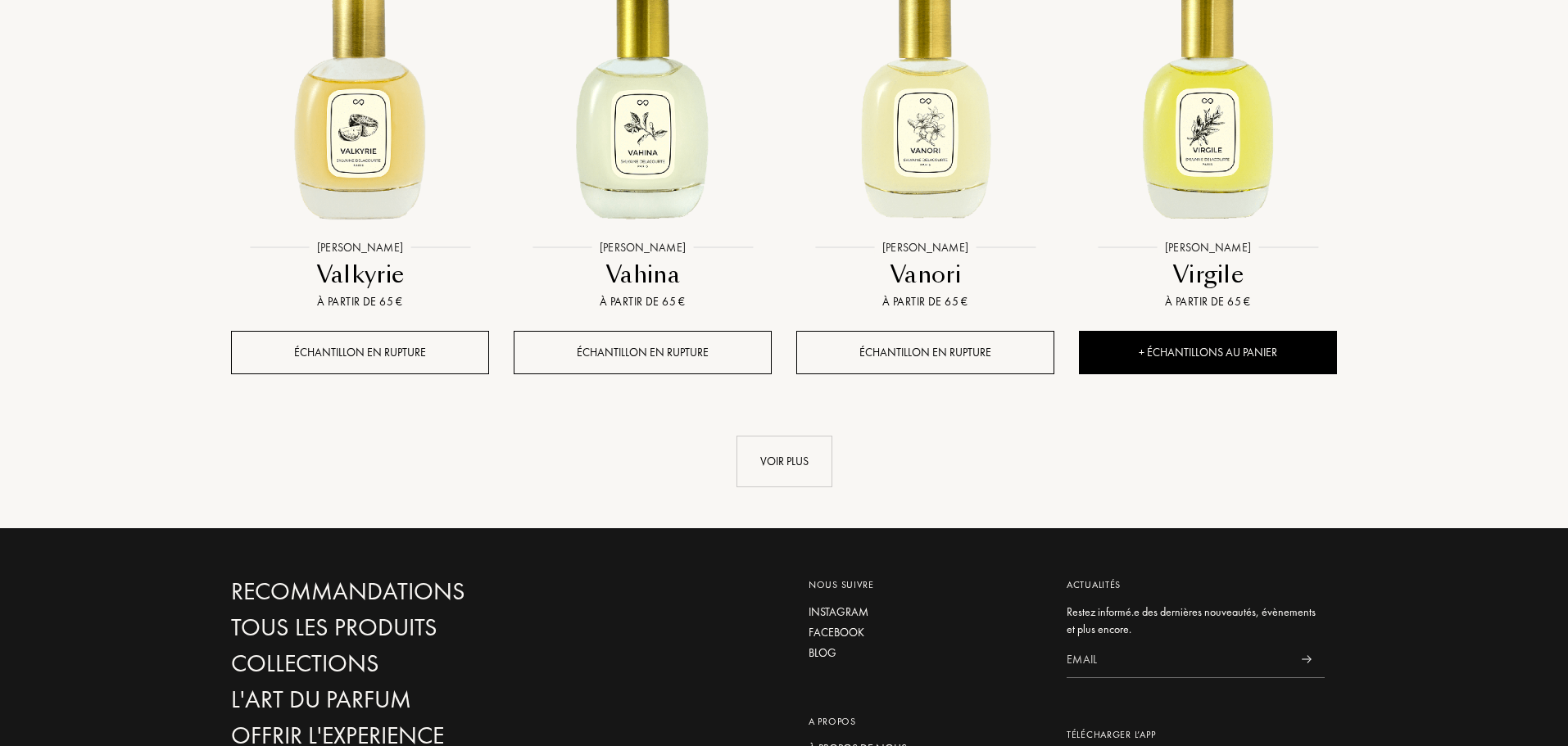
scroll to position [5903, 0]
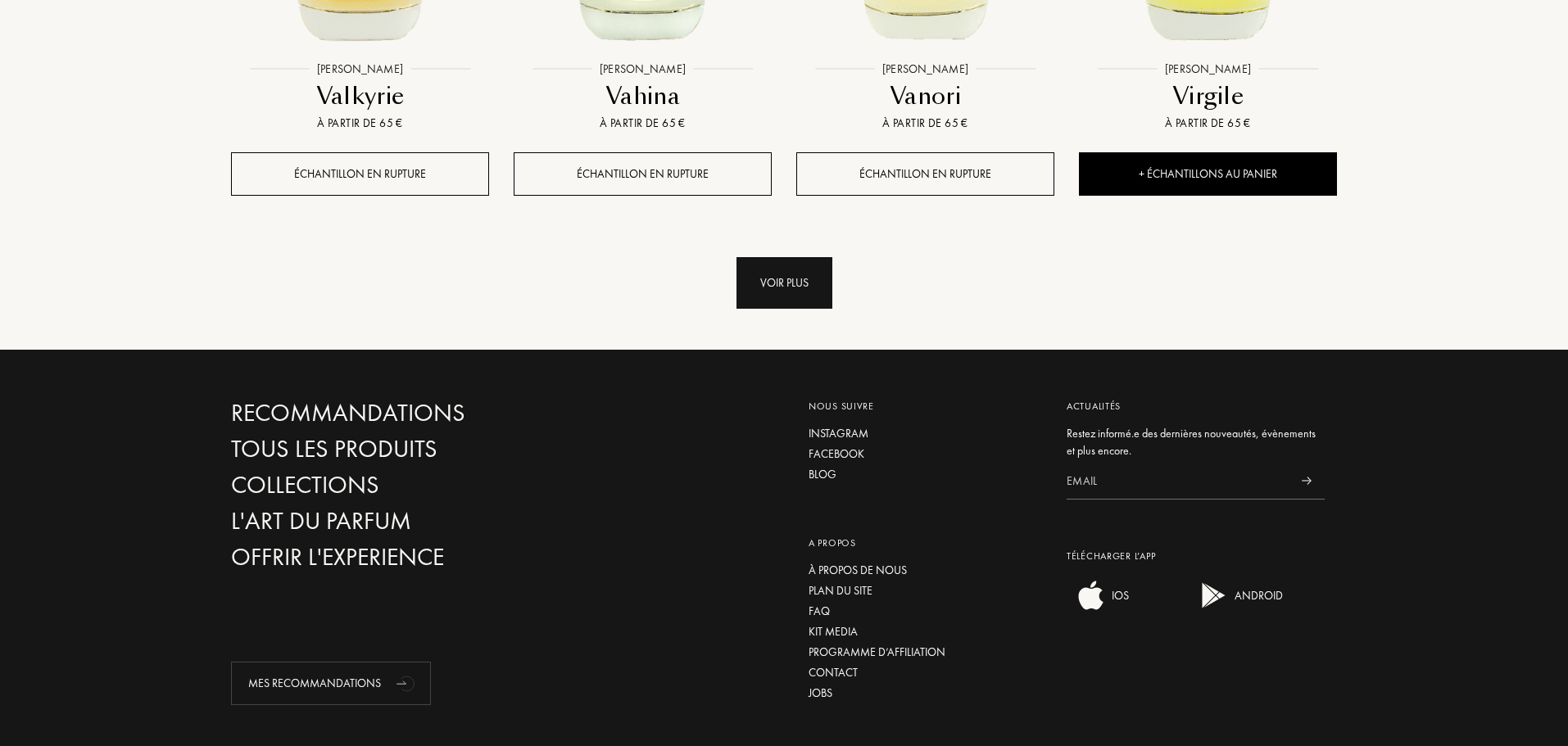
click at [778, 257] on div "Voir plus" at bounding box center [784, 282] width 96 height 51
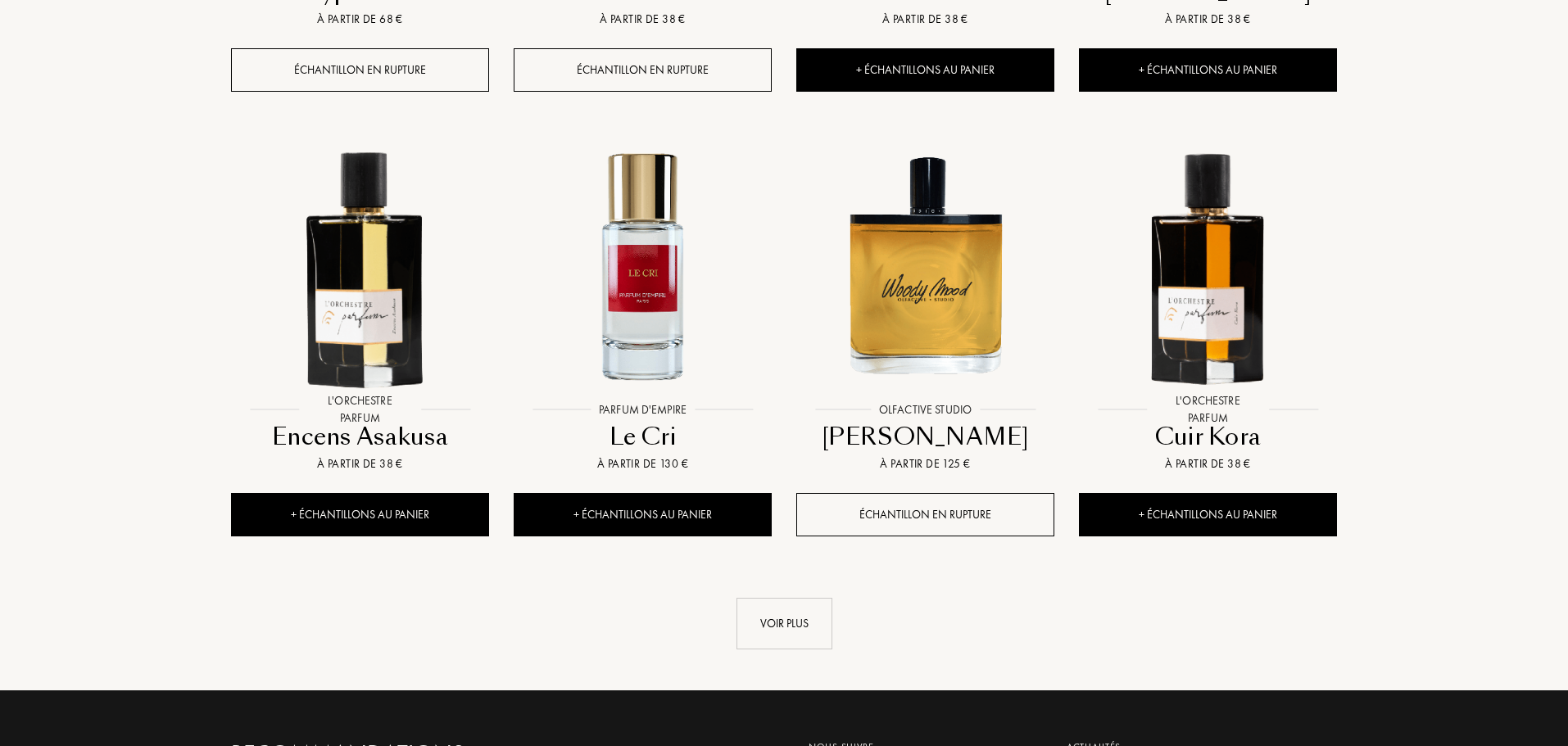
scroll to position [6952, 0]
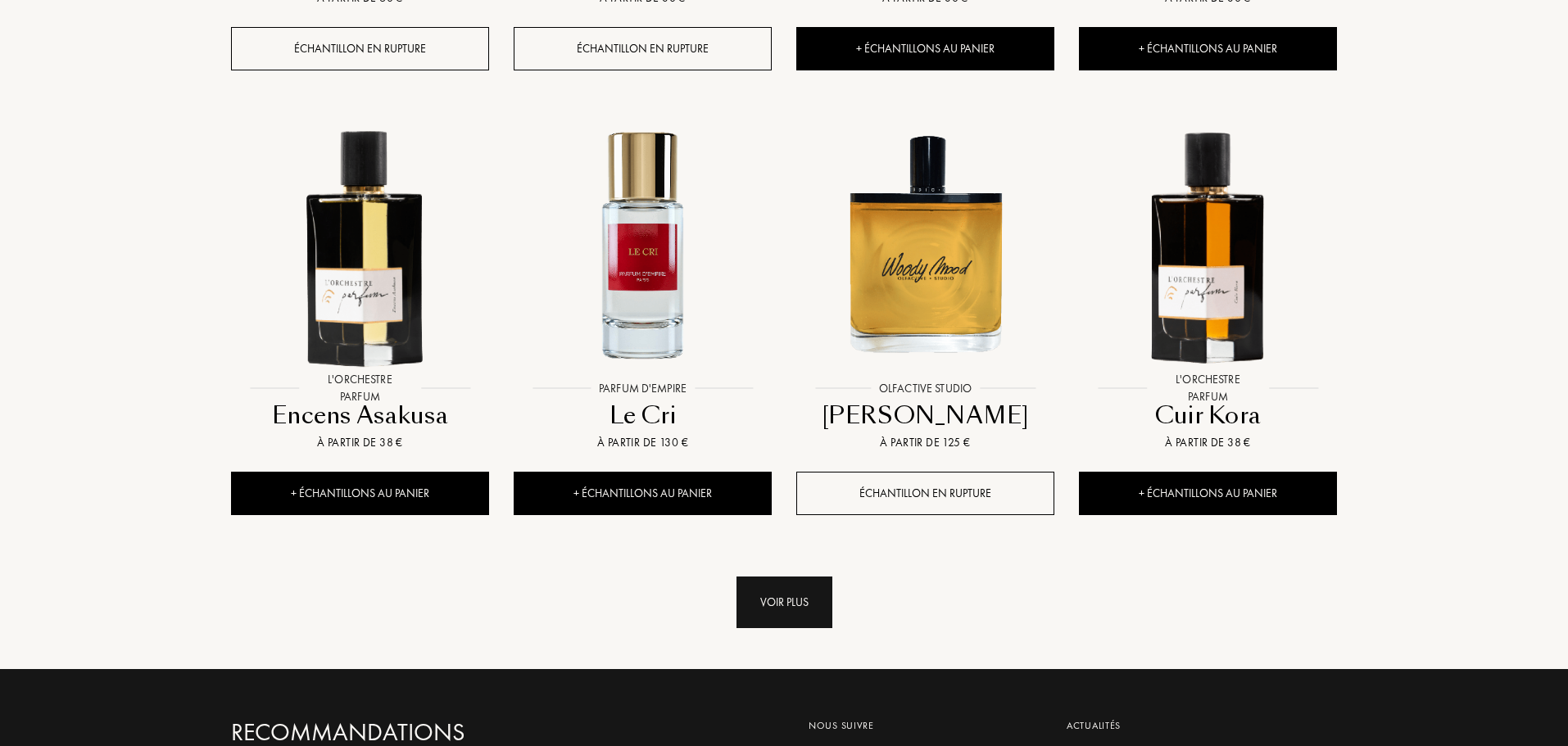
click at [798, 577] on div "Voir plus" at bounding box center [784, 602] width 96 height 51
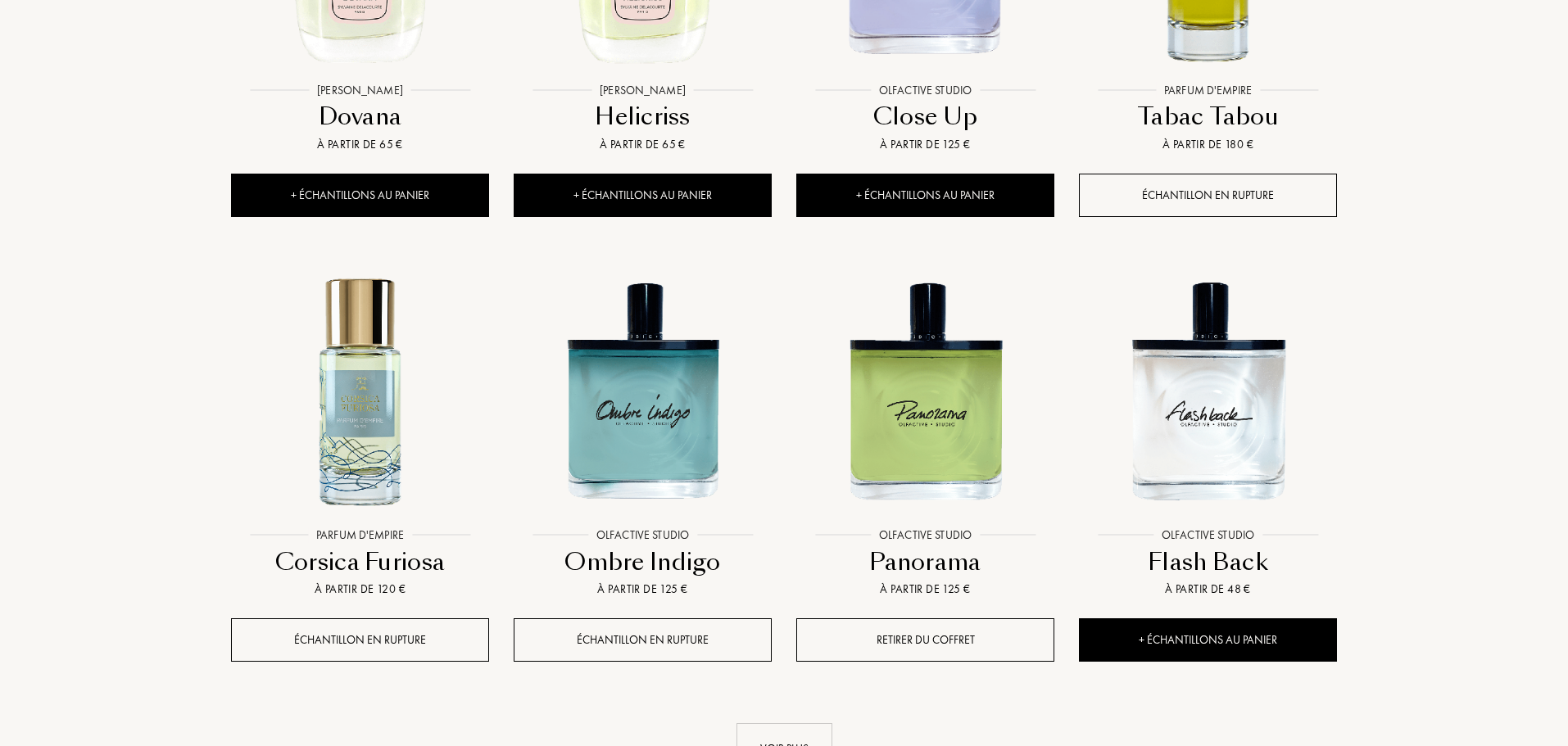
scroll to position [8262, 0]
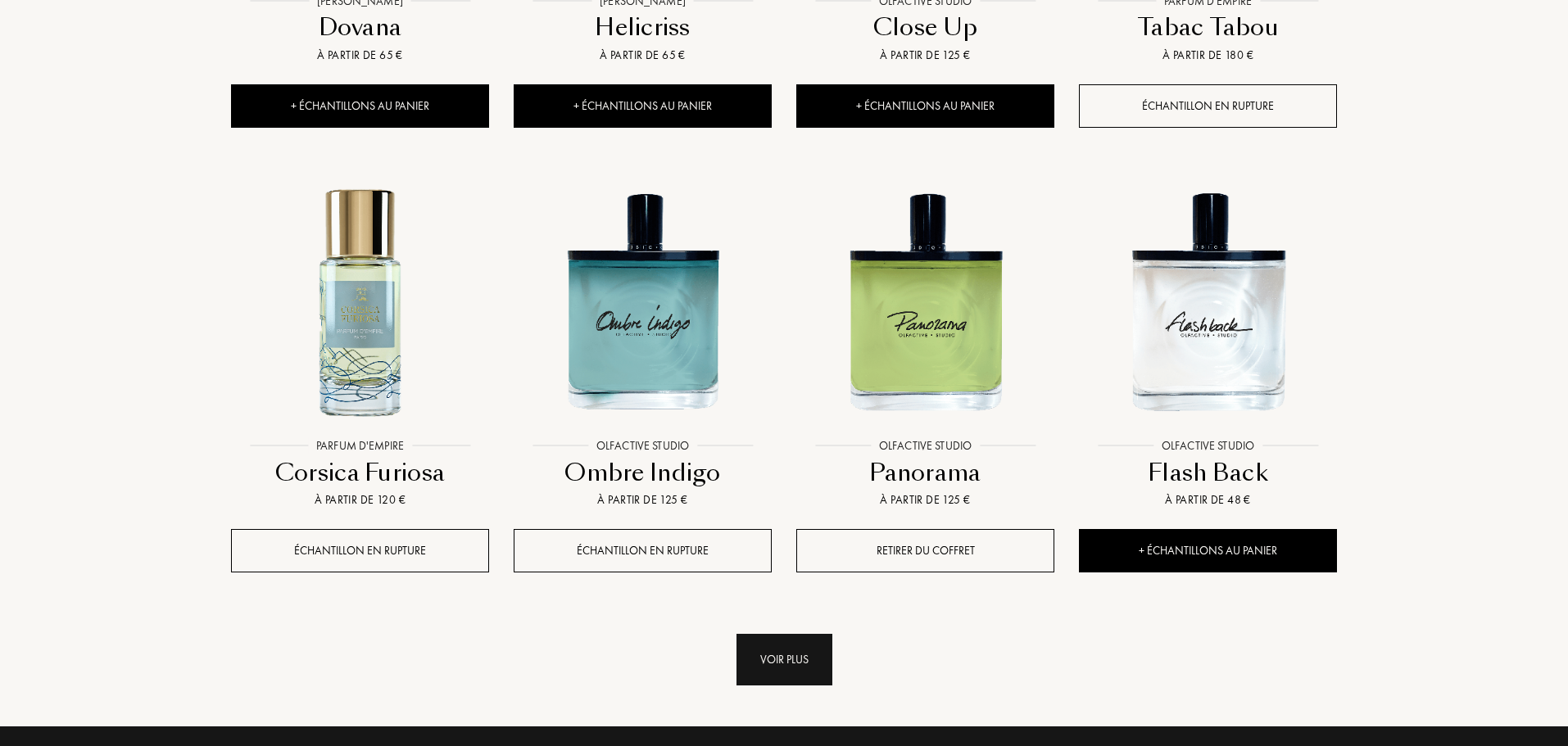
click at [789, 634] on div "Voir plus" at bounding box center [784, 659] width 96 height 51
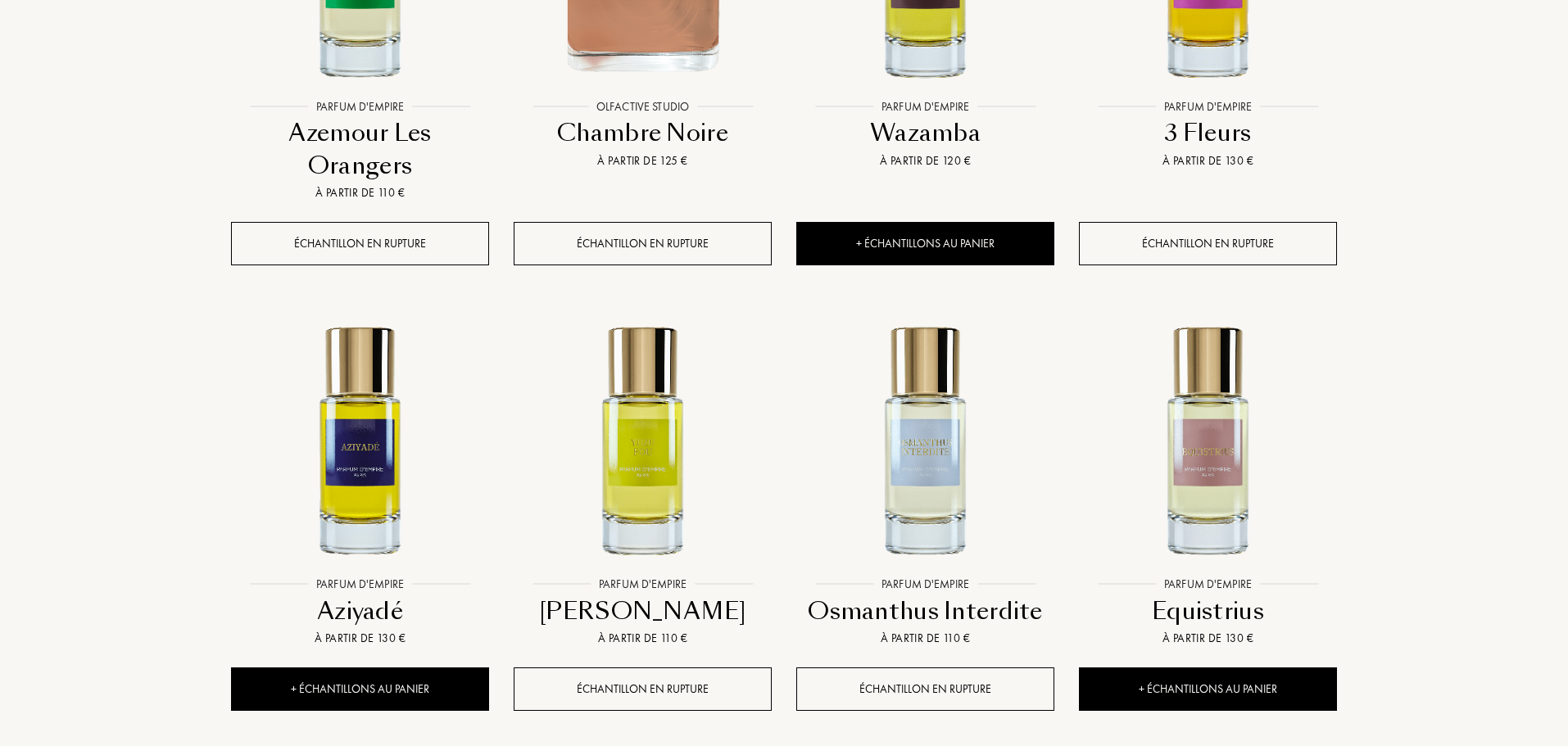
scroll to position [9572, 0]
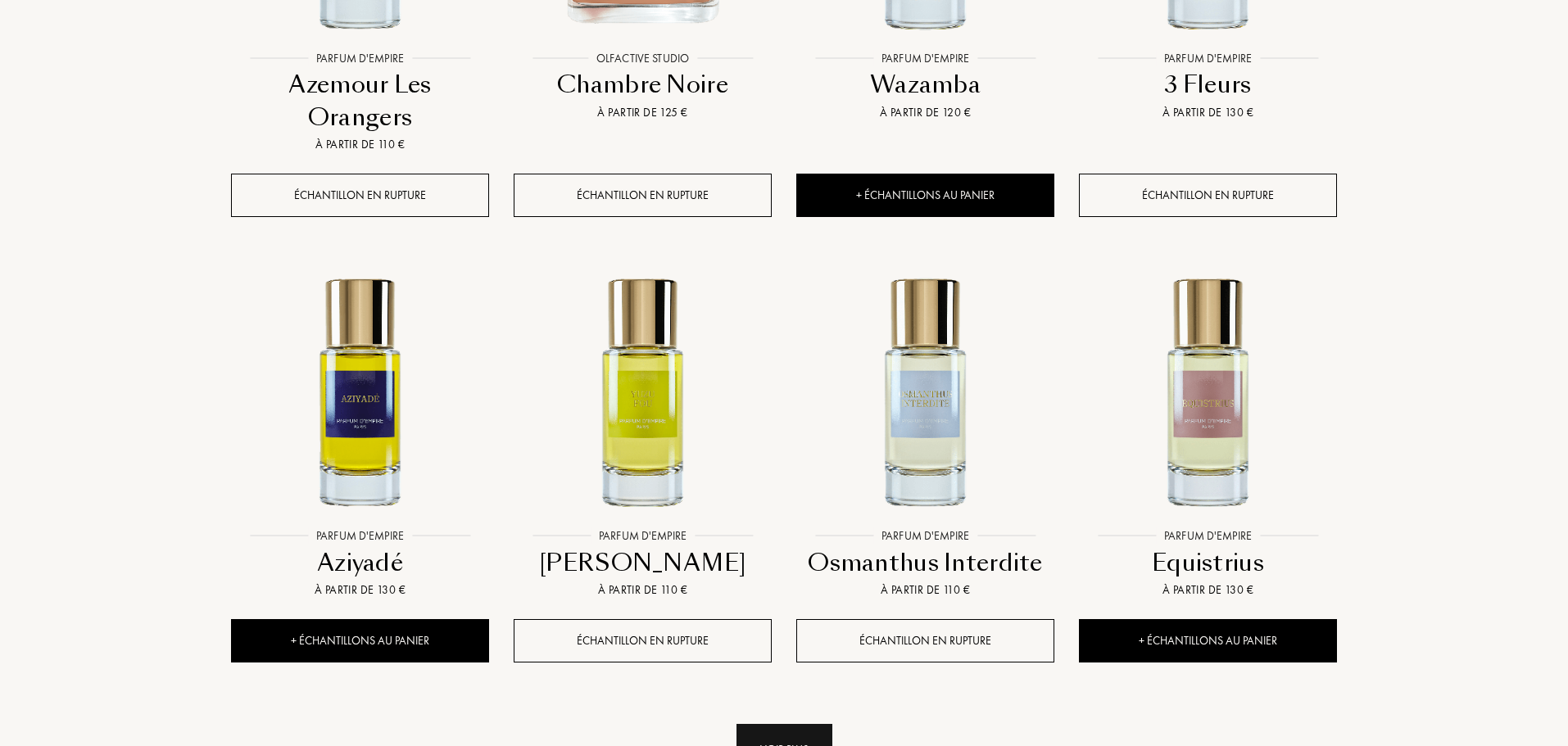
click at [798, 724] on div "Voir plus" at bounding box center [784, 750] width 96 height 51
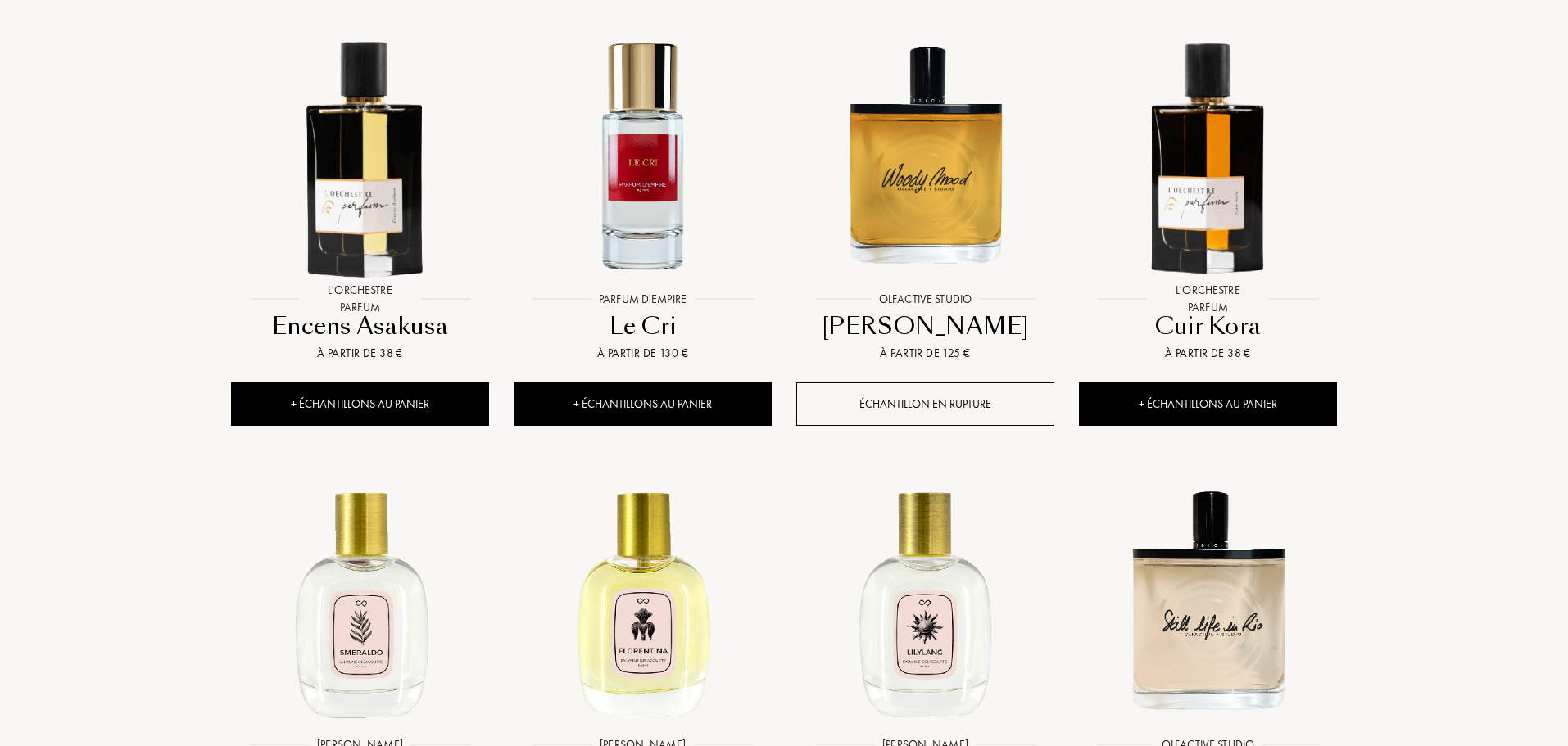
scroll to position [7017, 0]
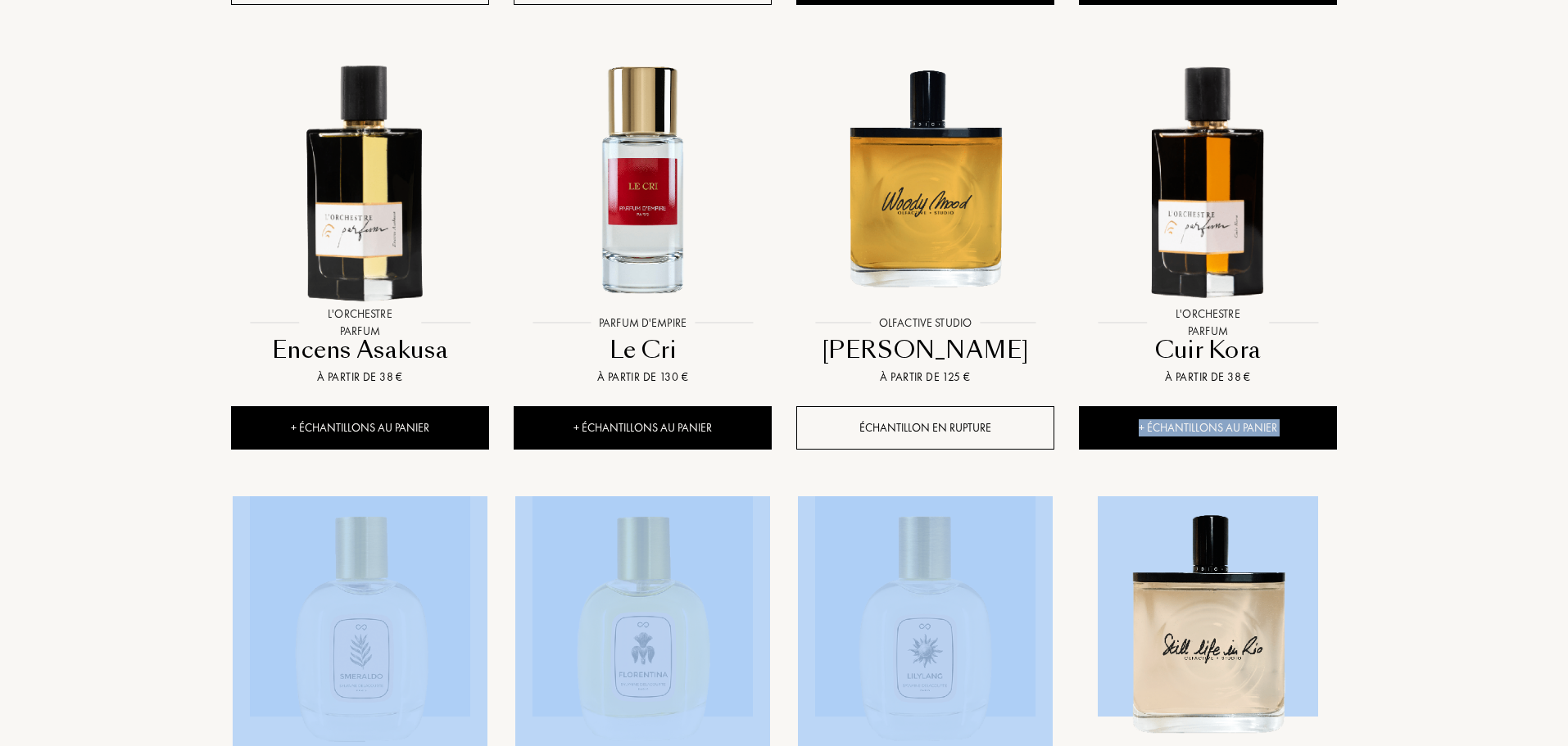
drag, startPoint x: 1567, startPoint y: 474, endPoint x: 1573, endPoint y: 363, distance: 111.2
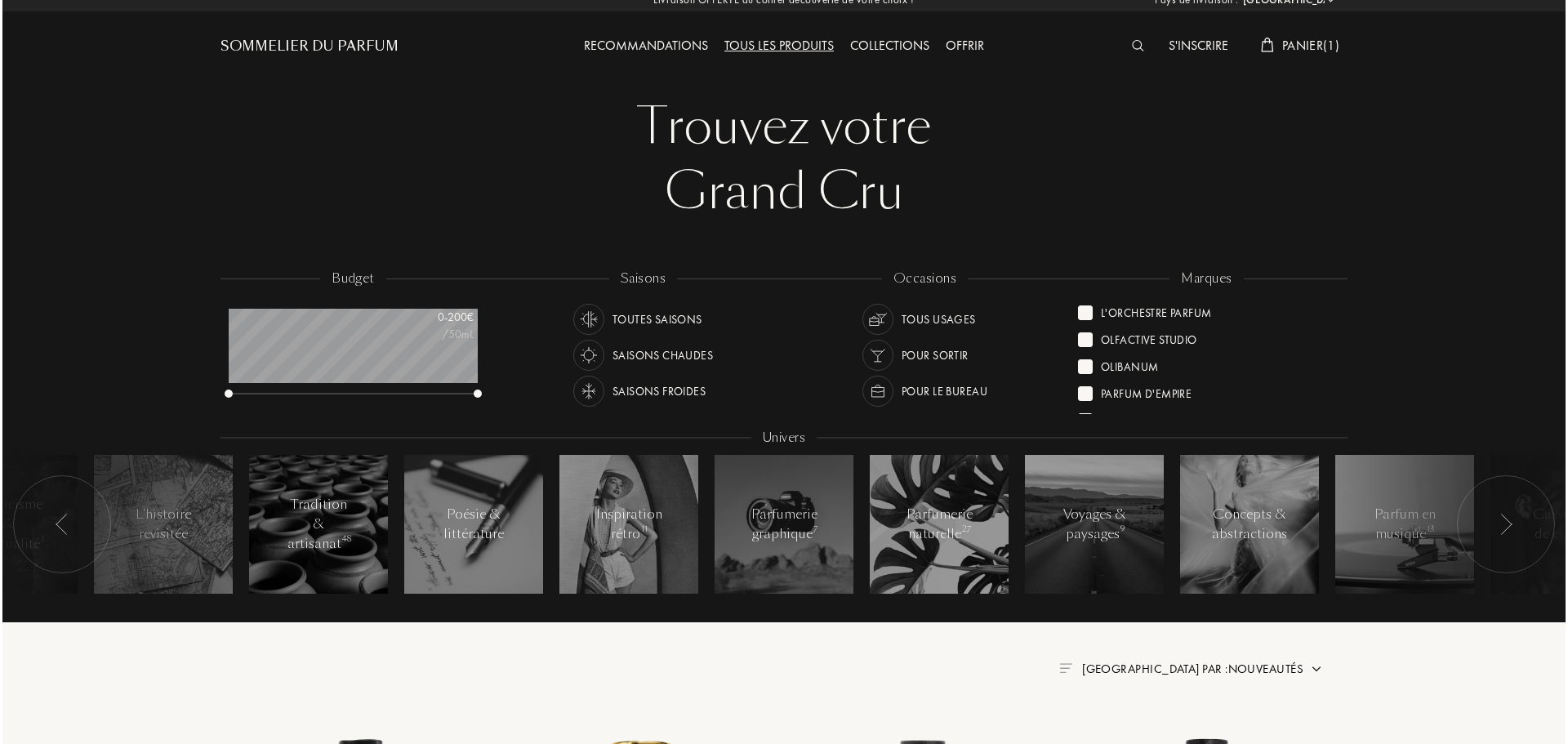
scroll to position [0, 0]
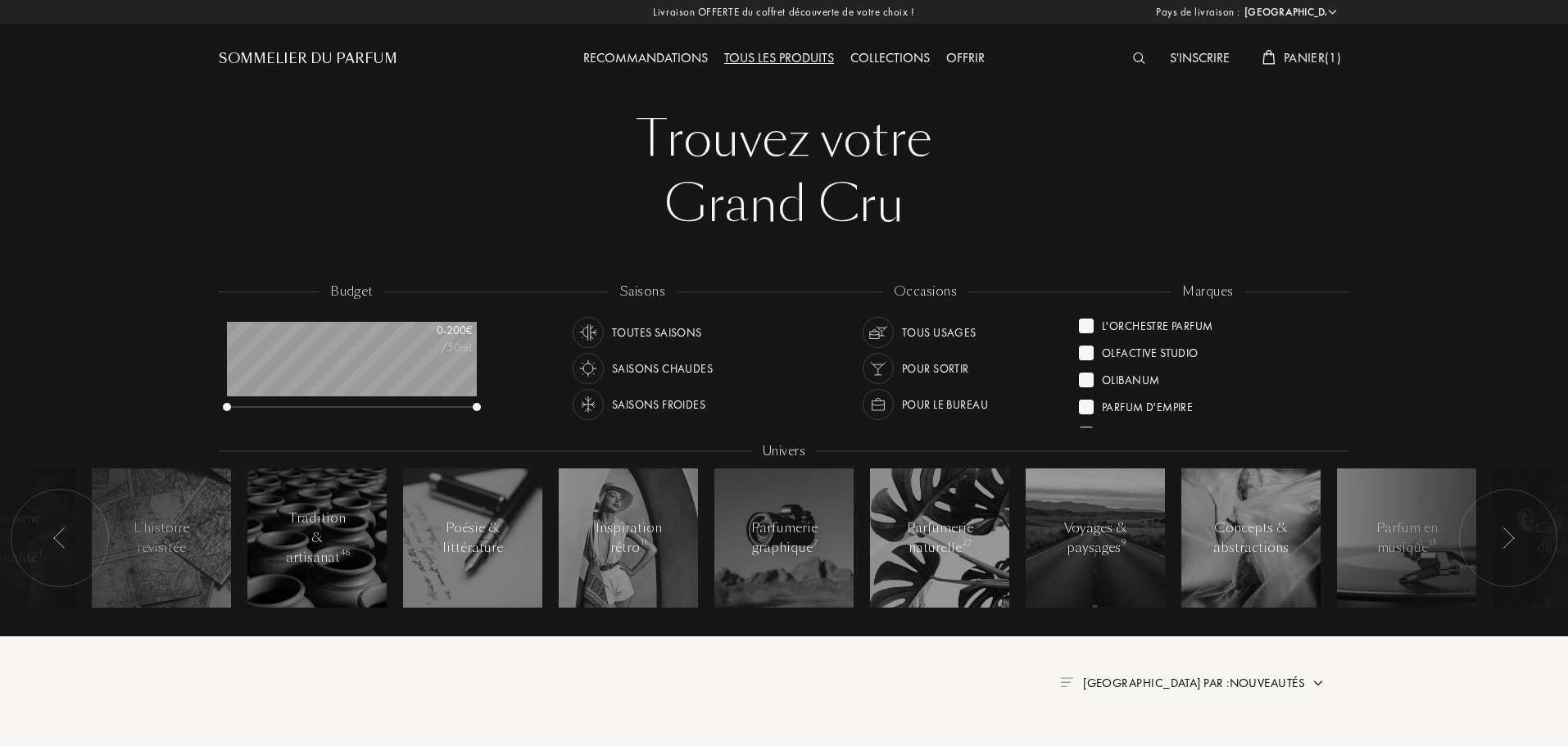
click at [1305, 59] on span "Panier ( 1 )" at bounding box center [1313, 58] width 58 height 17
